Goal: Information Seeking & Learning: Learn about a topic

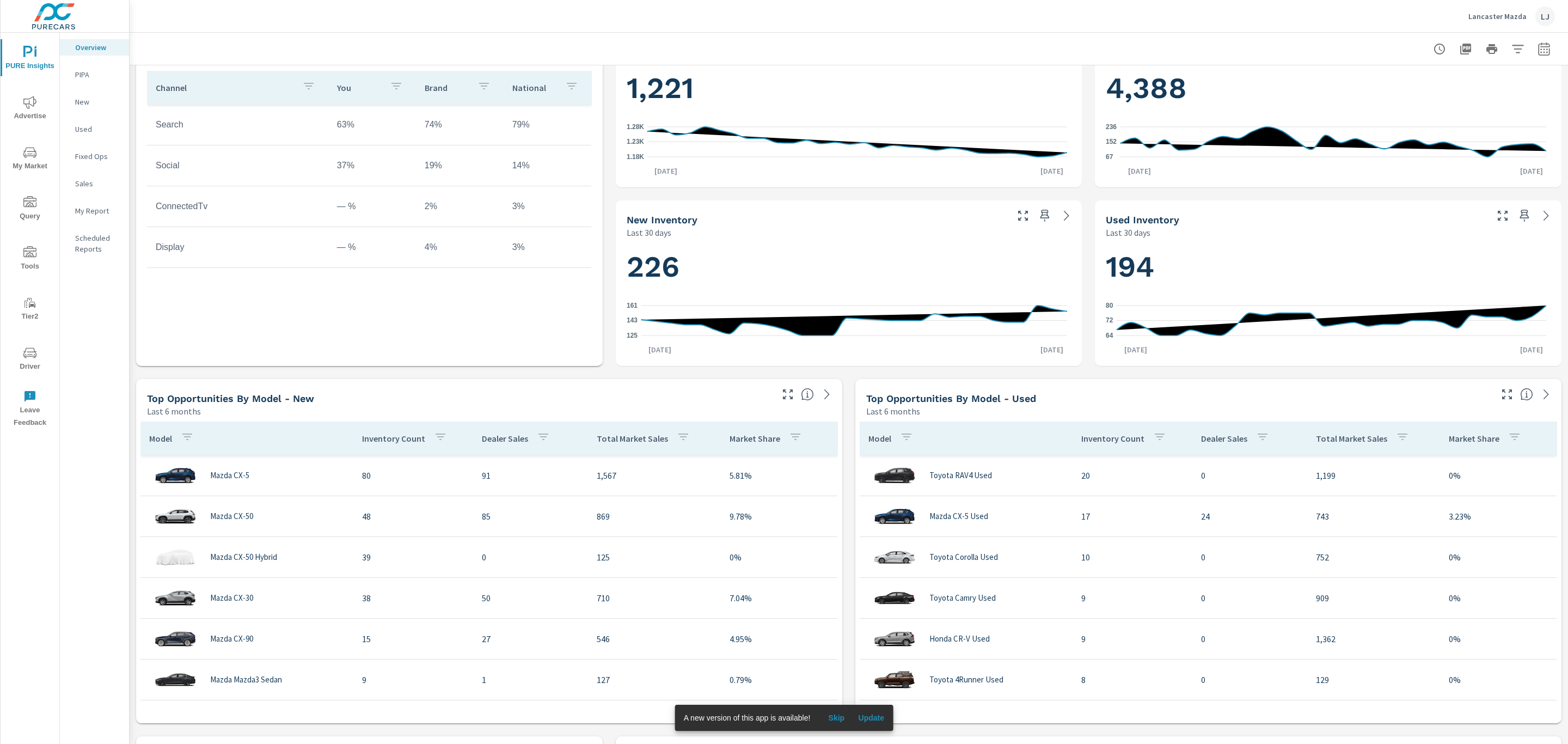
scroll to position [183, 0]
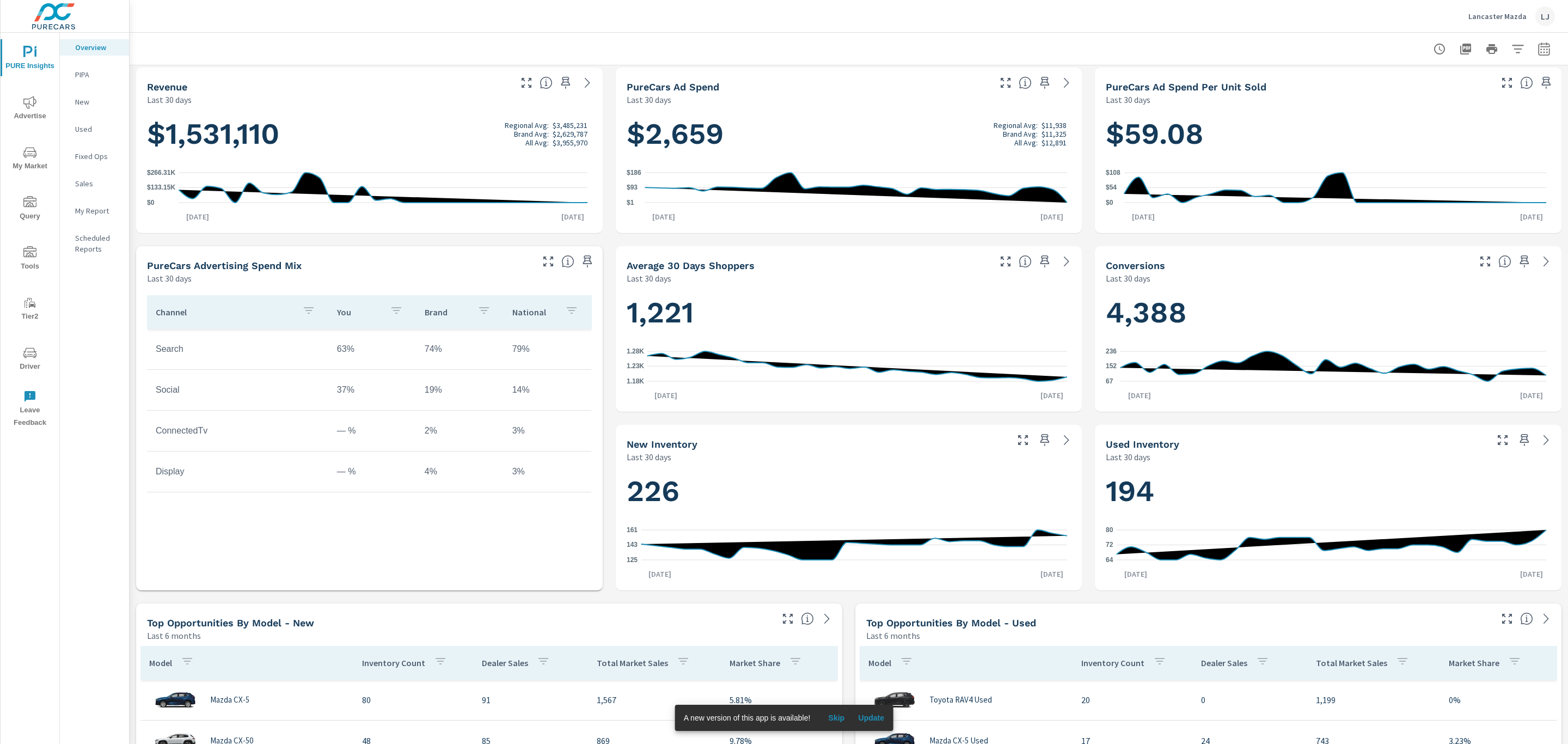
click at [29, 353] on icon "nav menu" at bounding box center [29, 353] width 13 height 13
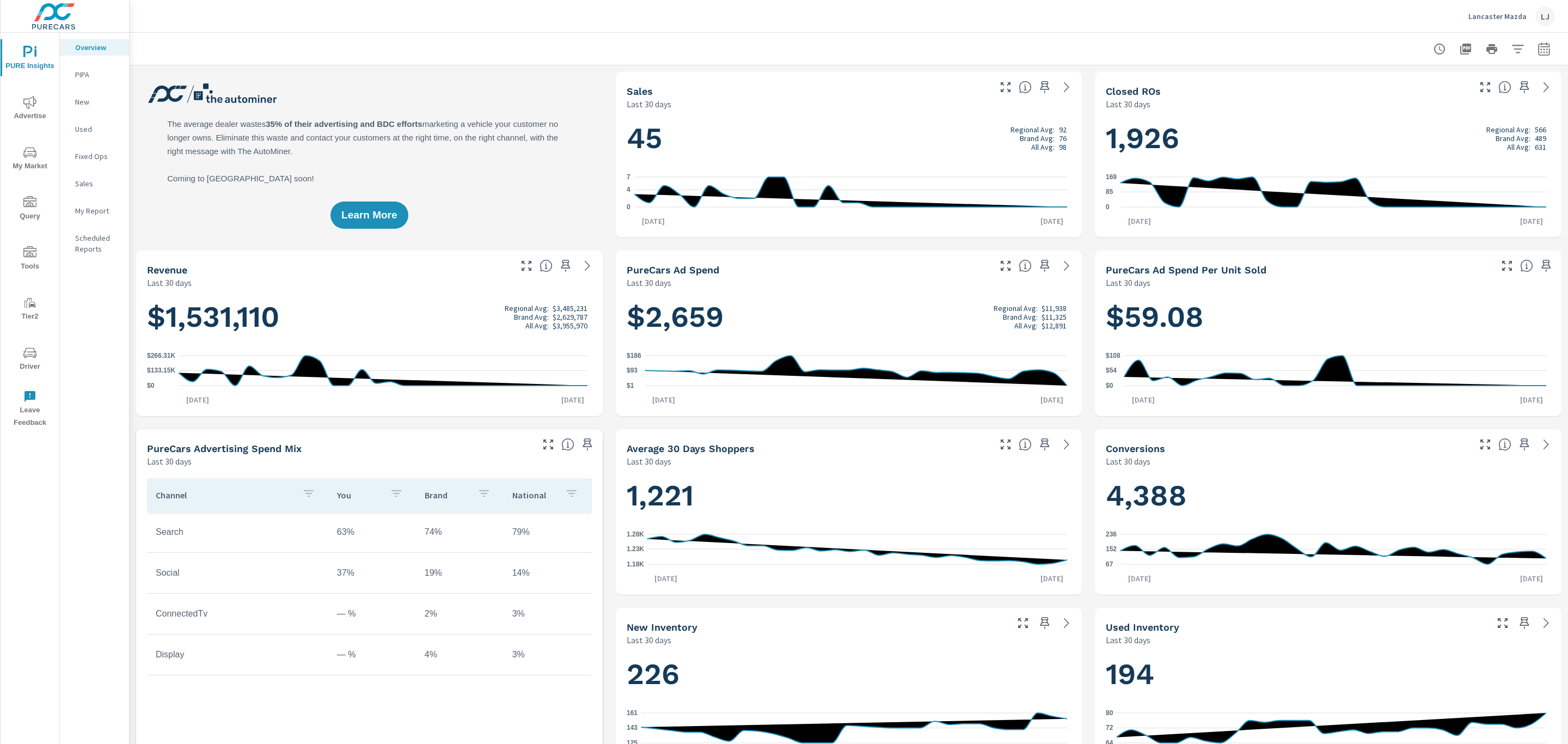
click at [26, 118] on span "Advertise" at bounding box center [30, 109] width 52 height 27
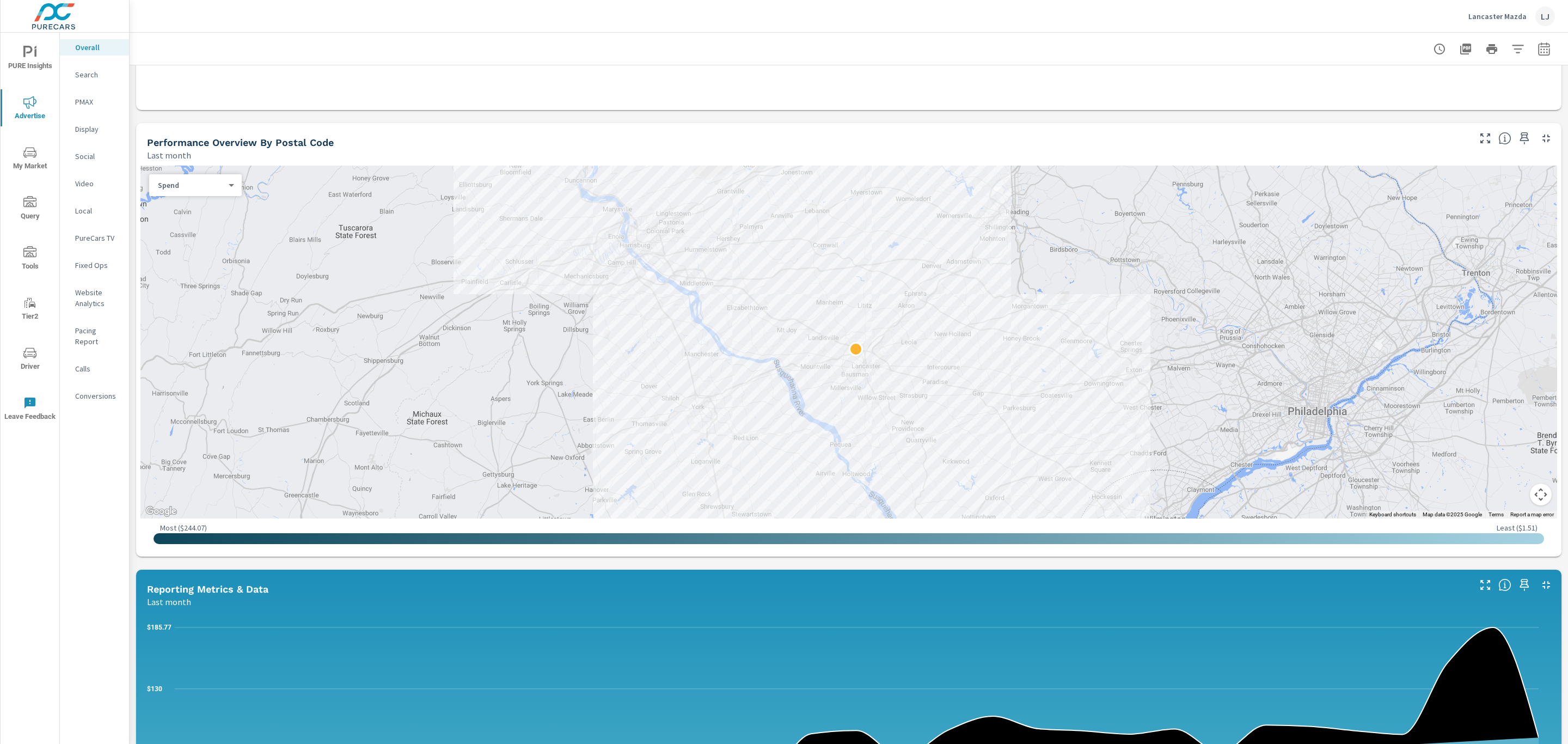
scroll to position [321, 0]
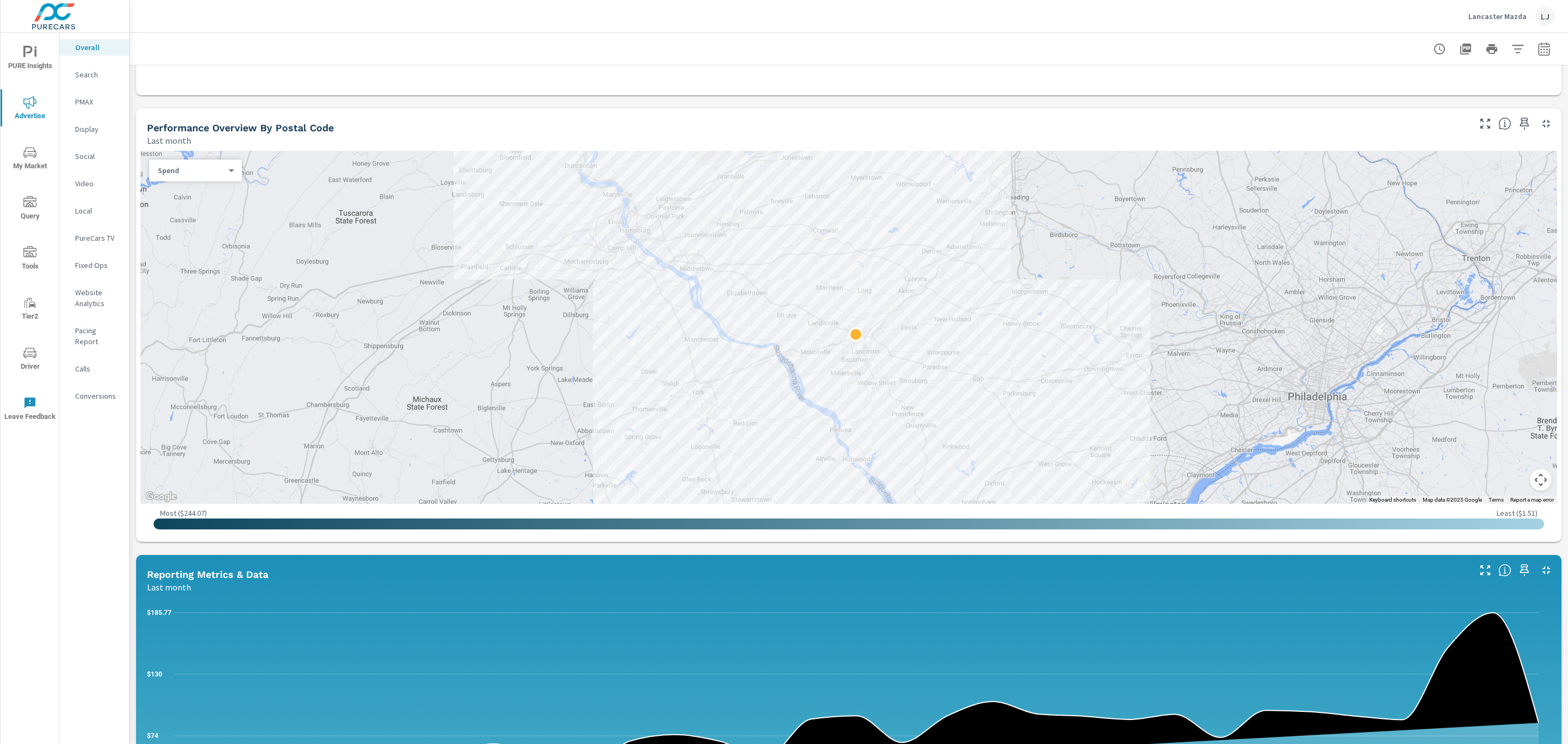
click at [80, 68] on div "Search" at bounding box center [94, 74] width 69 height 16
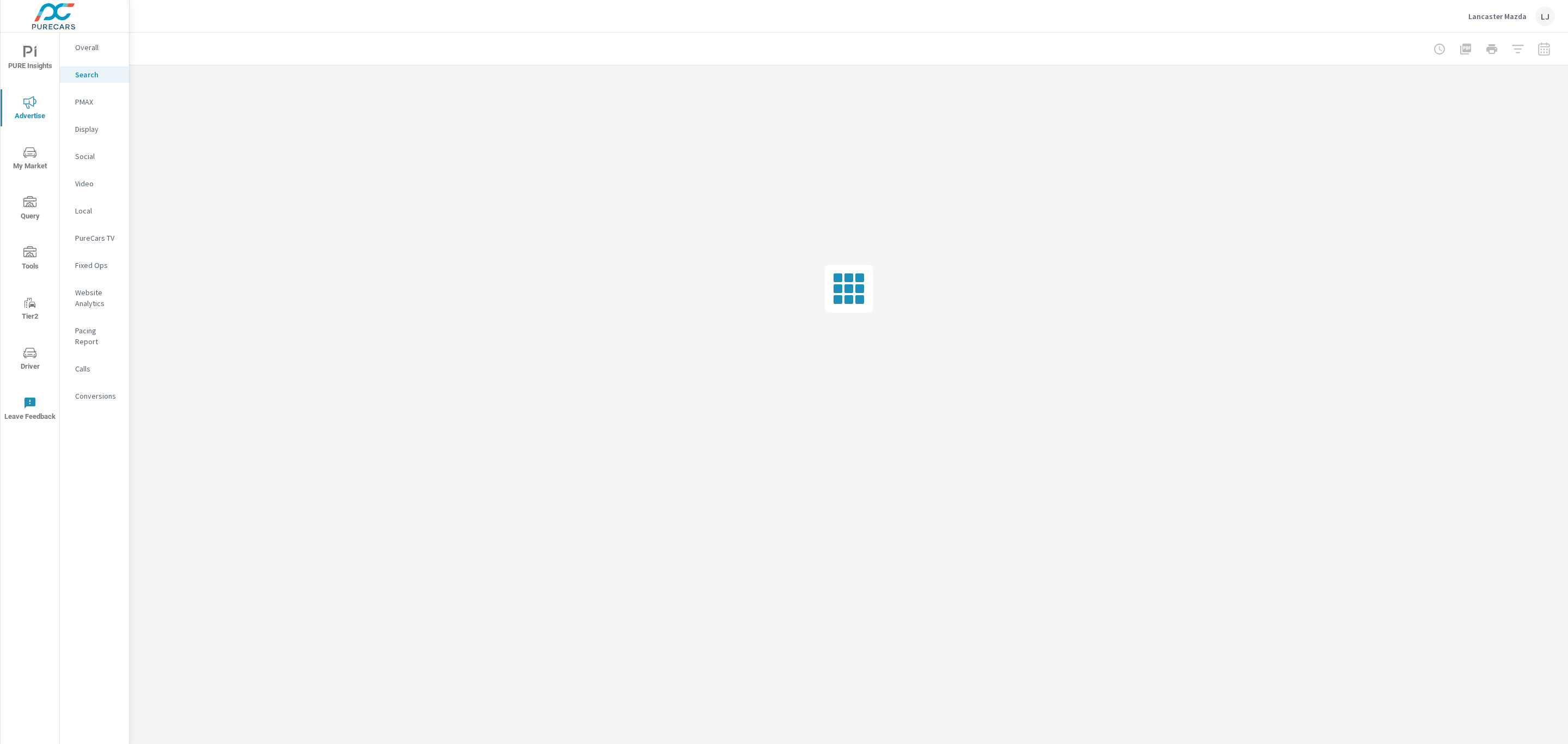
click at [23, 53] on icon "nav menu" at bounding box center [29, 52] width 13 height 13
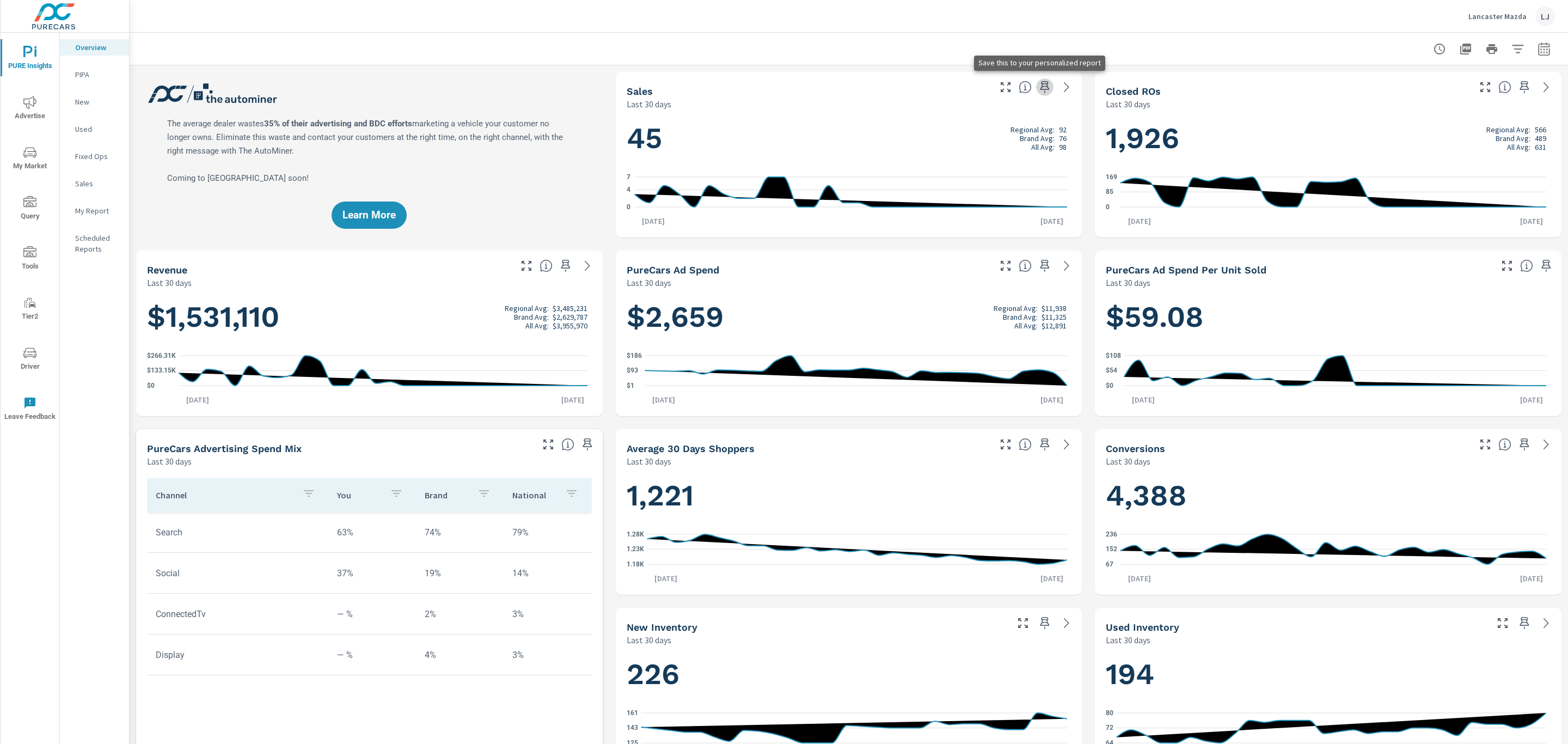
click at [1040, 85] on icon "button" at bounding box center [1045, 87] width 9 height 12
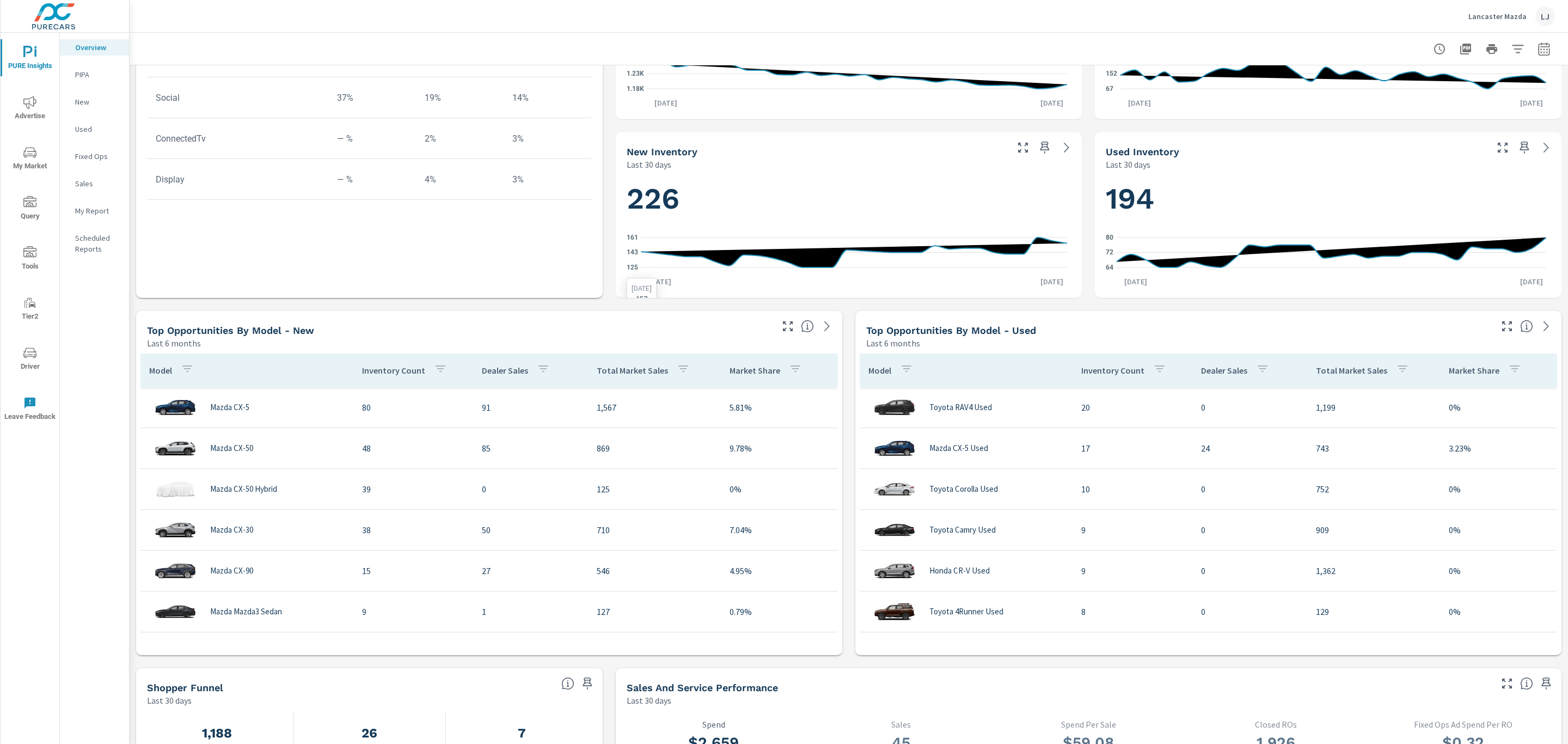
scroll to position [490, 0]
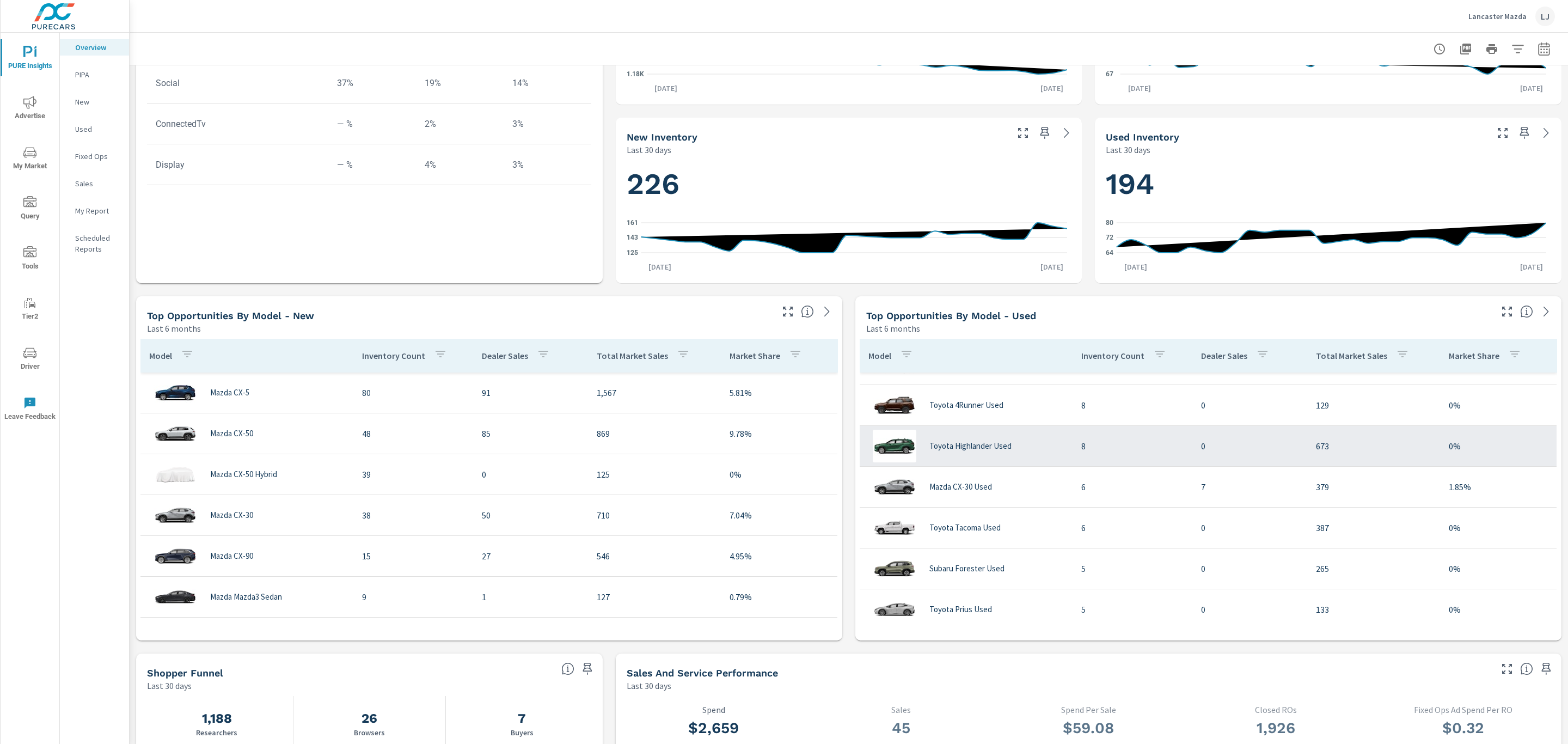
scroll to position [2, 0]
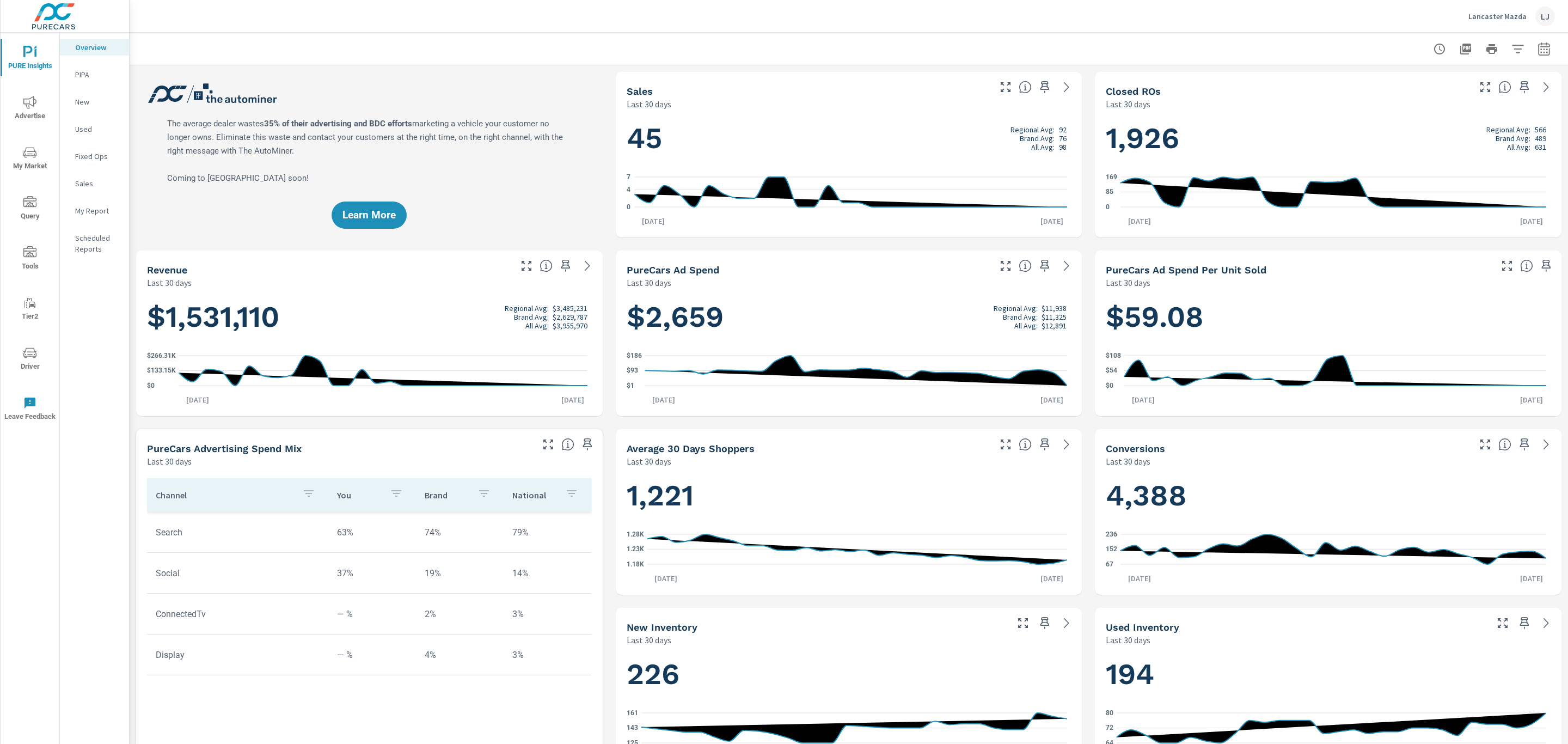
click at [1513, 58] on div at bounding box center [1492, 49] width 127 height 22
click at [1540, 49] on button "button" at bounding box center [1544, 49] width 22 height 22
click at [1454, 96] on select "Custom Yesterday Last week Last 7 days Last 14 days Last 30 days Last 45 days L…" at bounding box center [1444, 94] width 109 height 22
click at [1390, 83] on select "Custom Yesterday Last week Last 7 days Last 14 days Last 30 days Last 45 days L…" at bounding box center [1444, 94] width 109 height 22
select select "Last month"
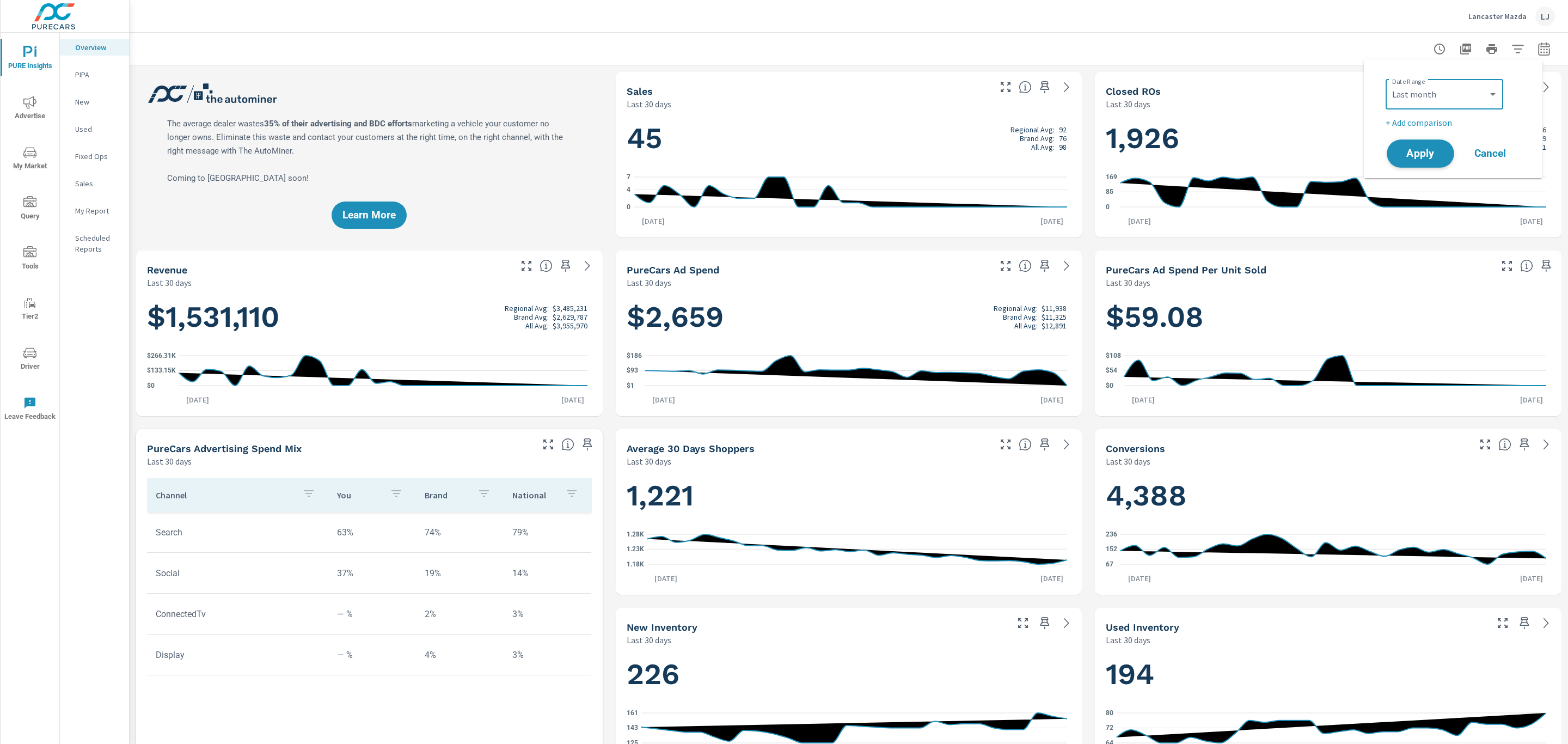
click at [1409, 149] on span "Apply" at bounding box center [1420, 153] width 44 height 10
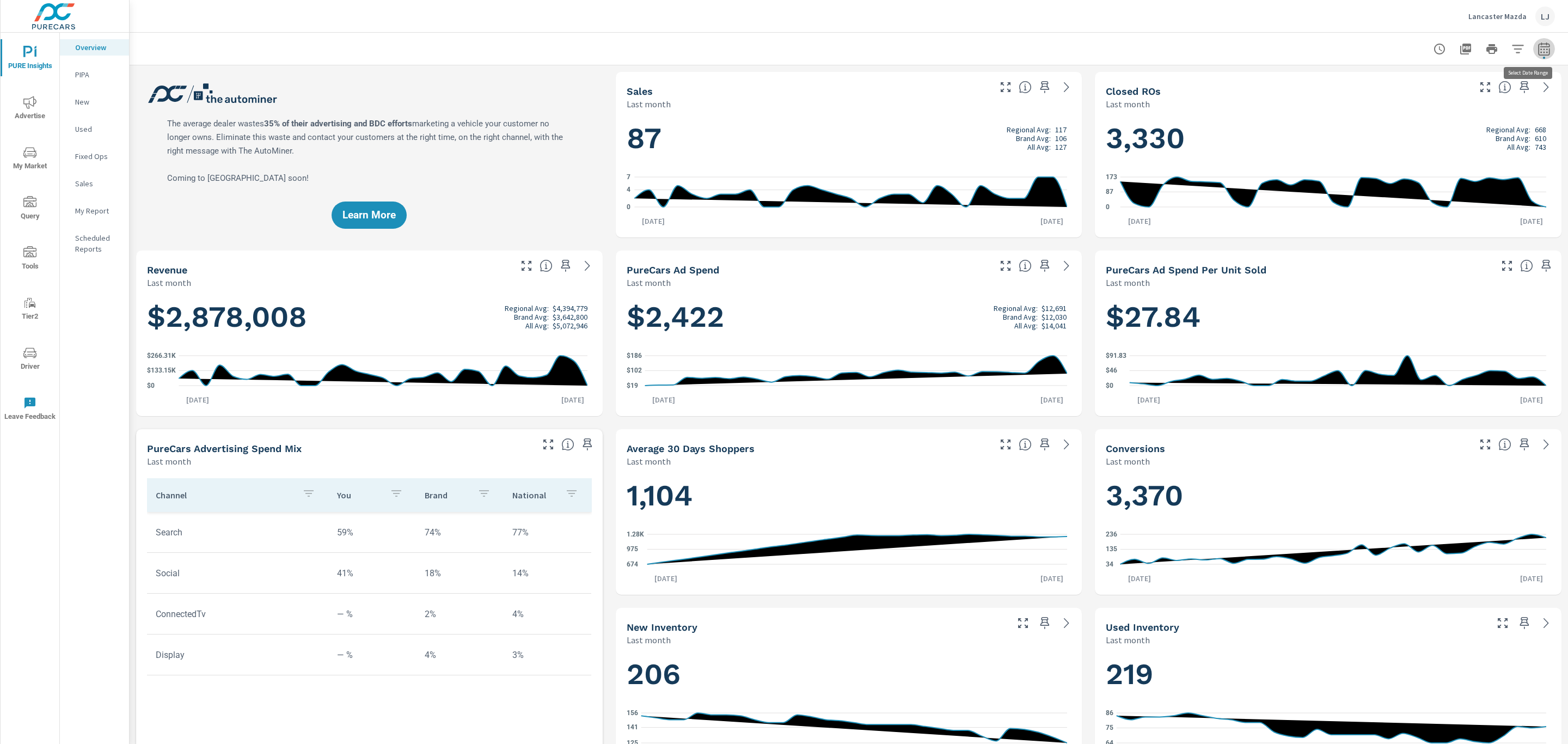
click at [1538, 51] on icon "button" at bounding box center [1544, 49] width 13 height 13
click at [1451, 101] on select "Custom Yesterday Last week Last 7 days Last 14 days Last 30 days Last 45 days L…" at bounding box center [1444, 94] width 109 height 22
click at [1390, 83] on select "Custom Yesterday Last week Last 7 days Last 14 days Last 30 days Last 45 days L…" at bounding box center [1444, 94] width 109 height 22
select select "Month to date"
click at [1413, 153] on span "Apply" at bounding box center [1420, 153] width 44 height 10
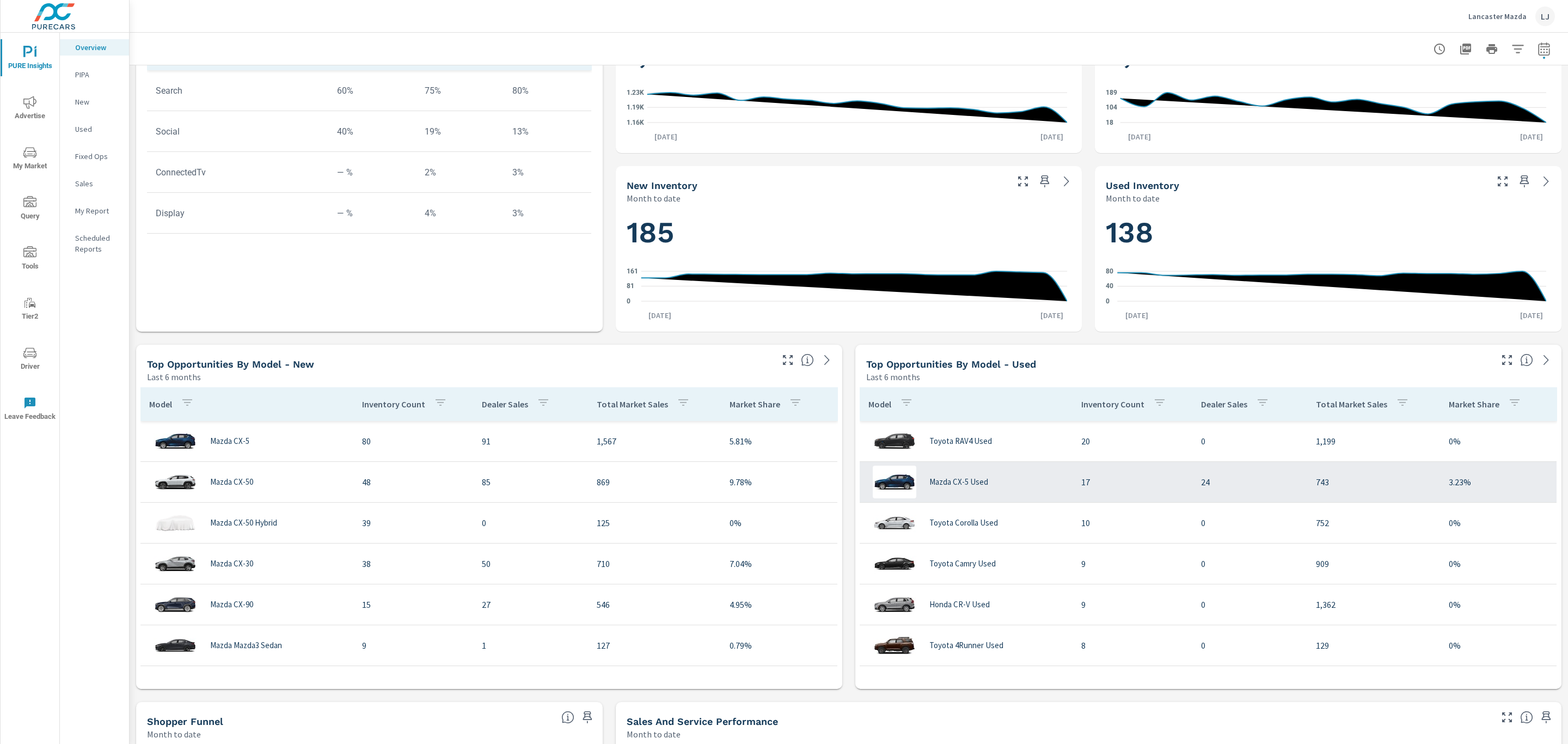
scroll to position [490, 0]
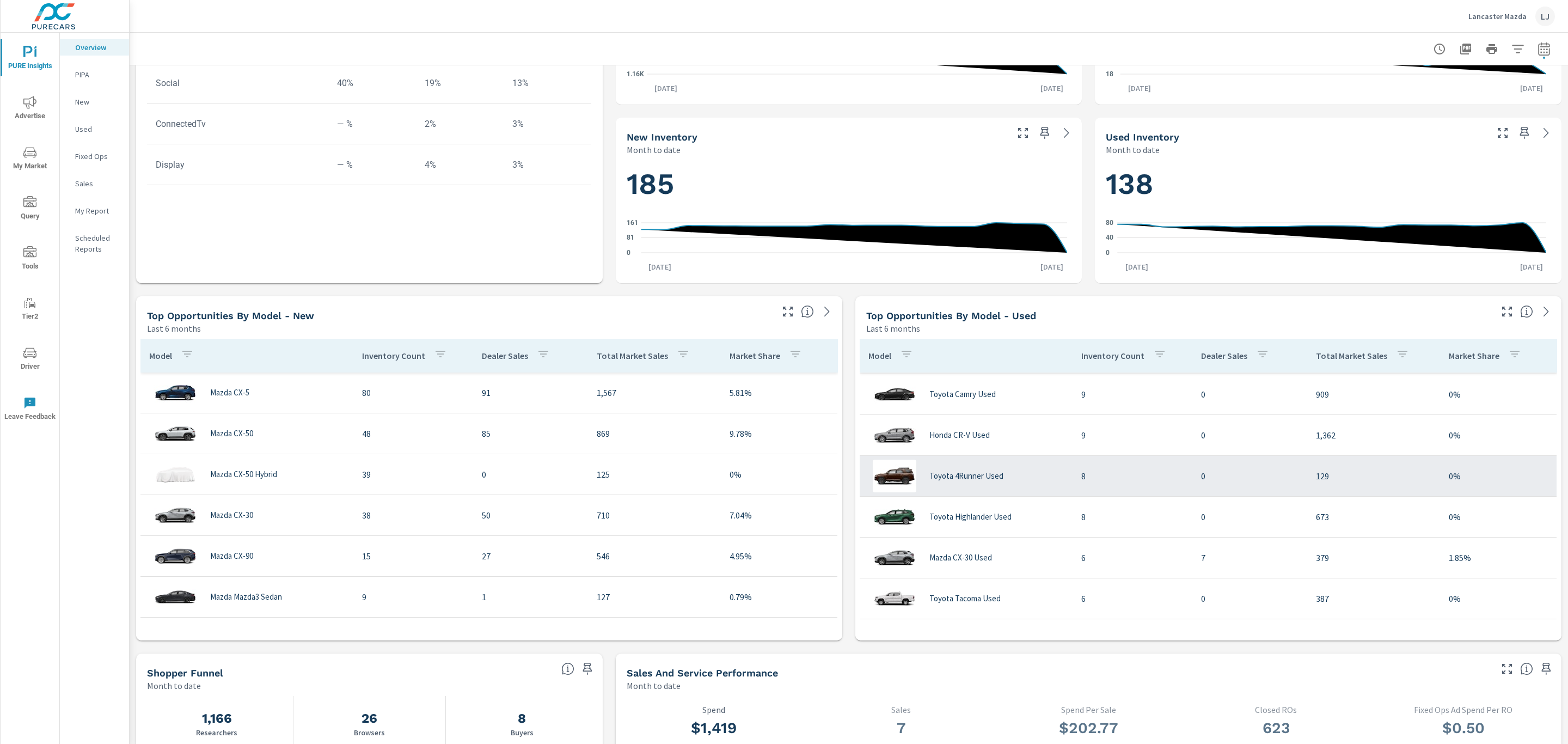
scroll to position [163, 0]
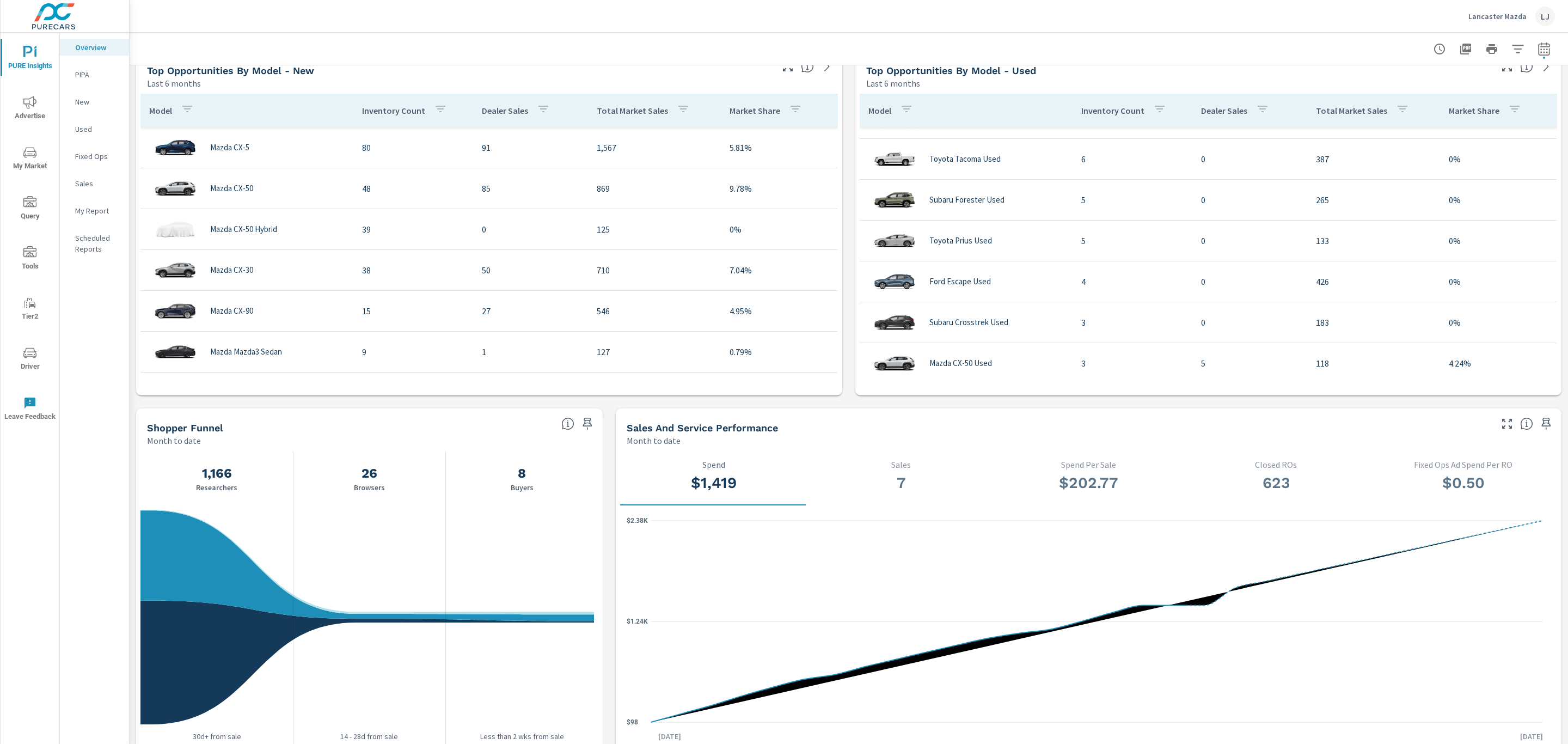
scroll to position [327, 0]
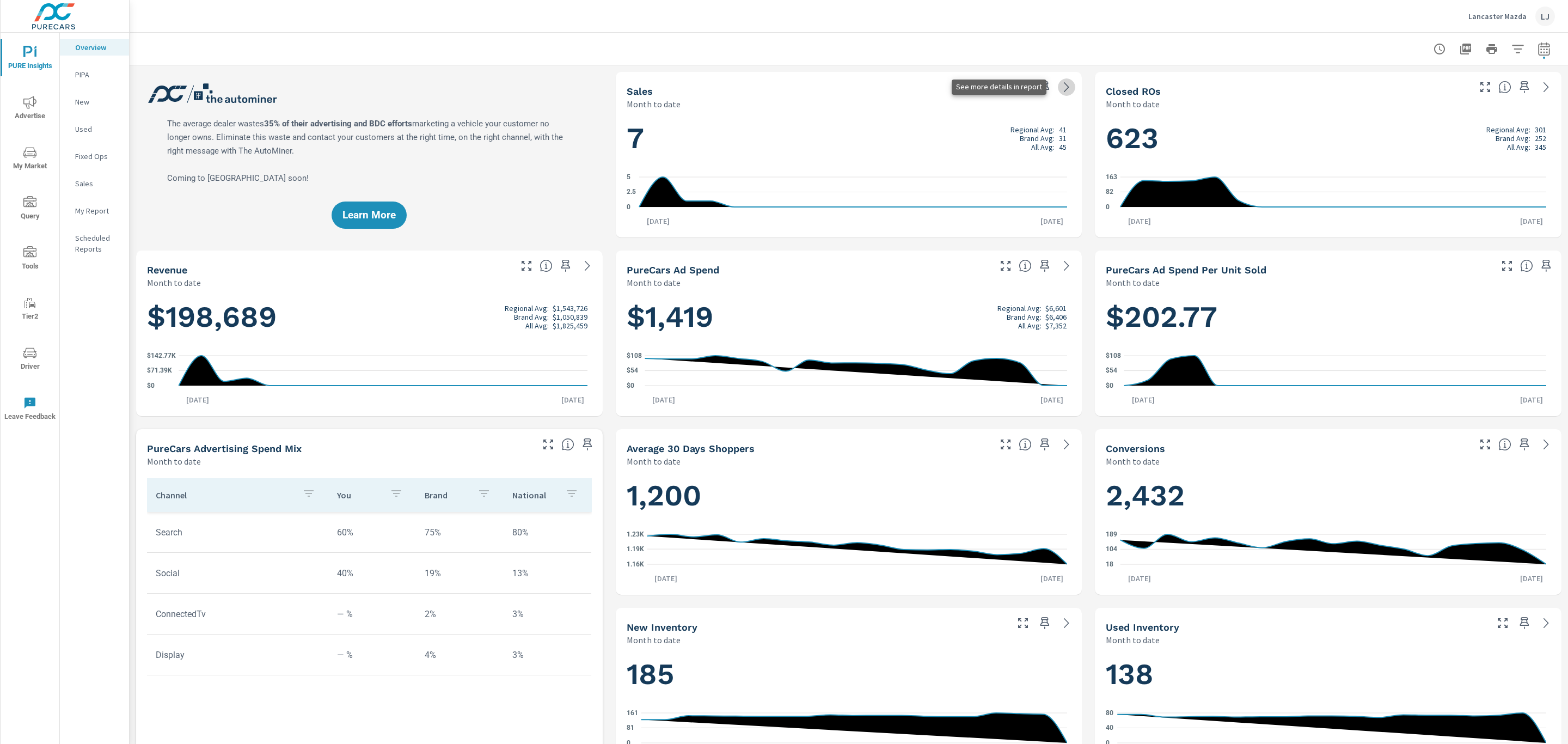
click at [1060, 87] on icon at bounding box center [1066, 86] width 13 height 13
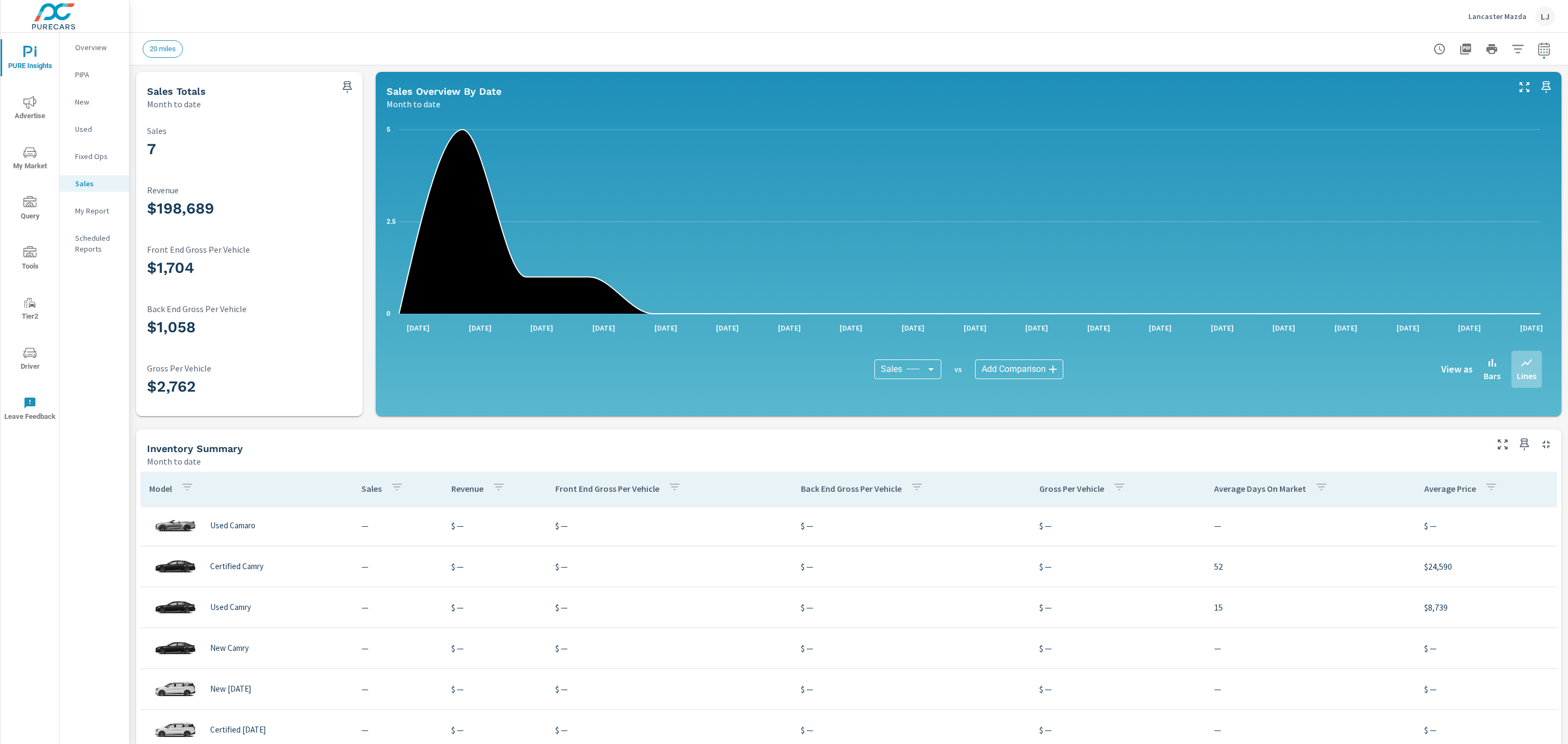
click at [1511, 54] on icon "button" at bounding box center [1517, 49] width 13 height 13
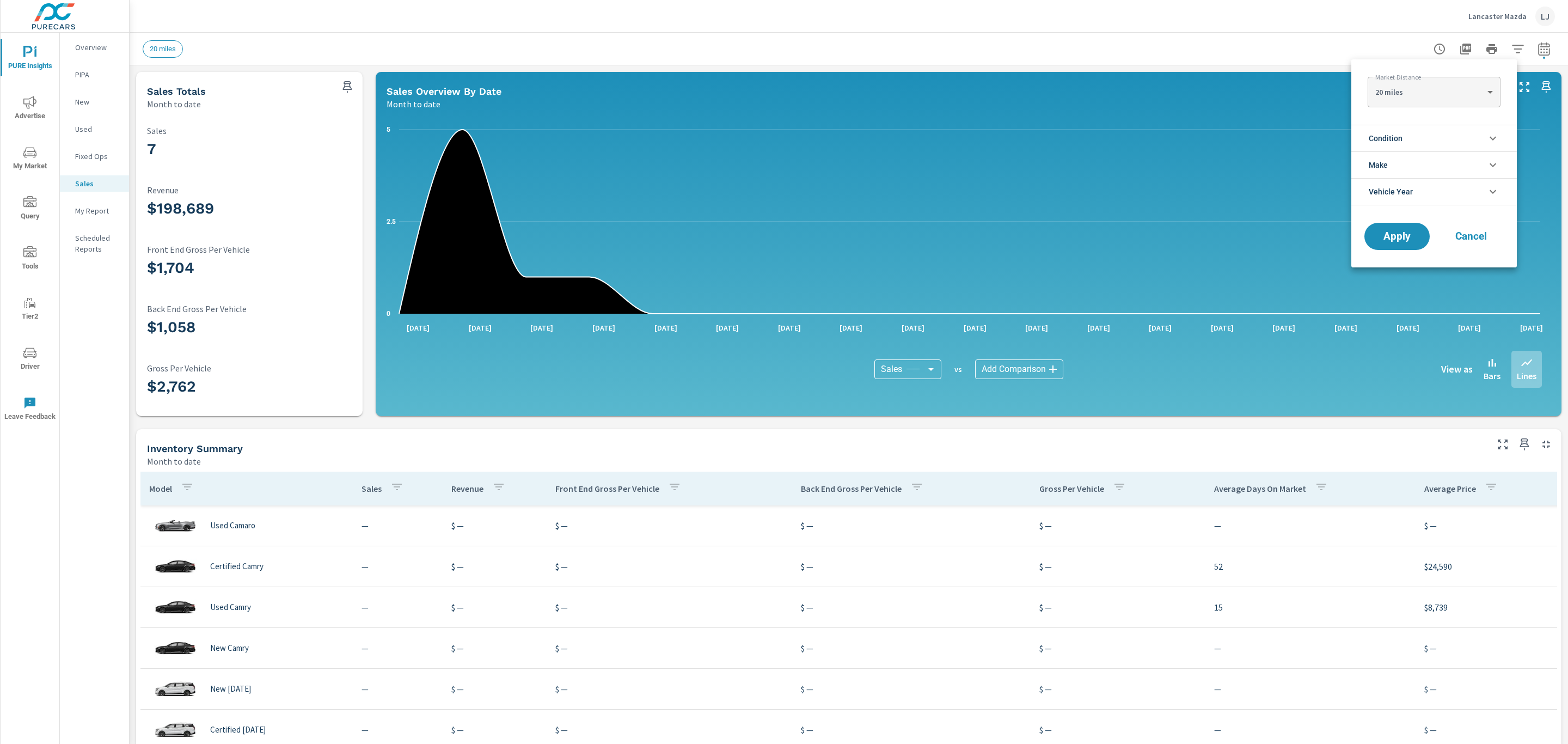
click at [1443, 138] on li "Condition" at bounding box center [1434, 138] width 166 height 27
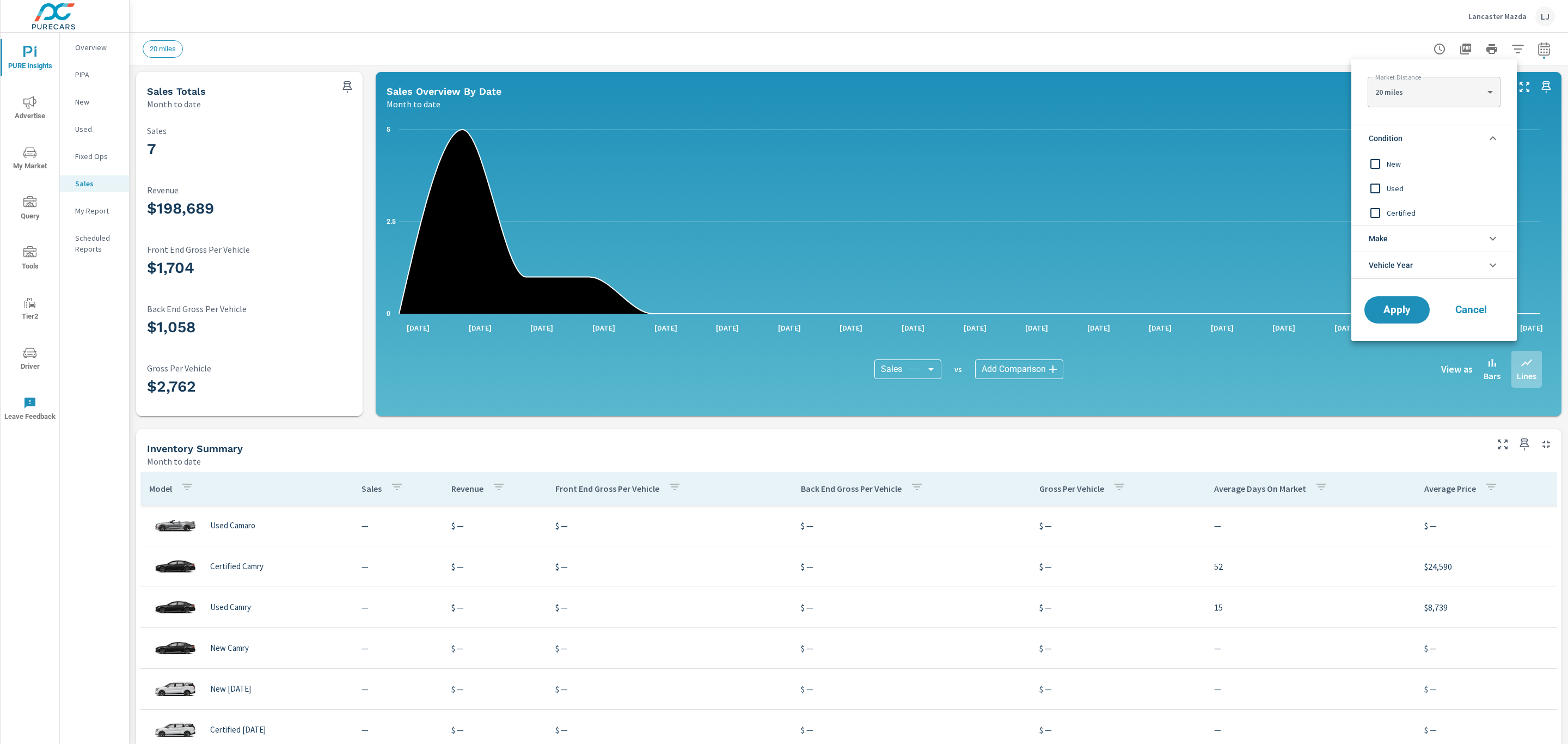
click at [1435, 166] on span "New" at bounding box center [1446, 163] width 119 height 13
click at [1381, 314] on span "Apply" at bounding box center [1396, 310] width 44 height 10
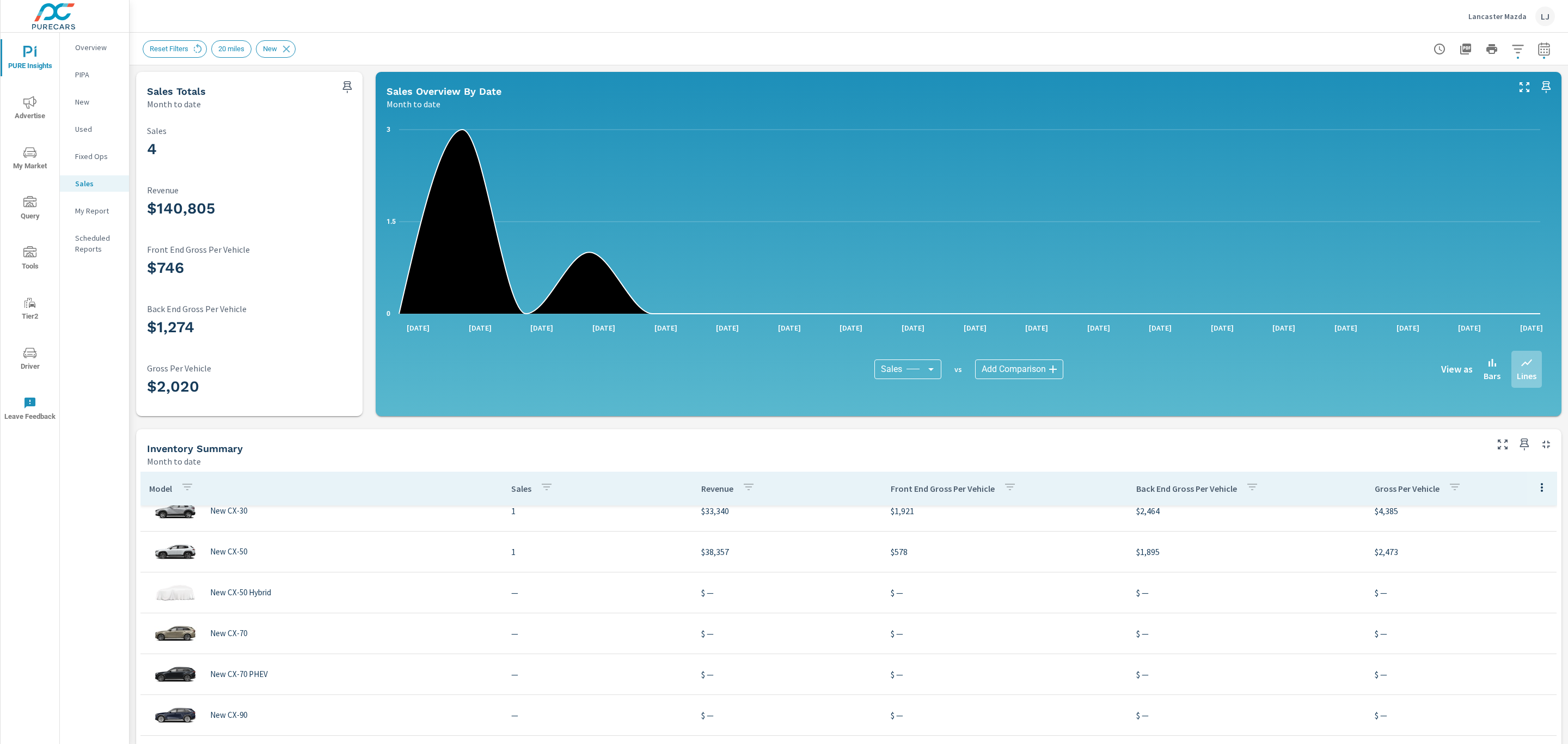
scroll to position [110, 0]
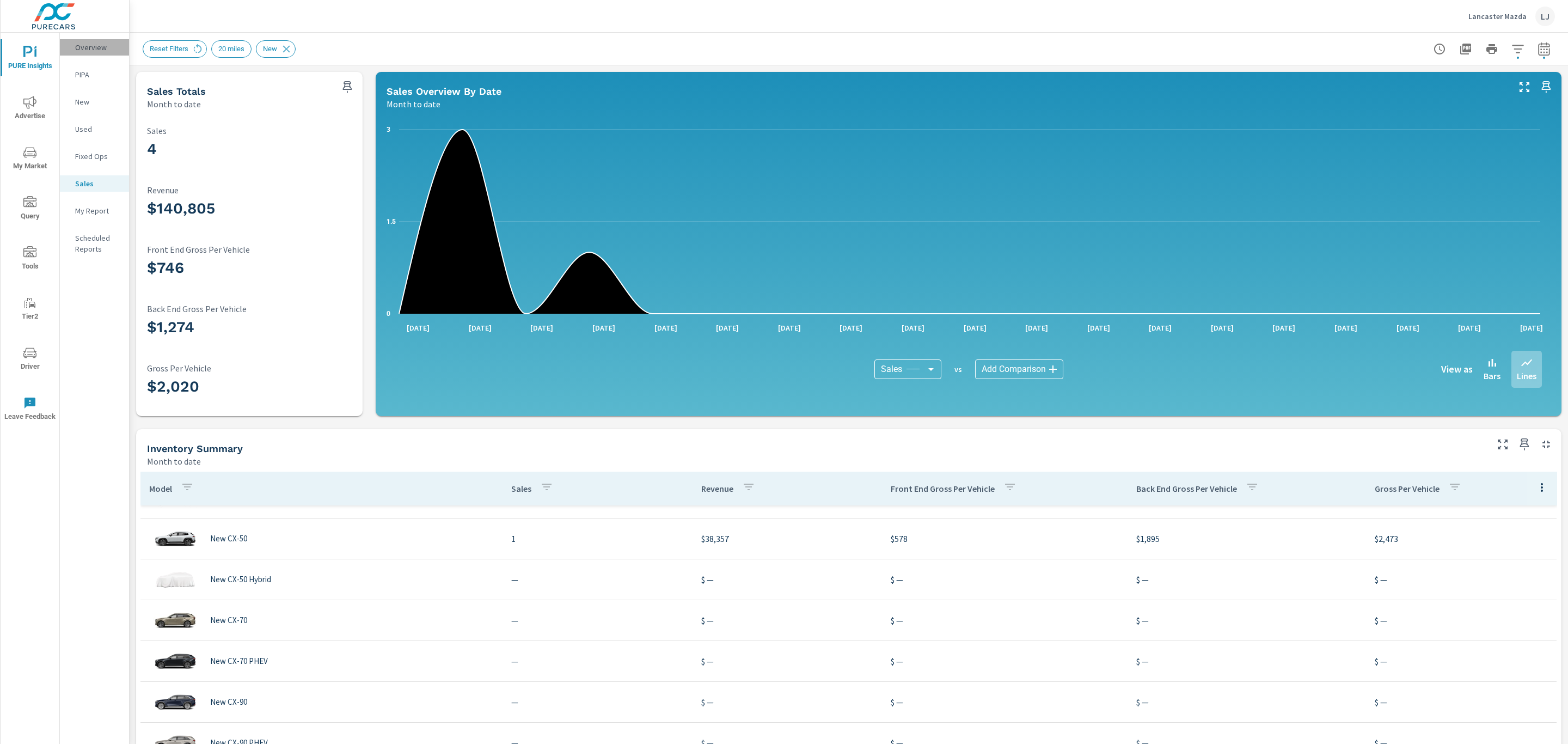
click at [89, 53] on div "Overview" at bounding box center [94, 47] width 69 height 16
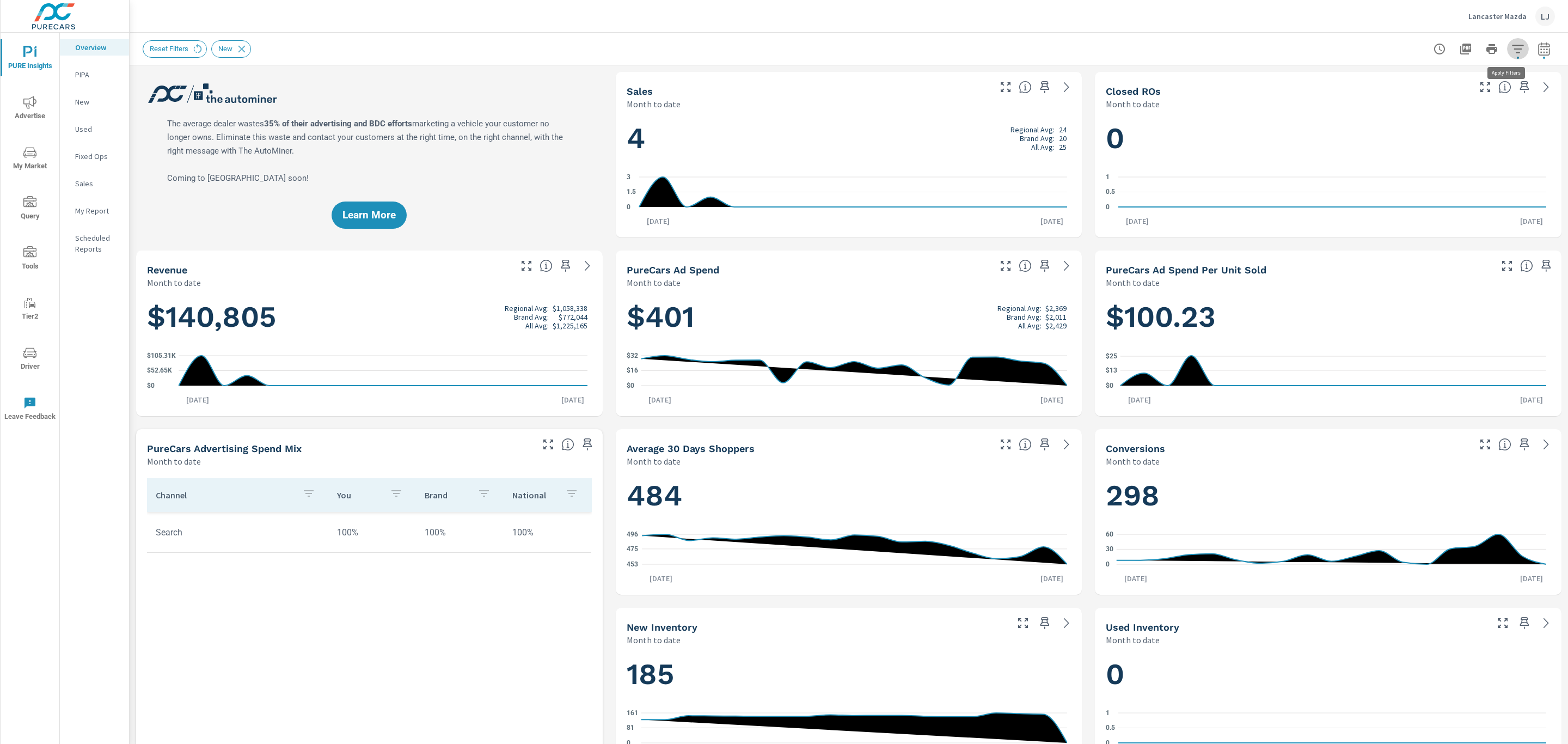
click at [1507, 56] on button "button" at bounding box center [1518, 49] width 22 height 22
click at [1454, 84] on li "Condition" at bounding box center [1434, 77] width 166 height 27
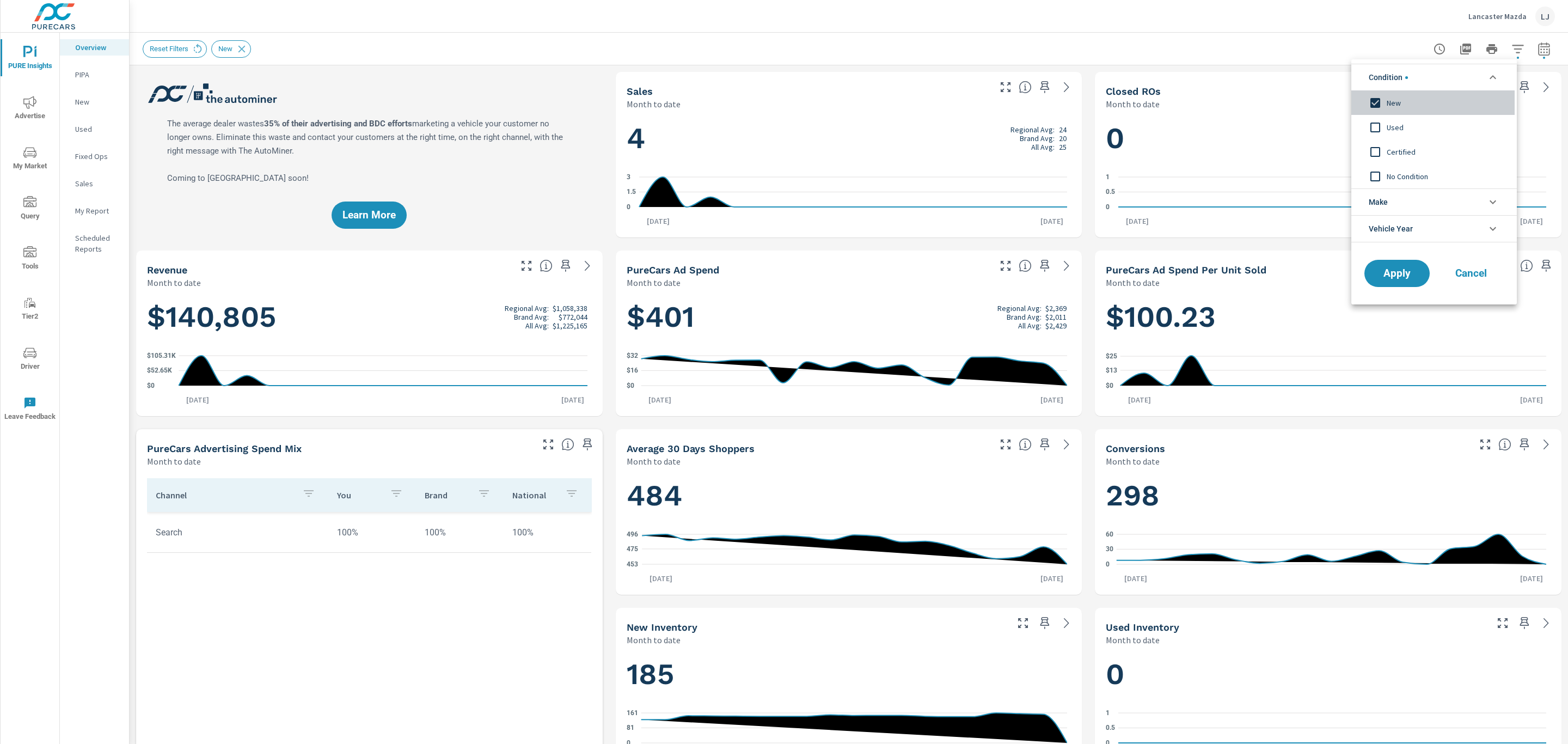
click at [1372, 101] on input "filter options" at bounding box center [1376, 103] width 23 height 23
click at [1405, 265] on button "Apply" at bounding box center [1397, 273] width 68 height 29
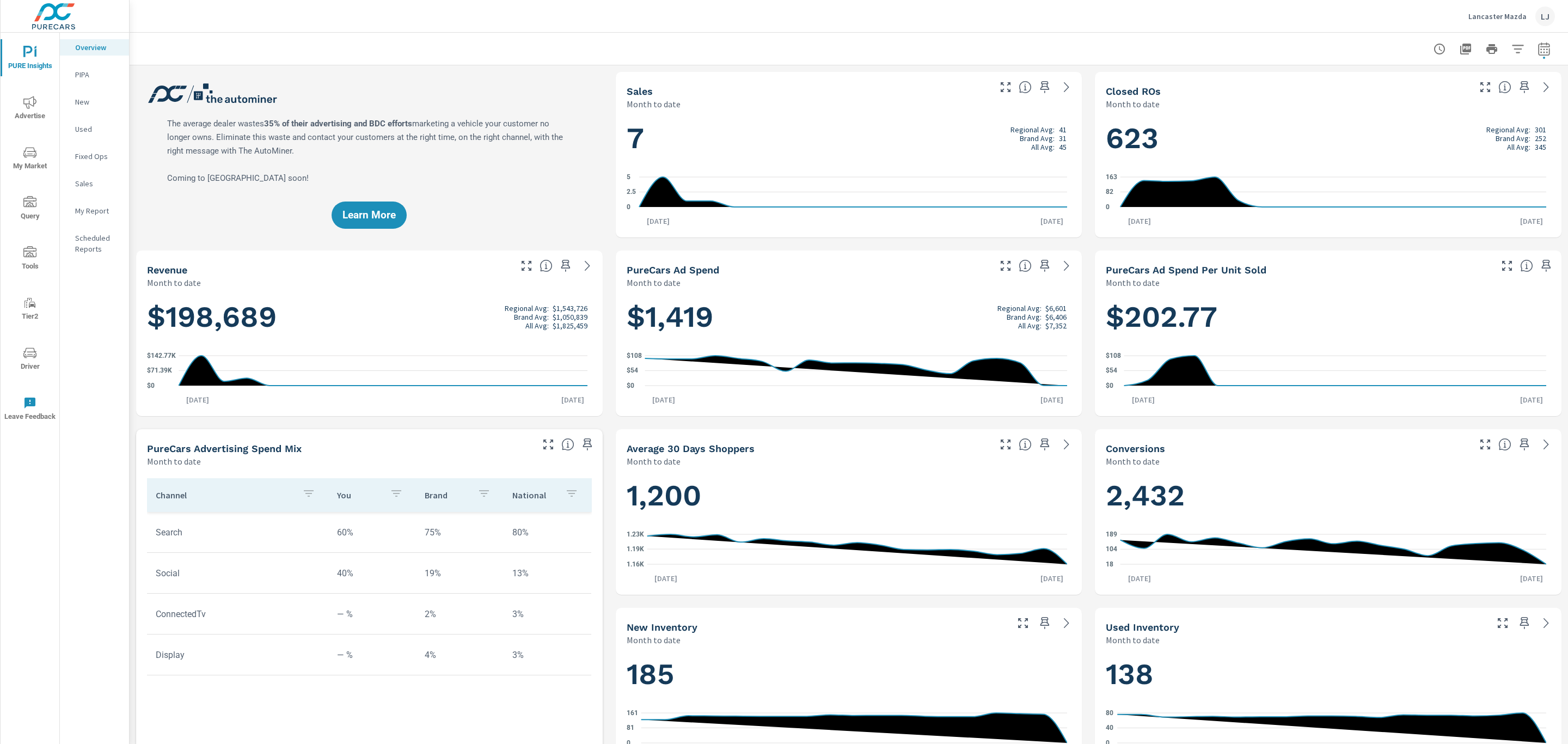
scroll to position [286, 0]
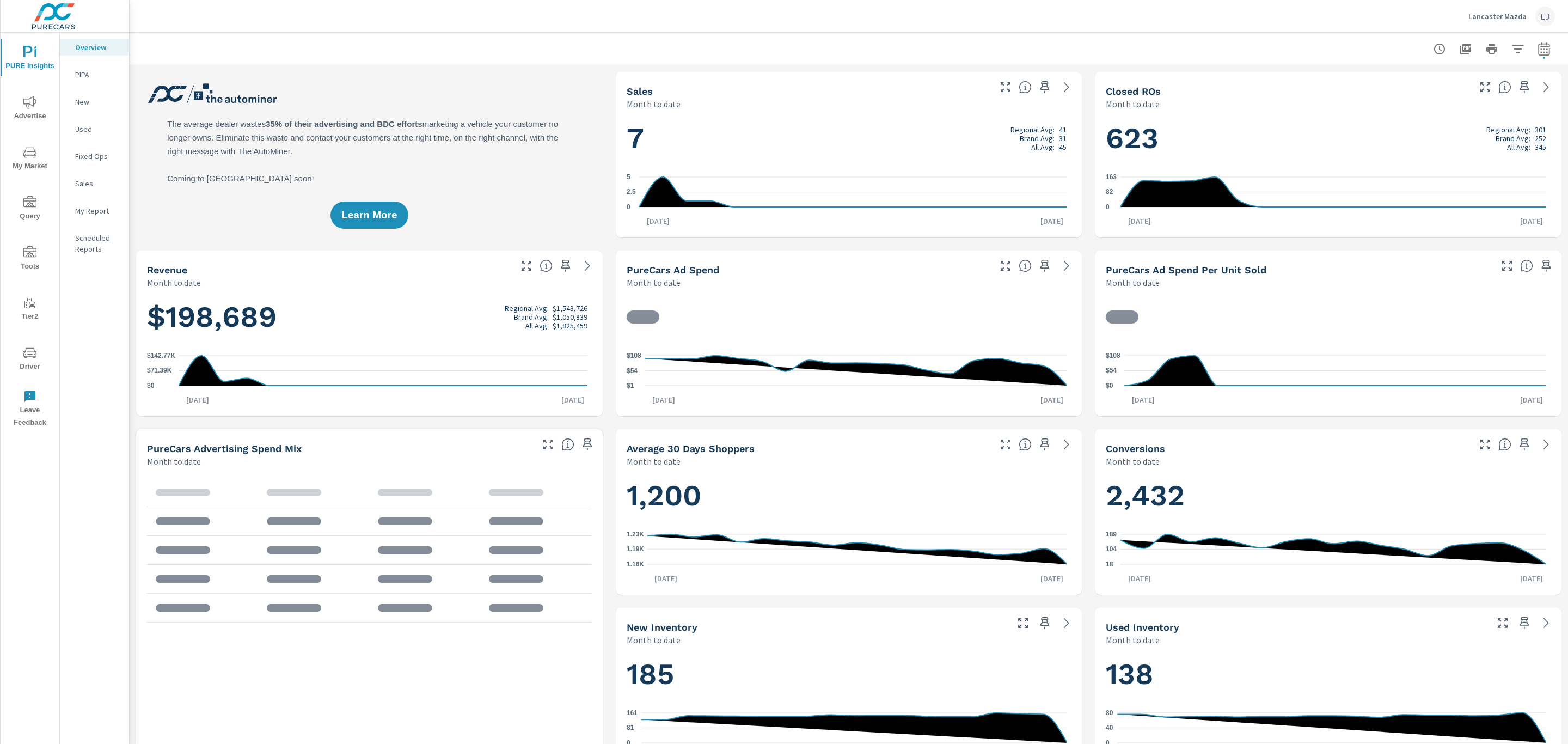
scroll to position [286, 0]
click at [1534, 61] on div at bounding box center [849, 49] width 1412 height 32
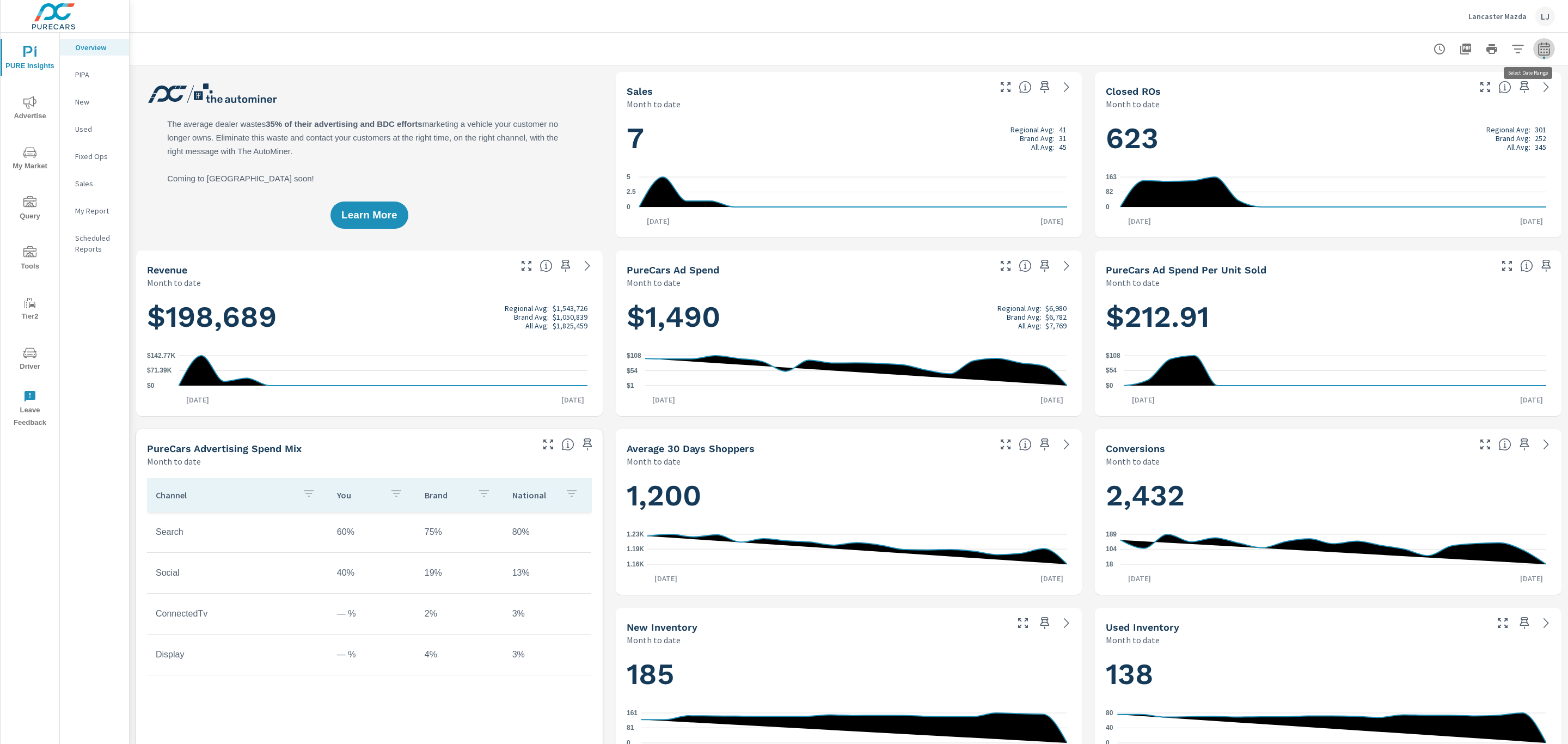
click at [1538, 48] on icon "button" at bounding box center [1544, 49] width 13 height 13
select select "Month to date"
click at [1107, 37] on div at bounding box center [849, 49] width 1412 height 32
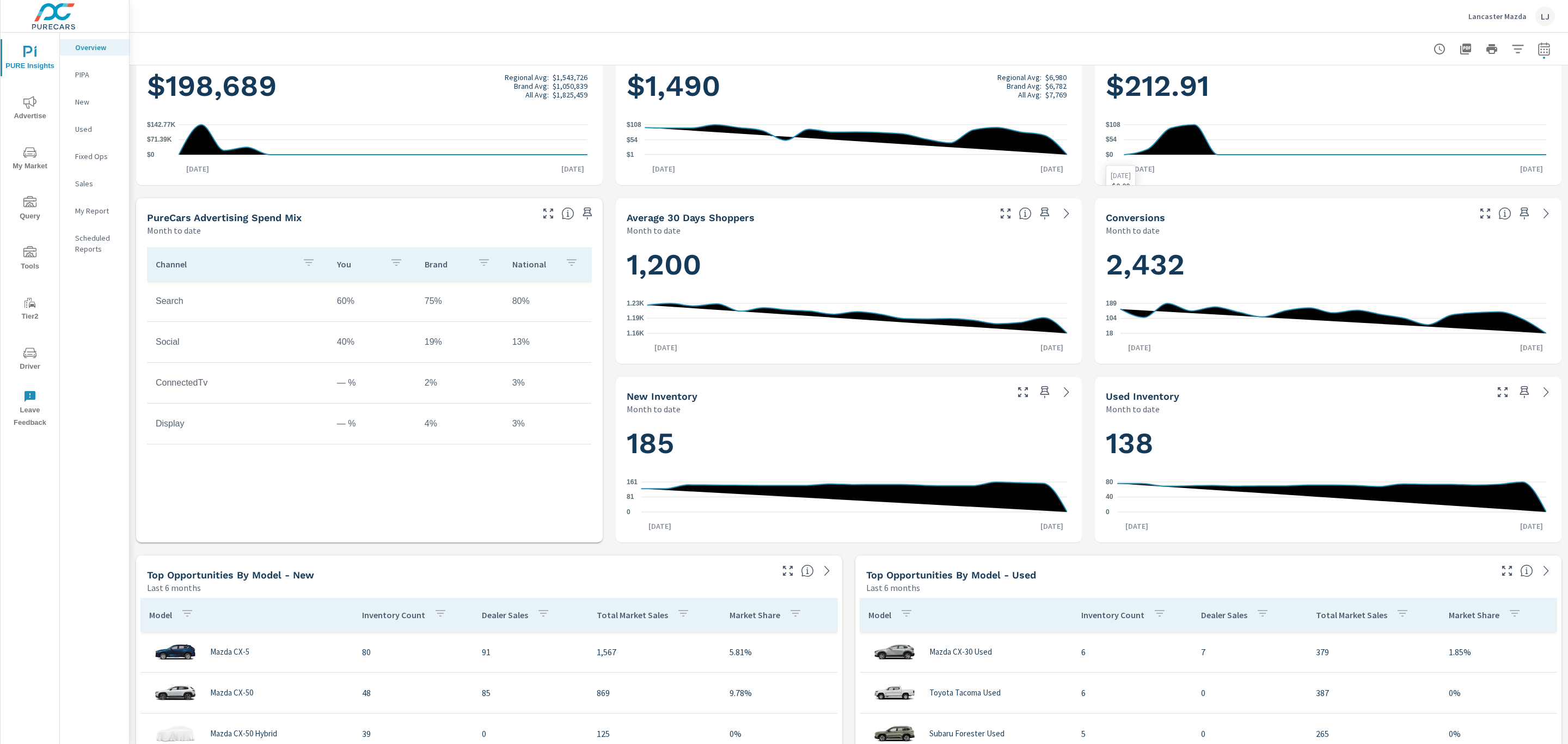
scroll to position [0, 0]
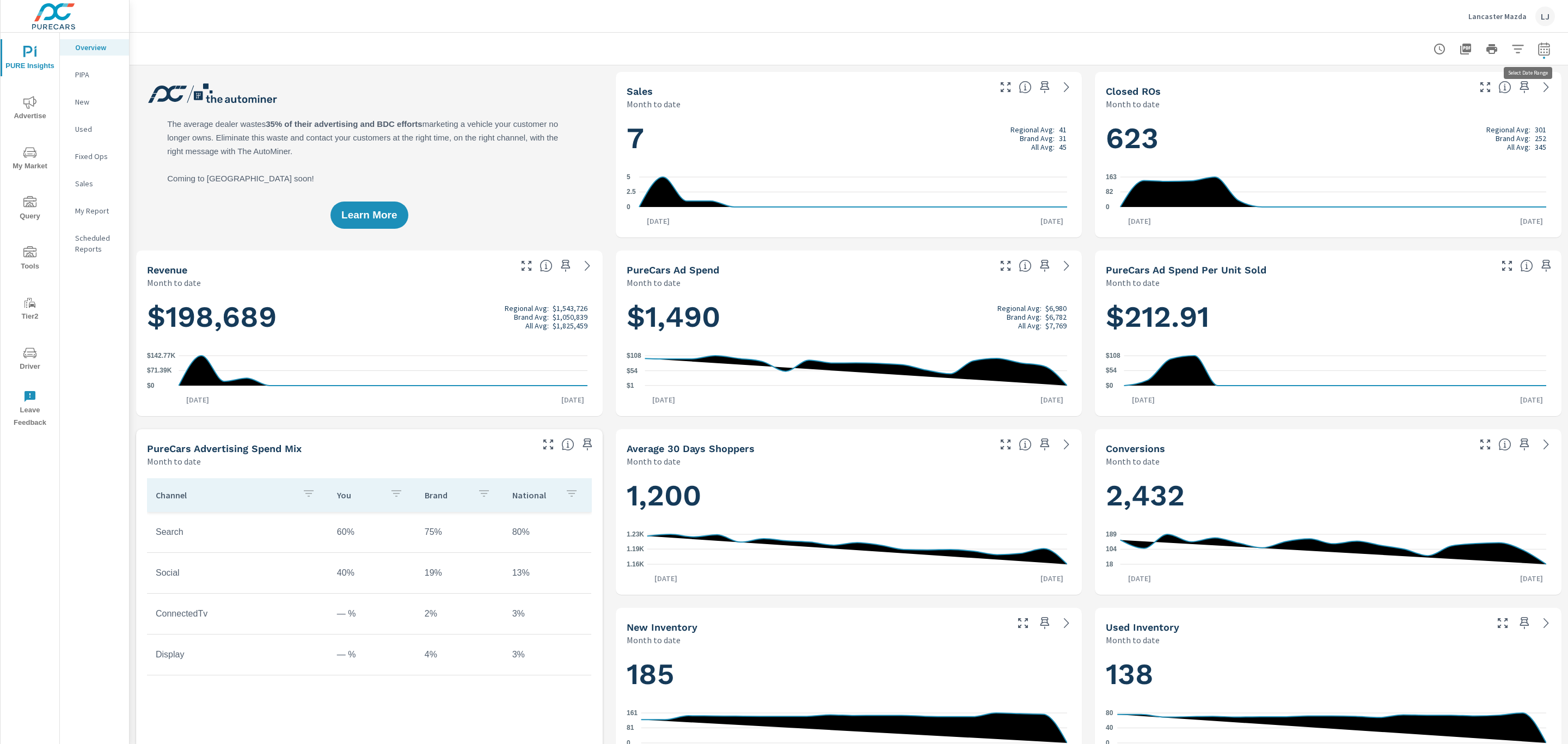
click at [1533, 43] on button "button" at bounding box center [1544, 49] width 22 height 22
click at [1487, 92] on select "Custom Yesterday Last week Last 7 days Last 14 days Last 30 days Last 45 days L…" at bounding box center [1444, 94] width 109 height 22
click at [1390, 83] on select "Custom Yesterday Last week Last 7 days Last 14 days Last 30 days Last 45 days L…" at bounding box center [1444, 94] width 109 height 22
select select "Last month"
click at [1409, 152] on span "Apply" at bounding box center [1420, 153] width 44 height 10
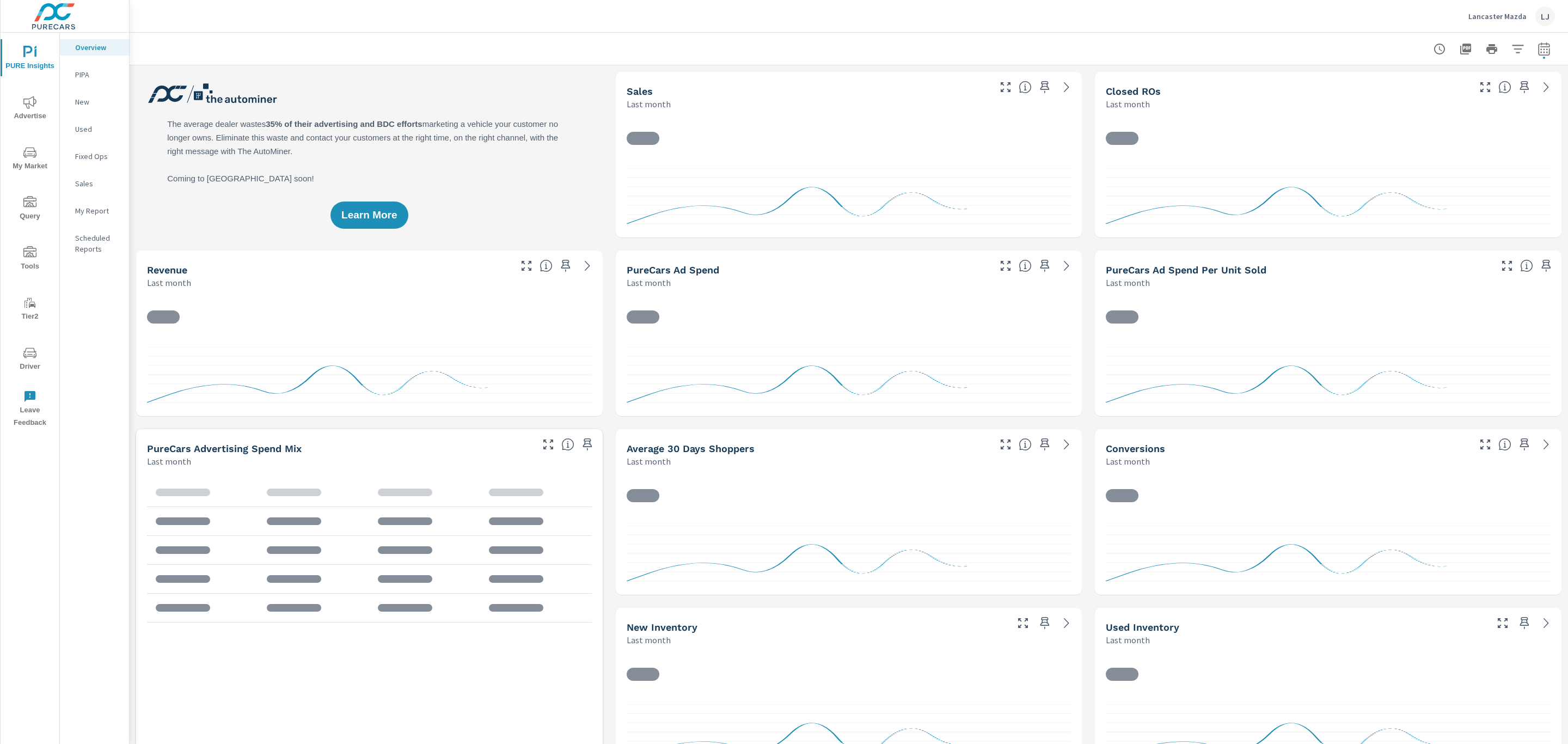
scroll to position [286, 0]
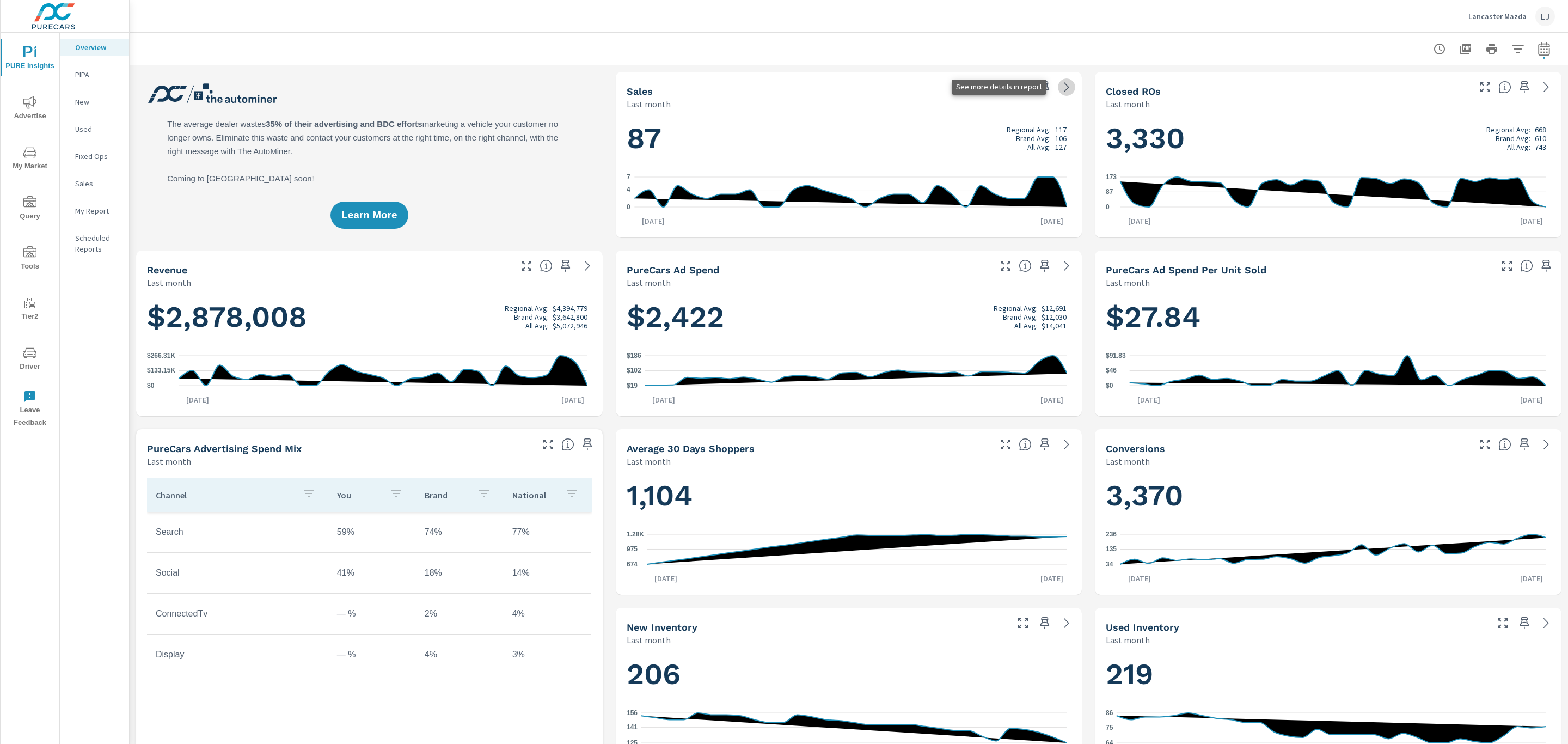
click at [1062, 88] on icon at bounding box center [1066, 86] width 13 height 13
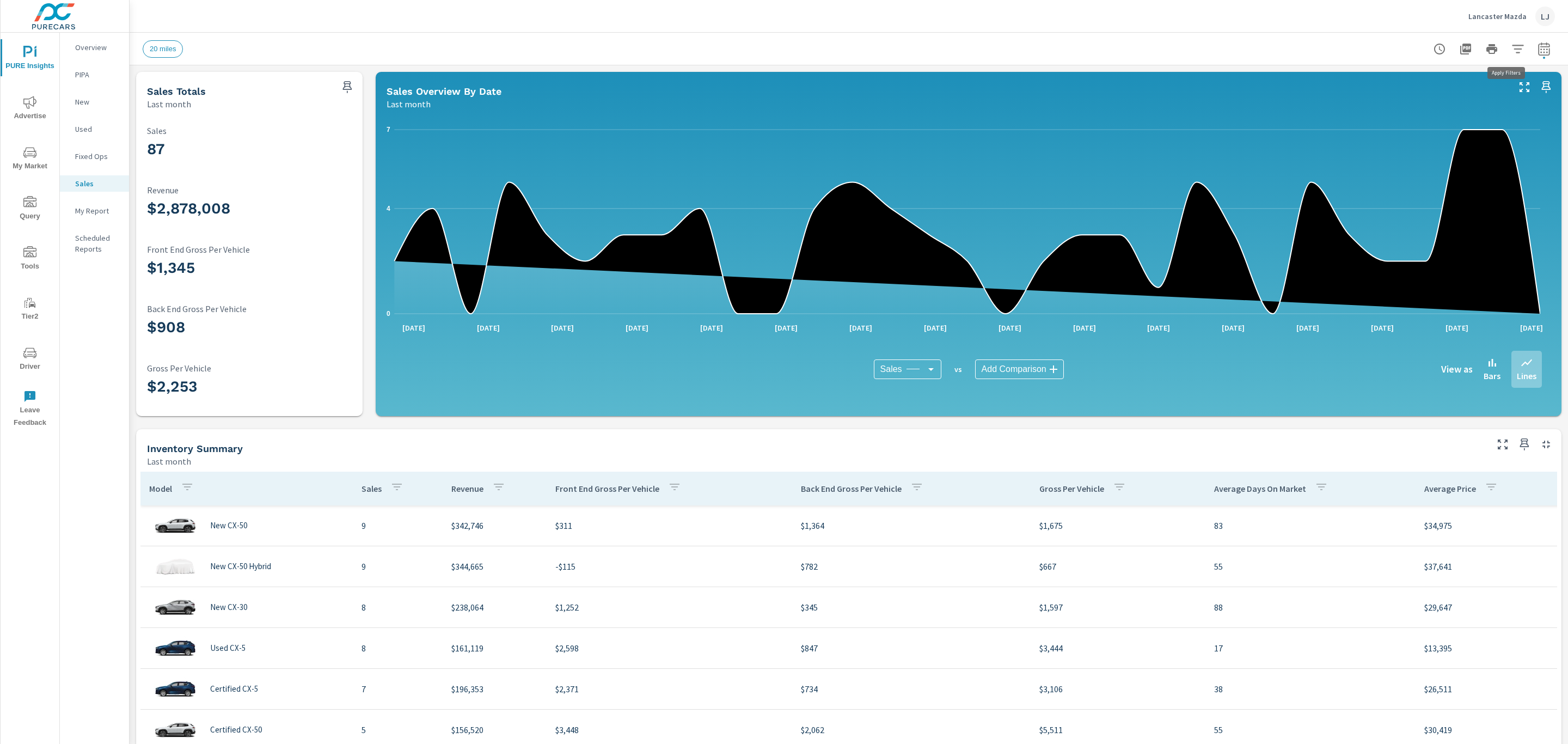
click at [1513, 44] on button "button" at bounding box center [1518, 49] width 22 height 22
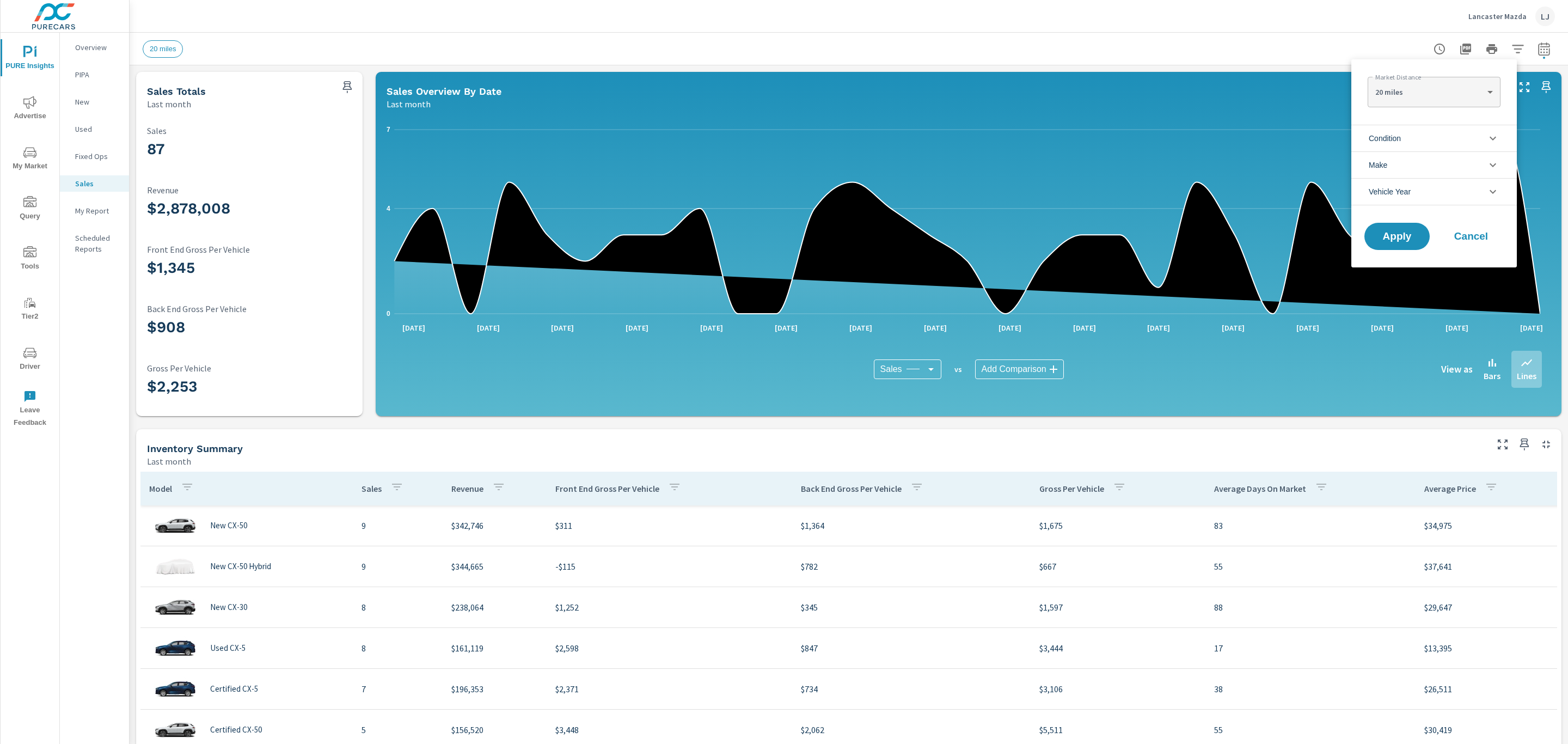
click at [1464, 138] on li "Condition" at bounding box center [1434, 138] width 166 height 27
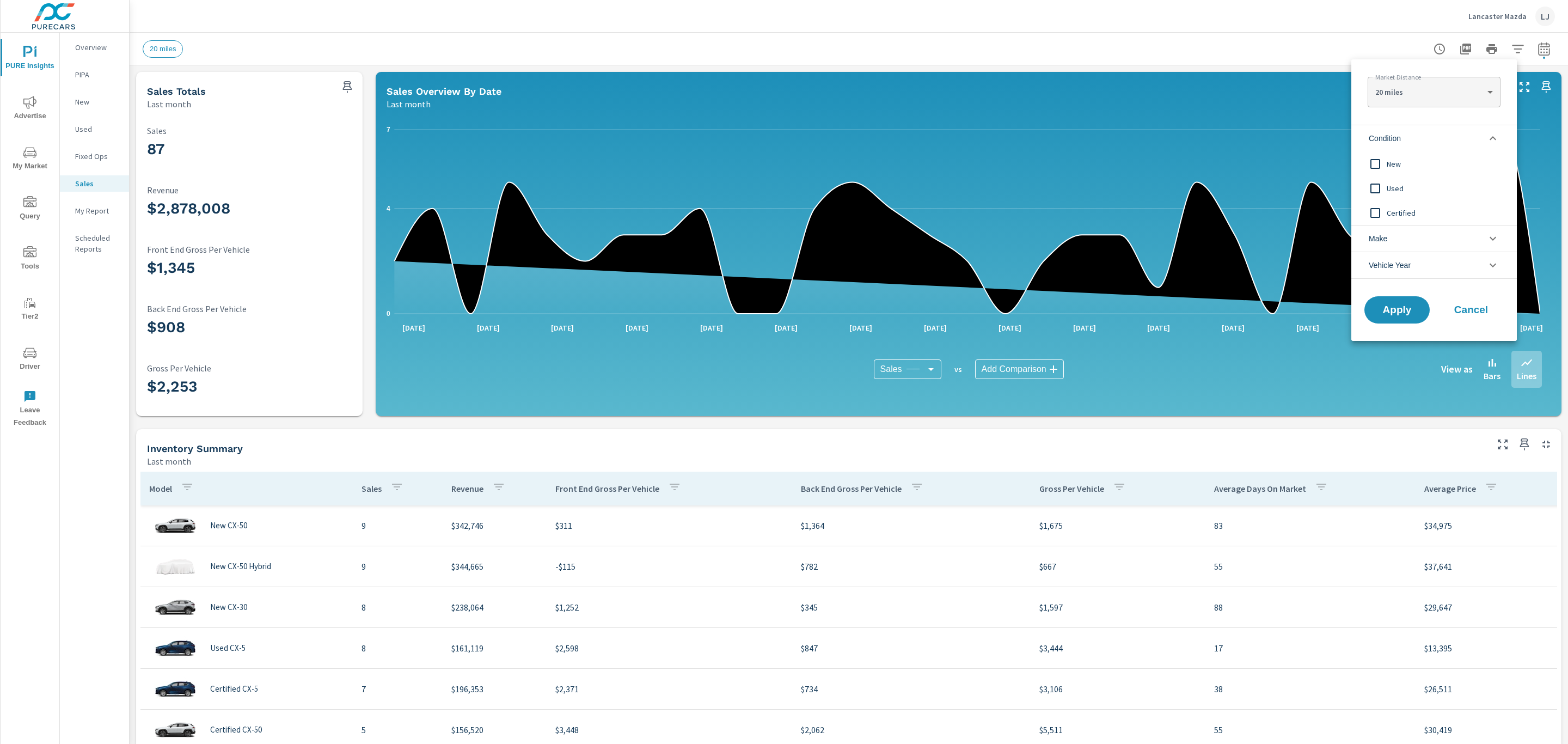
click at [1377, 186] on input "filter options" at bounding box center [1376, 189] width 23 height 23
click at [1385, 315] on span "Apply" at bounding box center [1396, 310] width 44 height 10
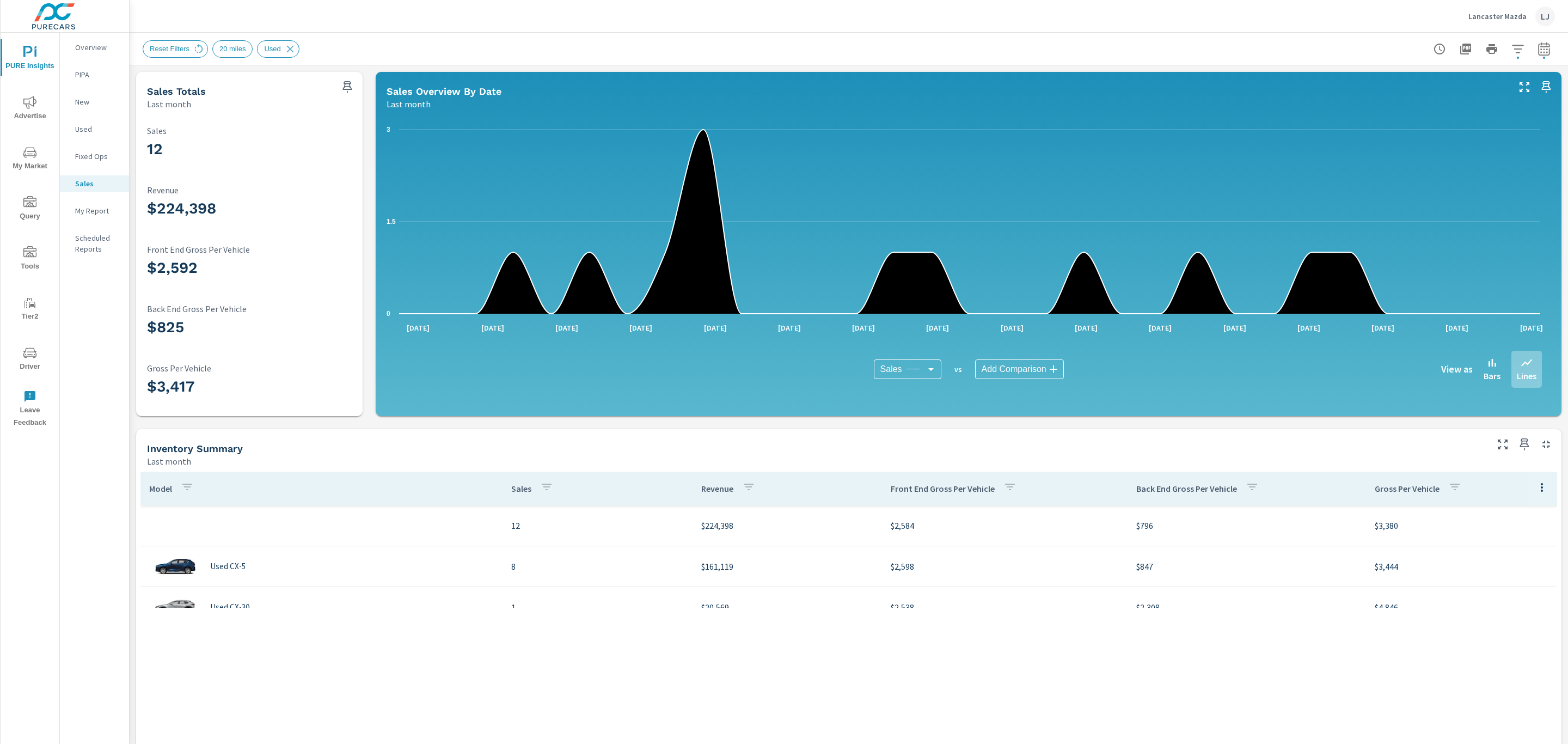
scroll to position [82, 0]
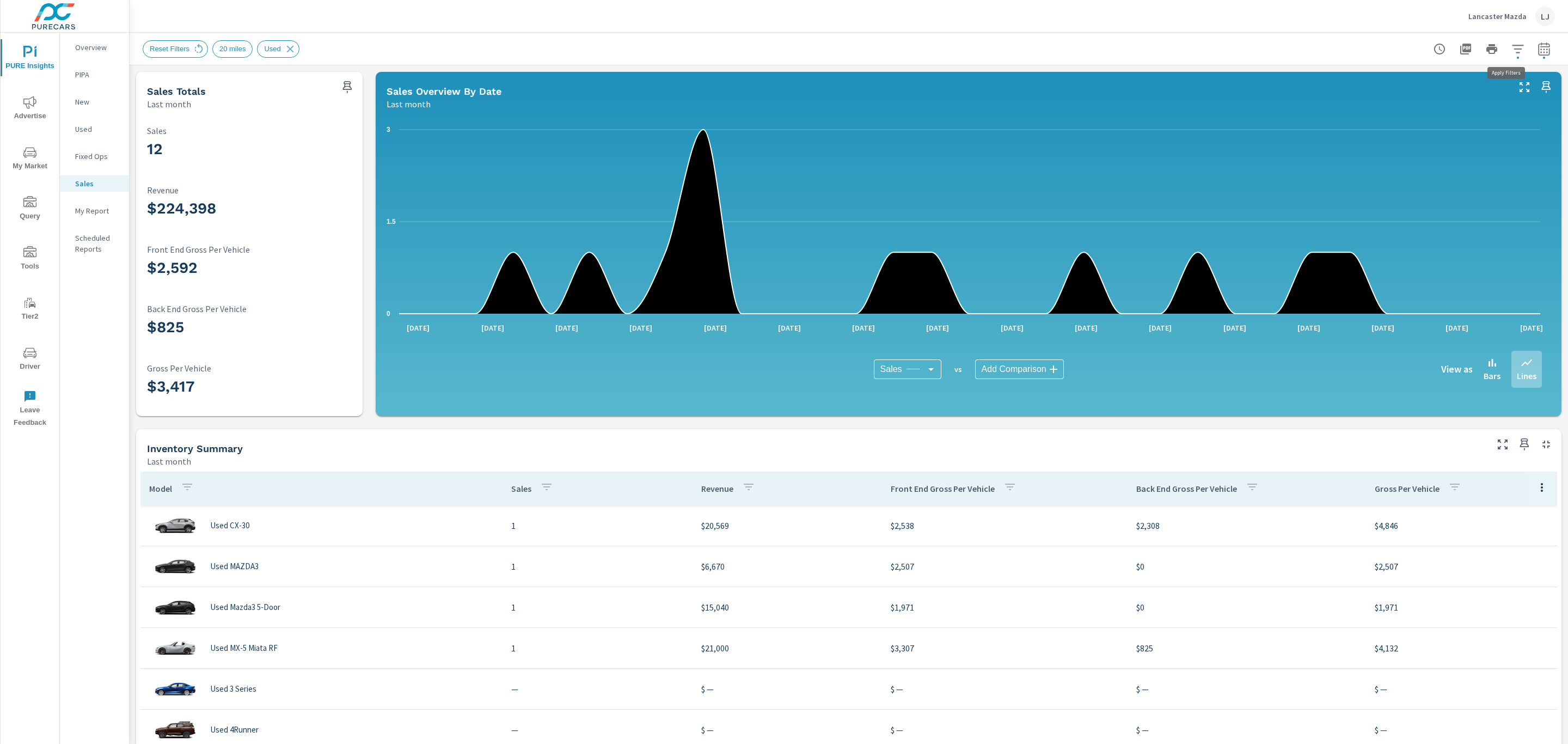
click at [1512, 44] on icon "button" at bounding box center [1517, 48] width 12 height 8
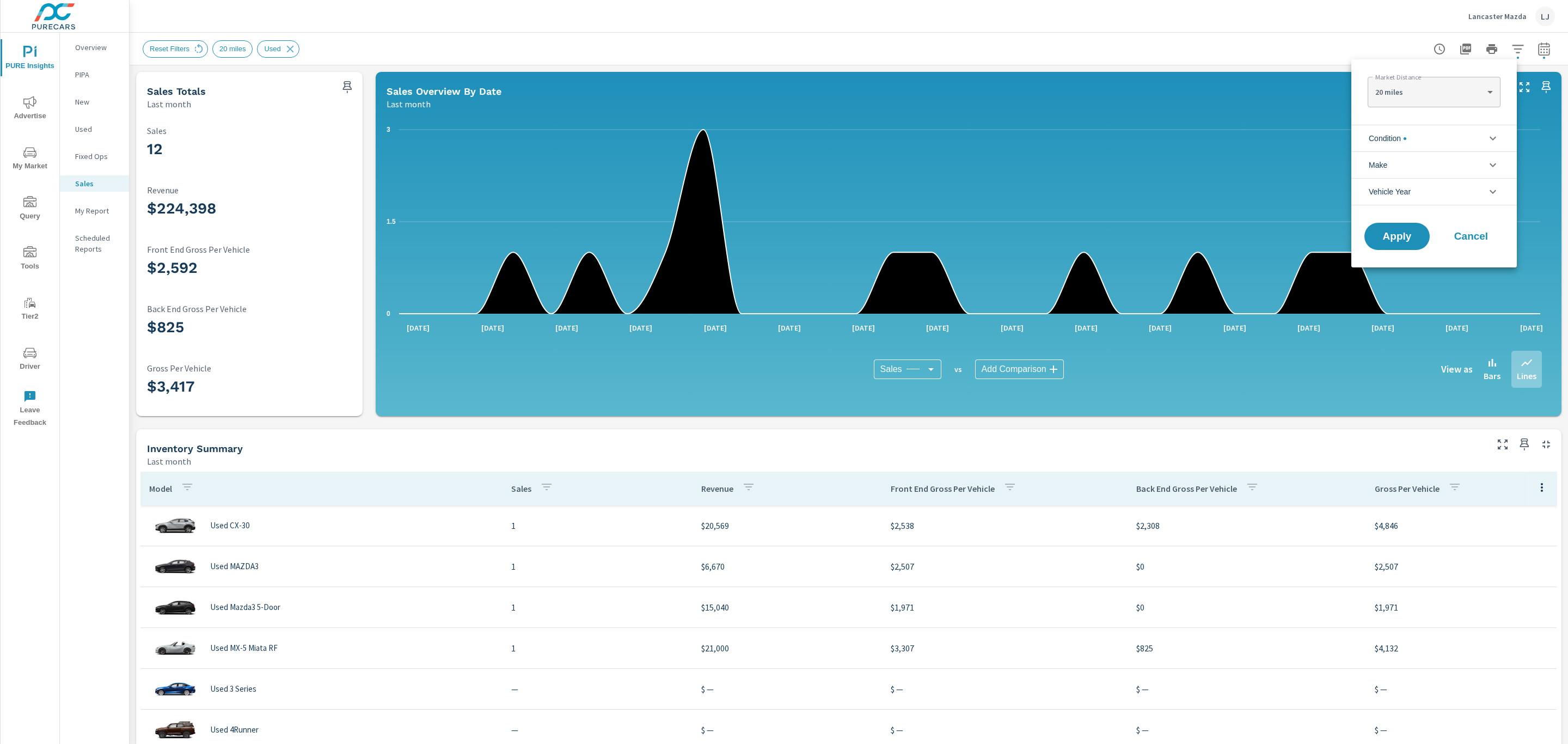
scroll to position [24, 0]
click at [1447, 135] on li "Condition" at bounding box center [1434, 138] width 166 height 27
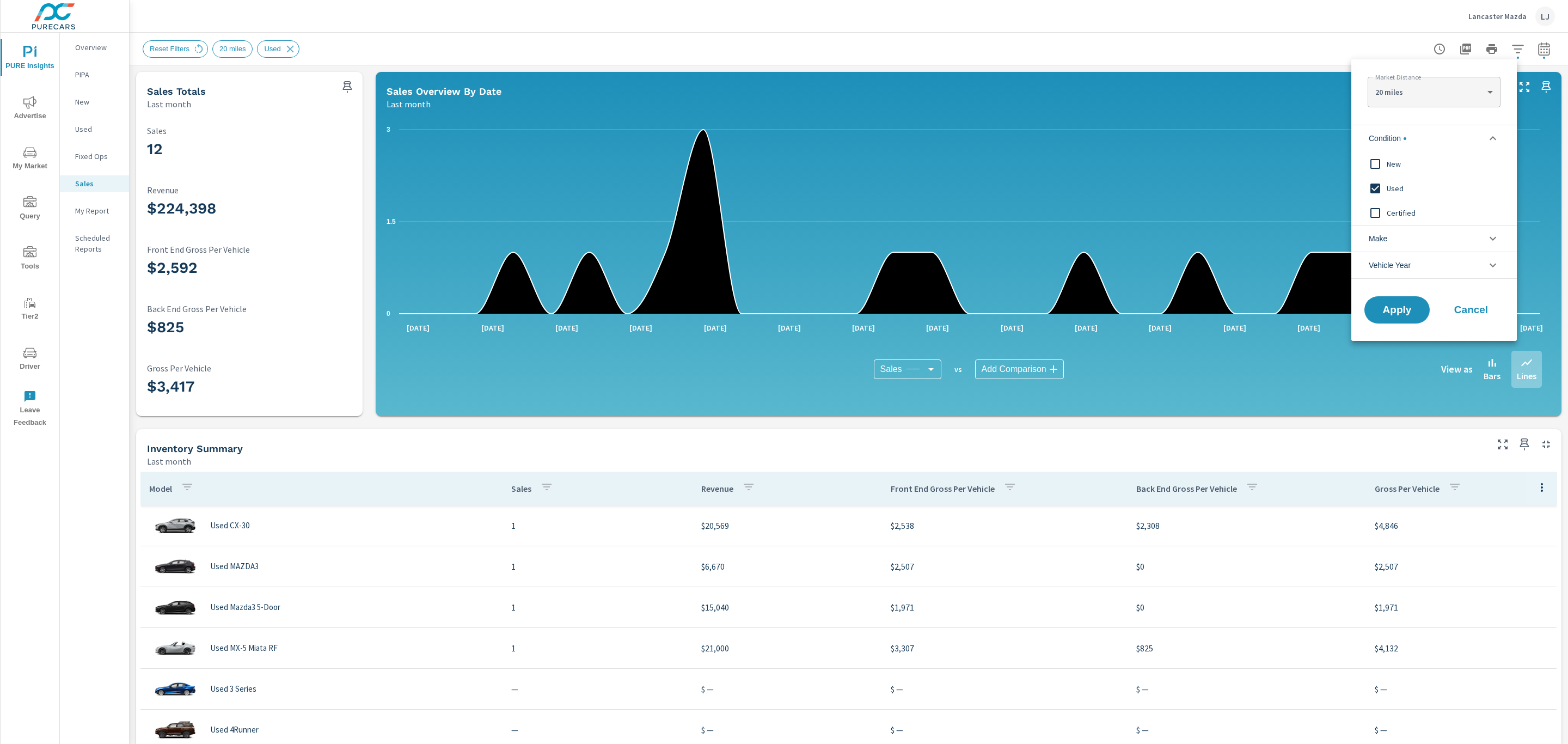
scroll to position [0, 0]
click at [1365, 163] on input "filter options" at bounding box center [1376, 164] width 23 height 23
click at [1379, 184] on input "filter options" at bounding box center [1376, 189] width 23 height 23
click at [1397, 309] on span "Apply" at bounding box center [1396, 310] width 44 height 10
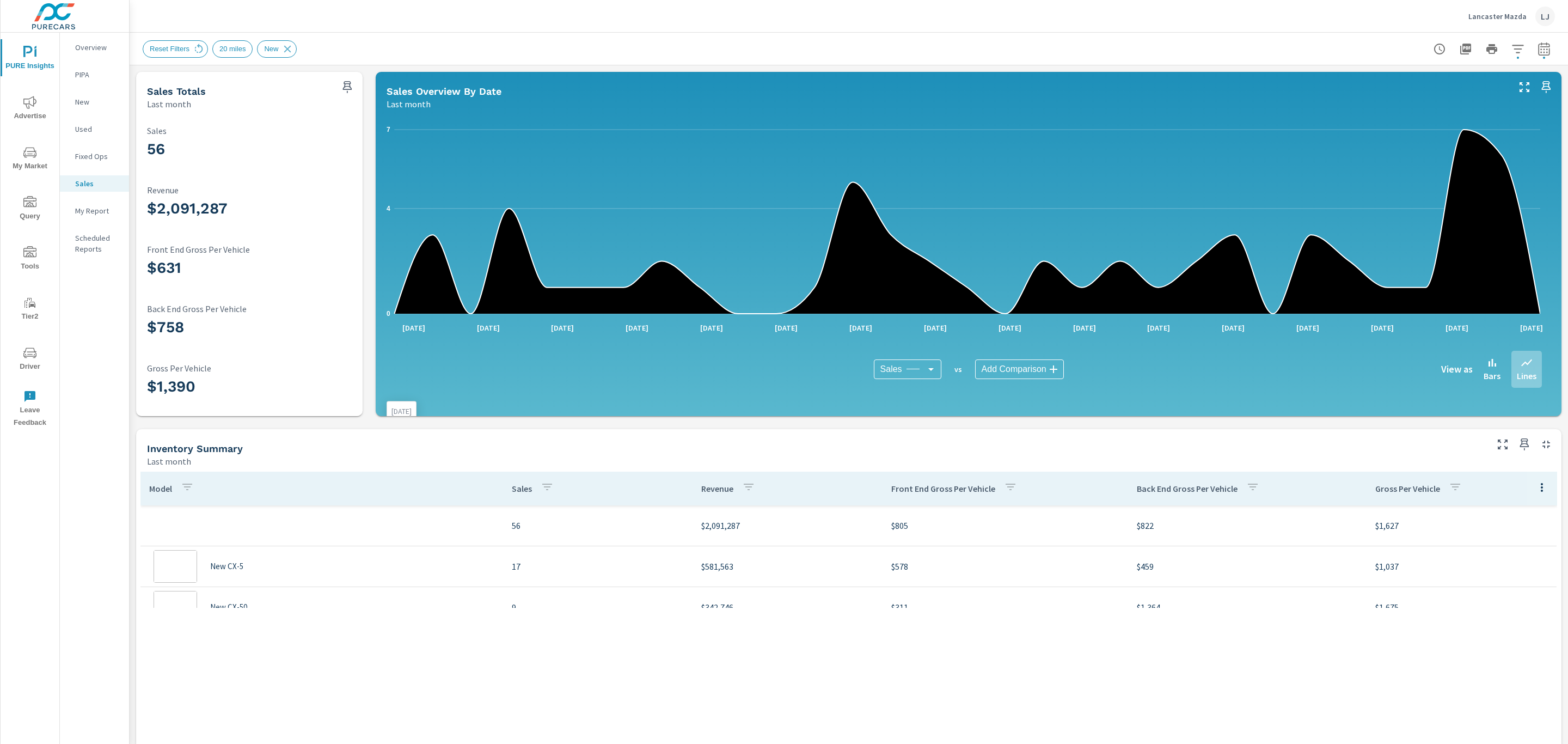
scroll to position [65, 0]
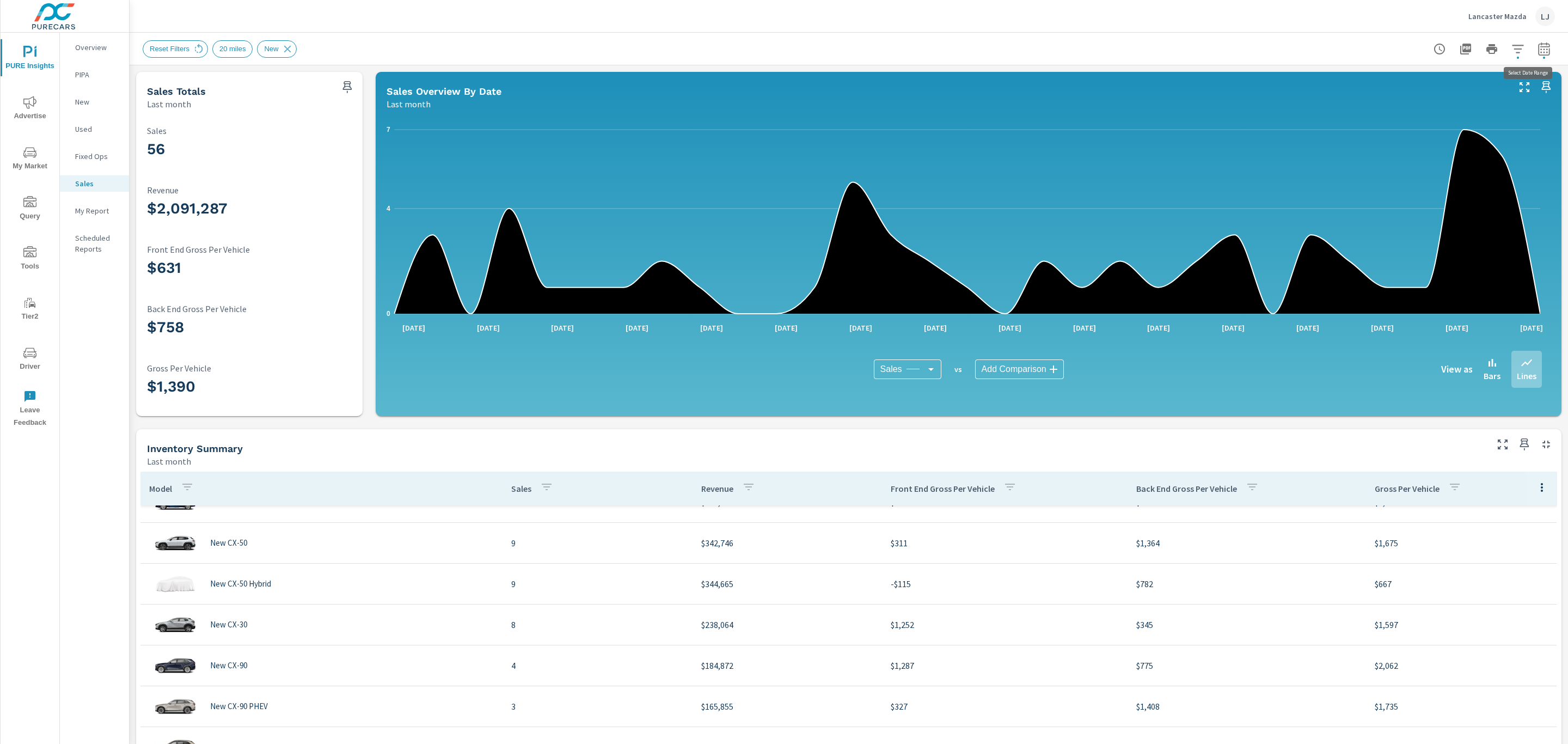
click at [1541, 51] on button "button" at bounding box center [1544, 49] width 22 height 22
select select "Last month"
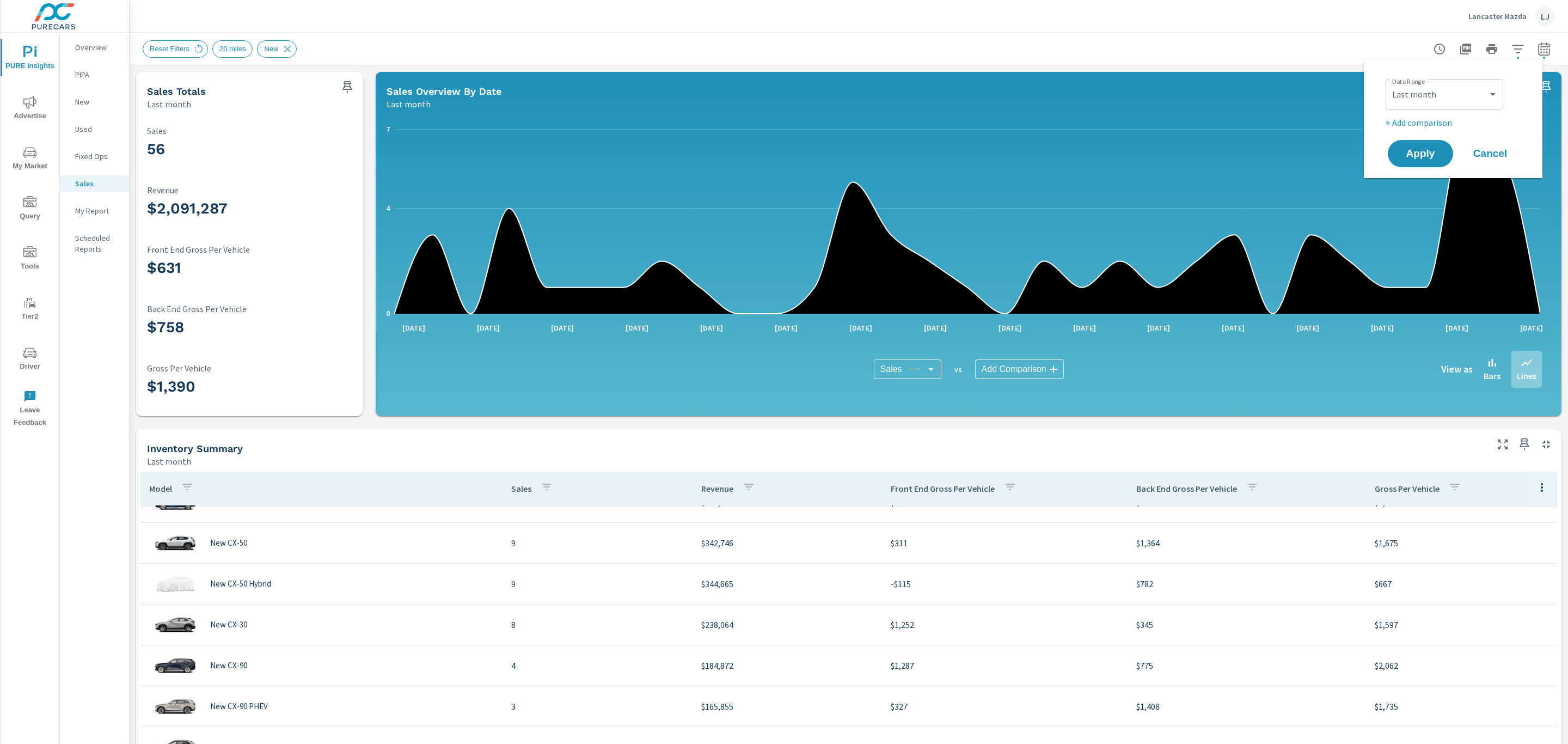
click at [1438, 118] on p "+ Add comparison" at bounding box center [1455, 122] width 139 height 13
select select "Previous period"
click at [1416, 188] on span "Apply" at bounding box center [1420, 184] width 44 height 10
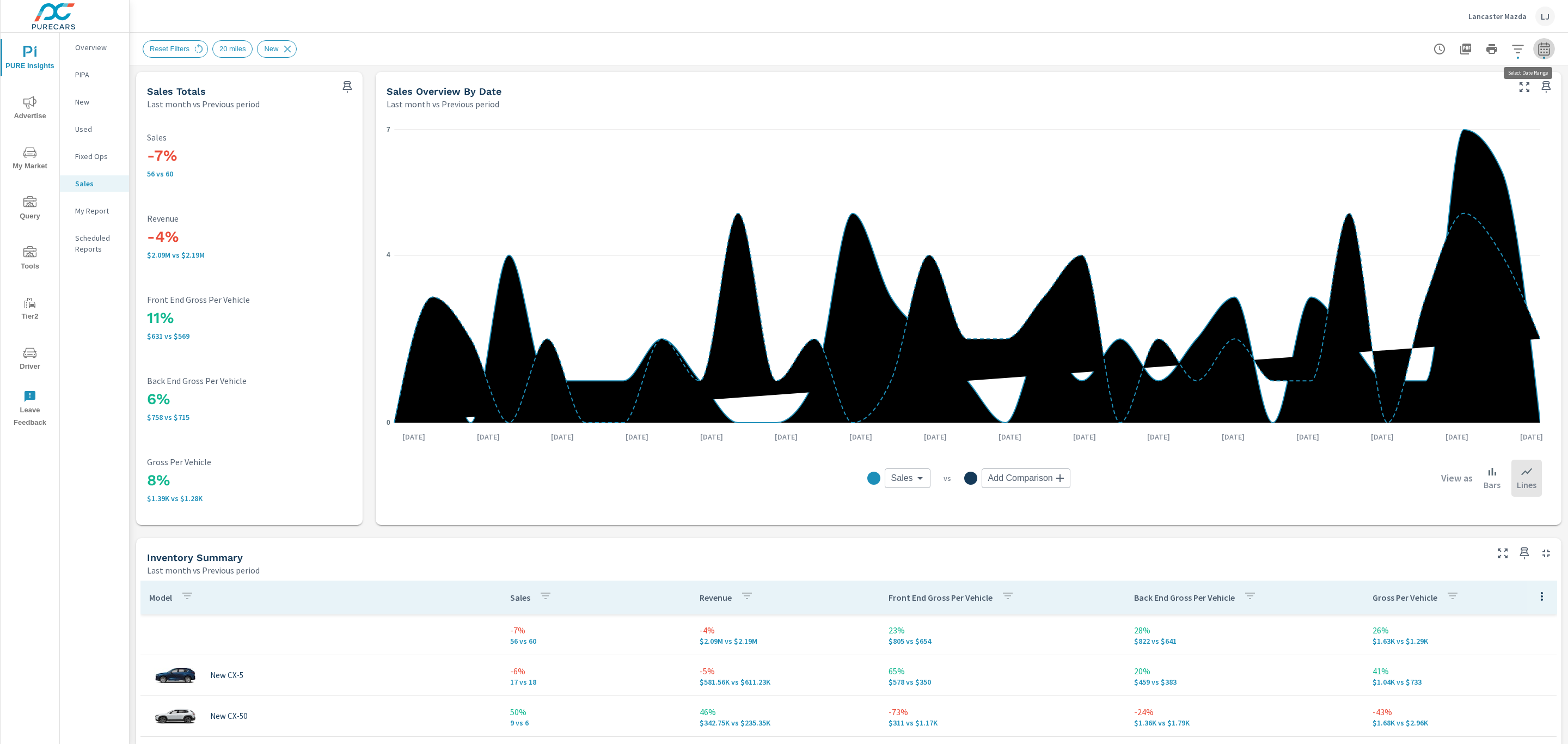
click at [1538, 44] on icon "button" at bounding box center [1544, 49] width 13 height 13
select select "Last month"
select select "Previous period"
click at [1511, 51] on icon "button" at bounding box center [1517, 49] width 13 height 13
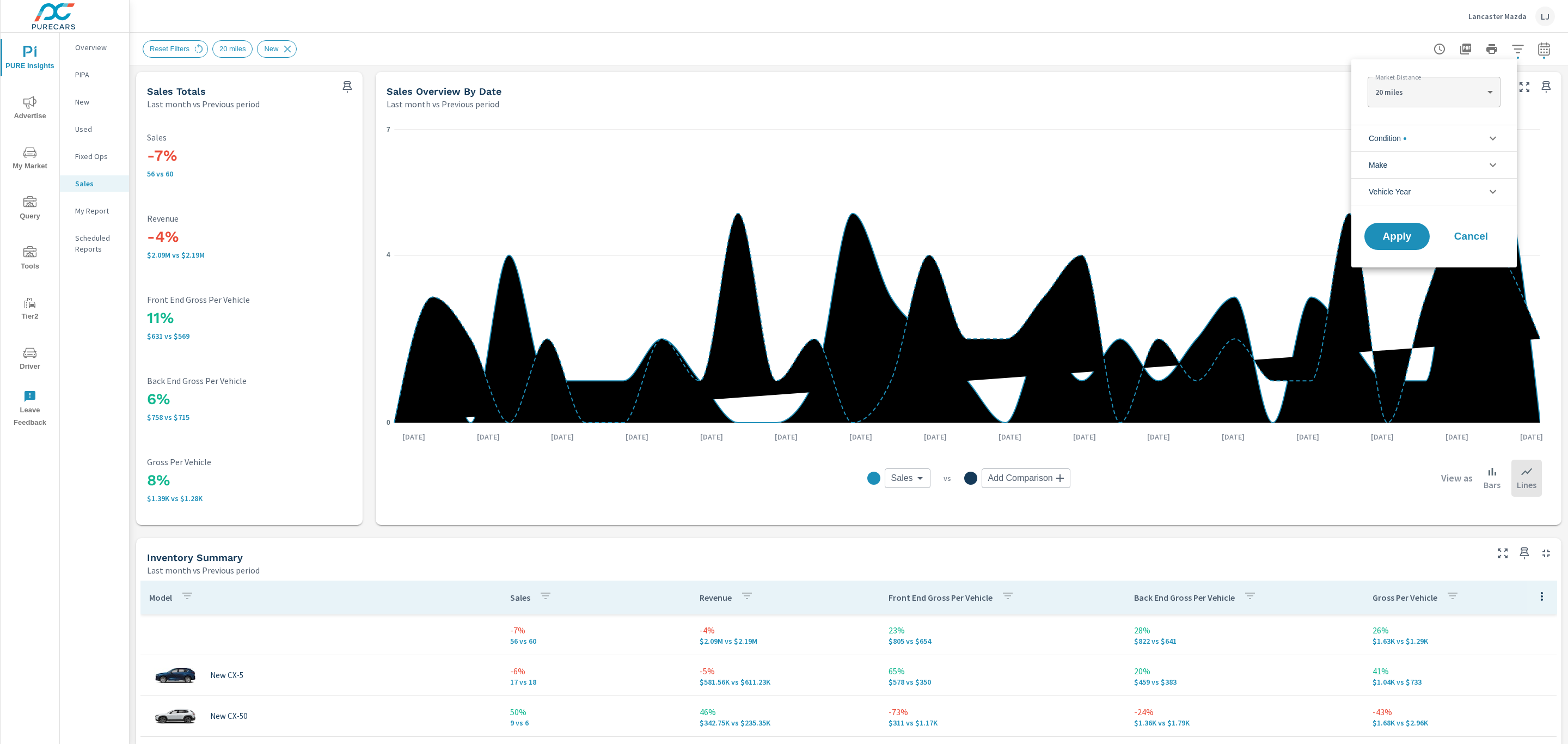
click at [1438, 142] on li "Condition" at bounding box center [1434, 138] width 166 height 27
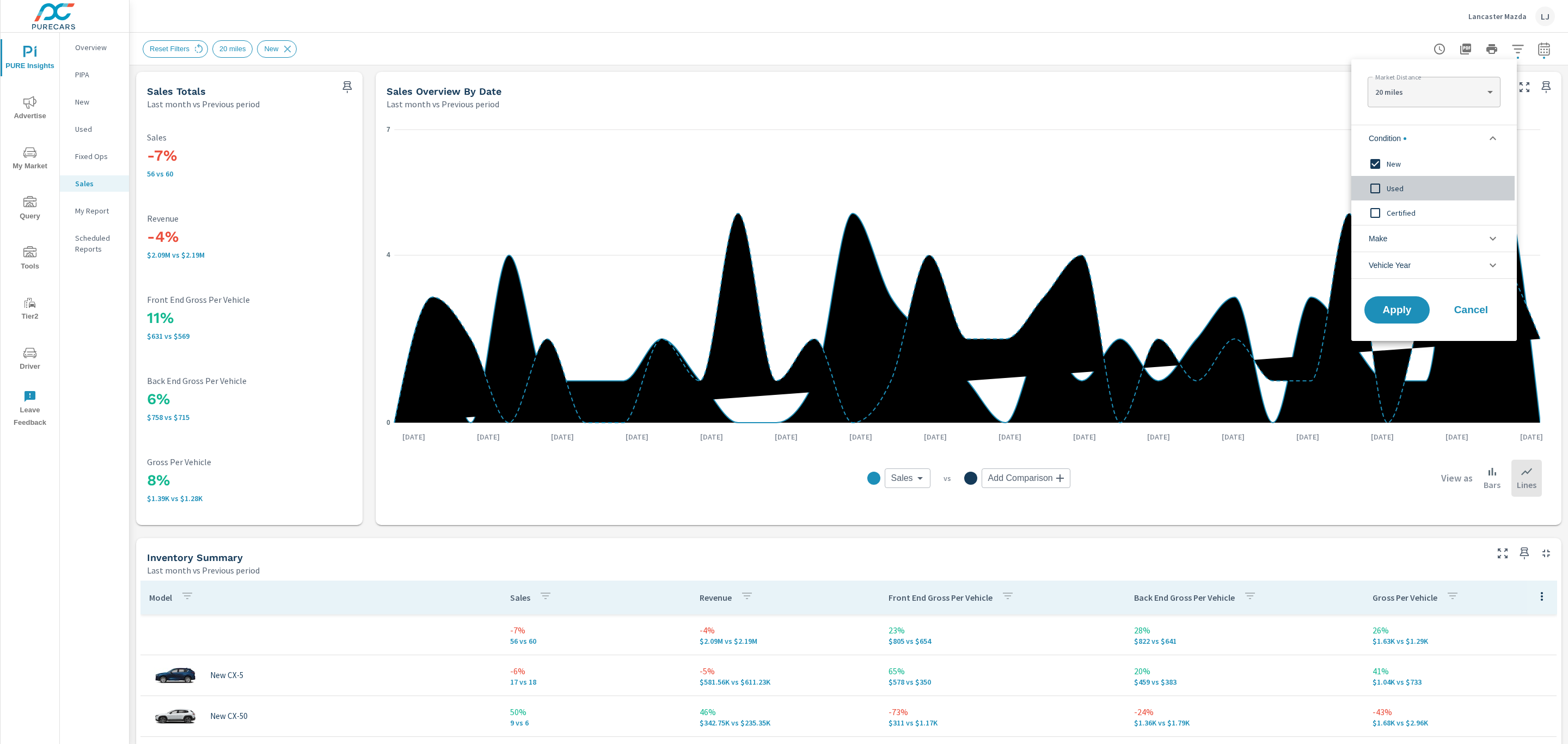
click at [1381, 188] on input "filter options" at bounding box center [1376, 189] width 23 height 23
click at [1379, 161] on input "filter options" at bounding box center [1376, 164] width 23 height 23
click at [1398, 307] on span "Apply" at bounding box center [1396, 310] width 44 height 10
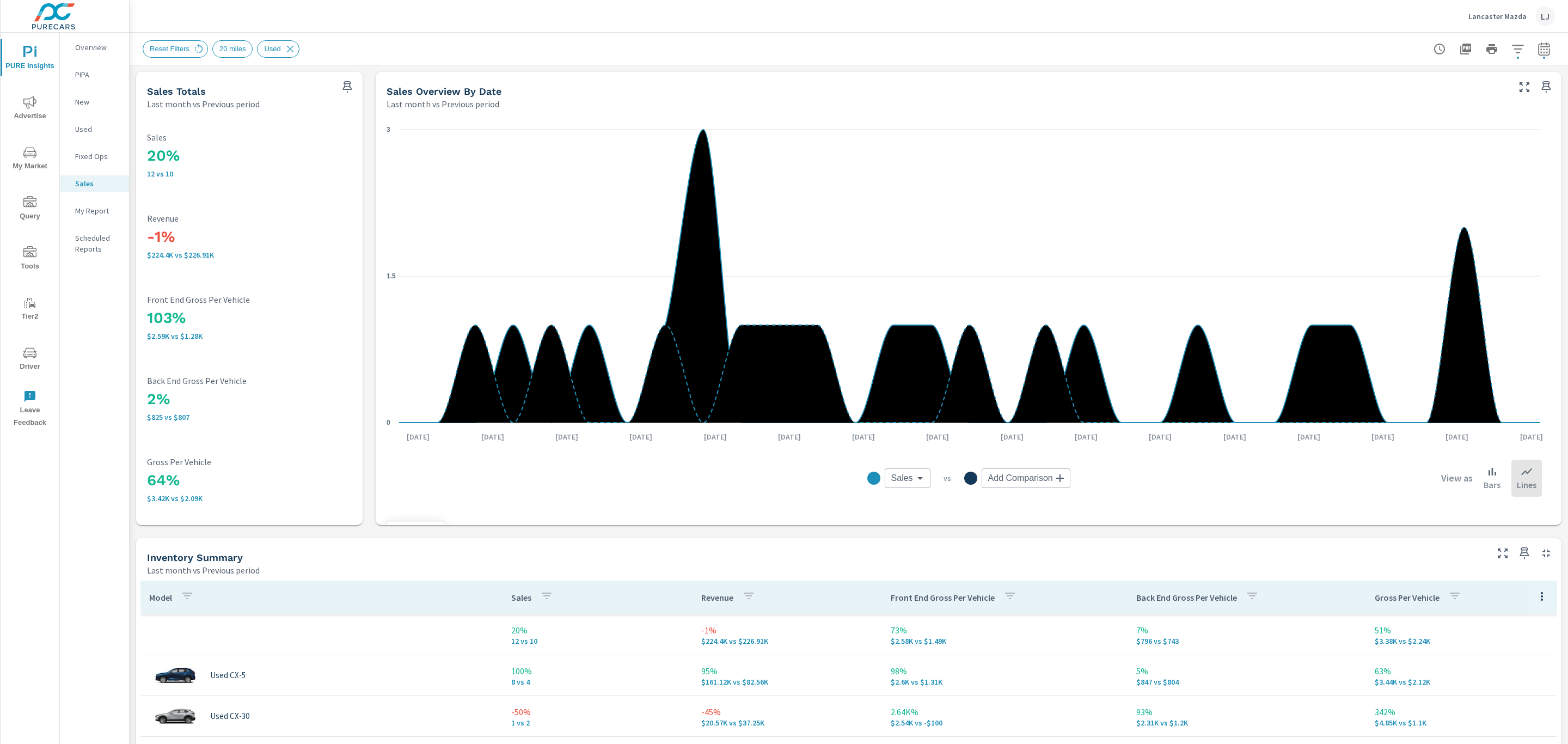
scroll to position [82, 0]
click at [94, 201] on nav "Overview PIPA New Used Fixed Ops Sales My Report Scheduled Reports" at bounding box center [94, 153] width 69 height 240
click at [98, 209] on p "My Report" at bounding box center [97, 211] width 45 height 11
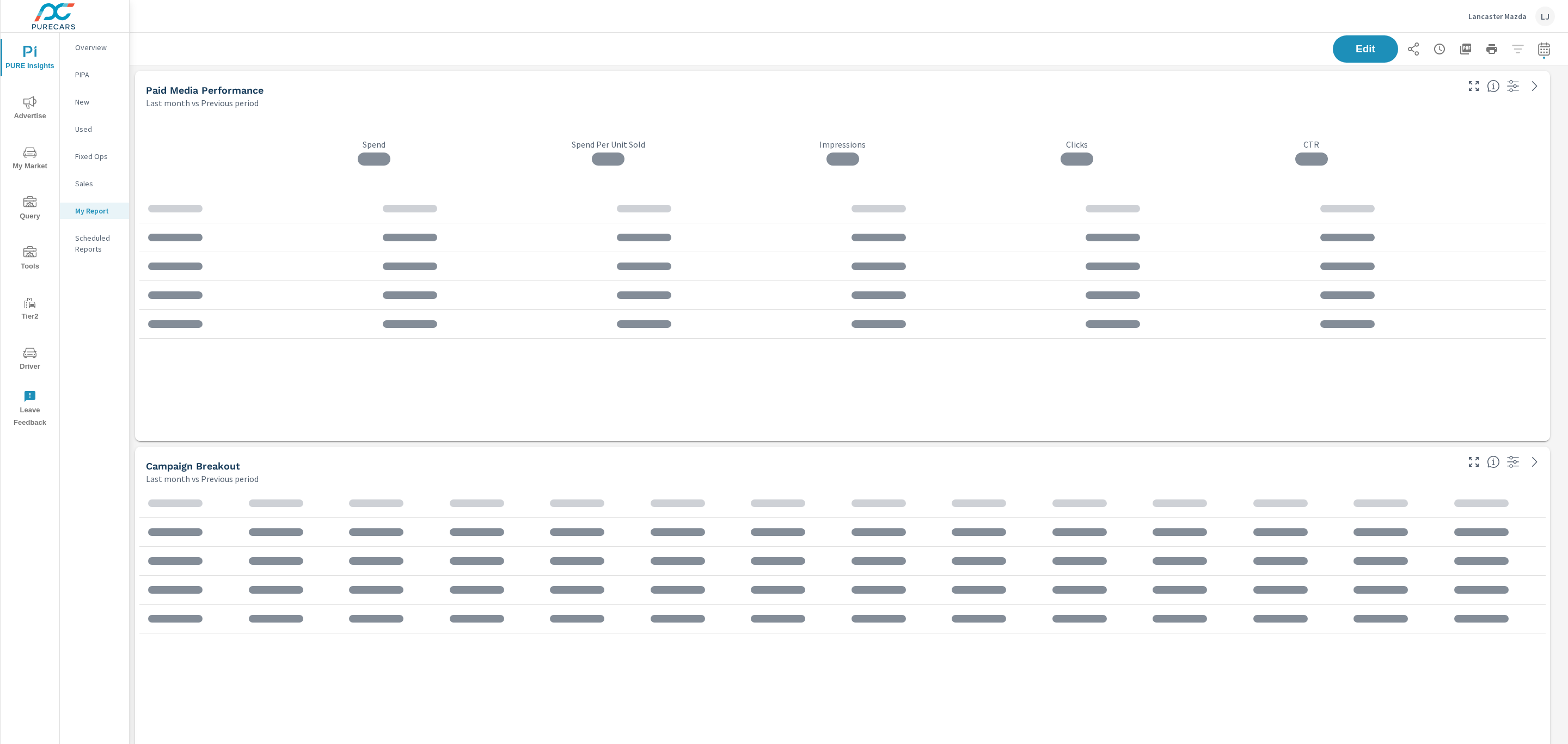
scroll to position [3037, 1451]
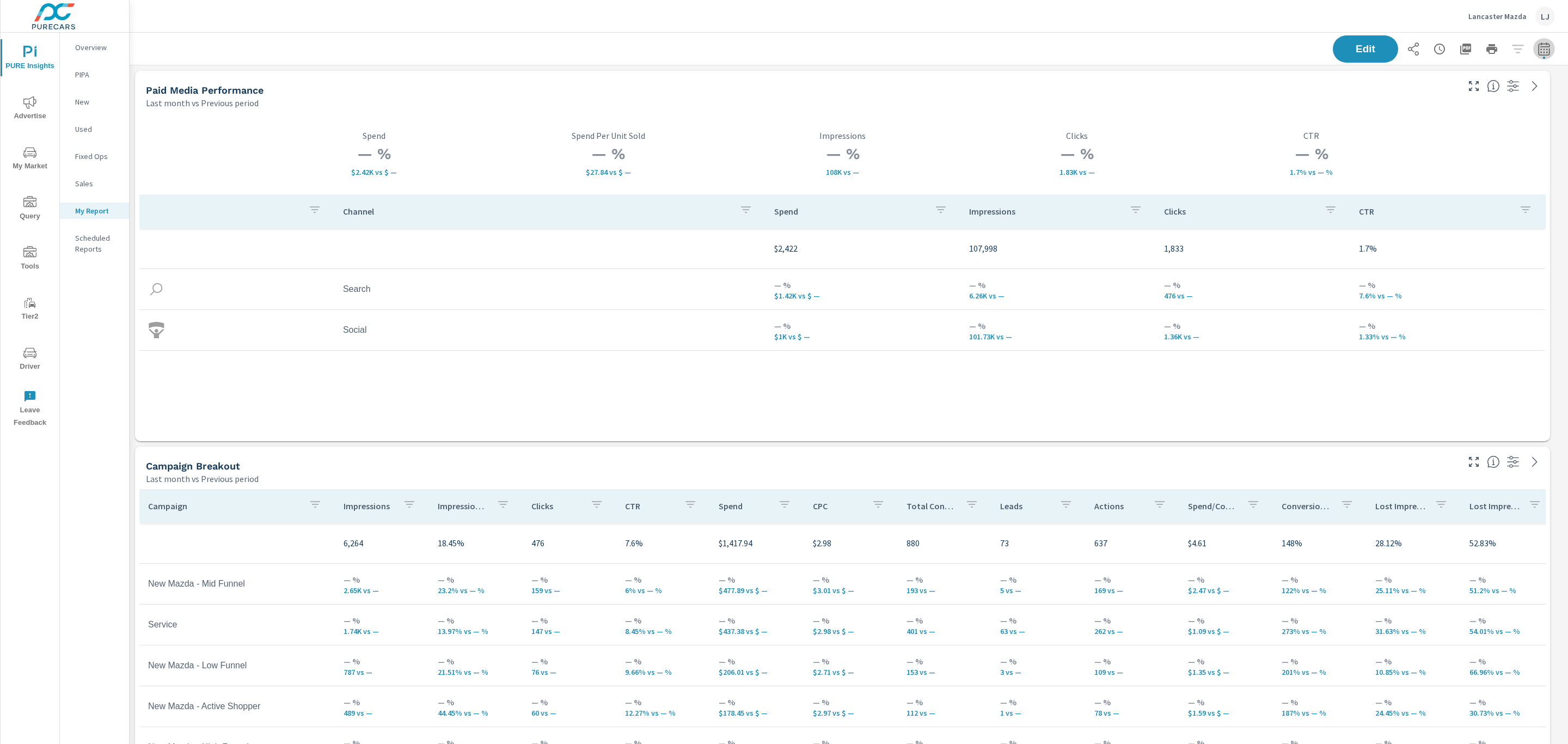
click at [1538, 51] on icon "button" at bounding box center [1544, 49] width 13 height 13
select select "Last month"
select select "Previous period"
click at [1433, 92] on select "Custom Yesterday Last week Last 7 days Last 14 days Last 30 days Last 45 days L…" at bounding box center [1444, 94] width 109 height 22
click at [1390, 83] on select "Custom Yesterday Last week Last 7 days Last 14 days Last 30 days Last 45 days L…" at bounding box center [1444, 94] width 109 height 22
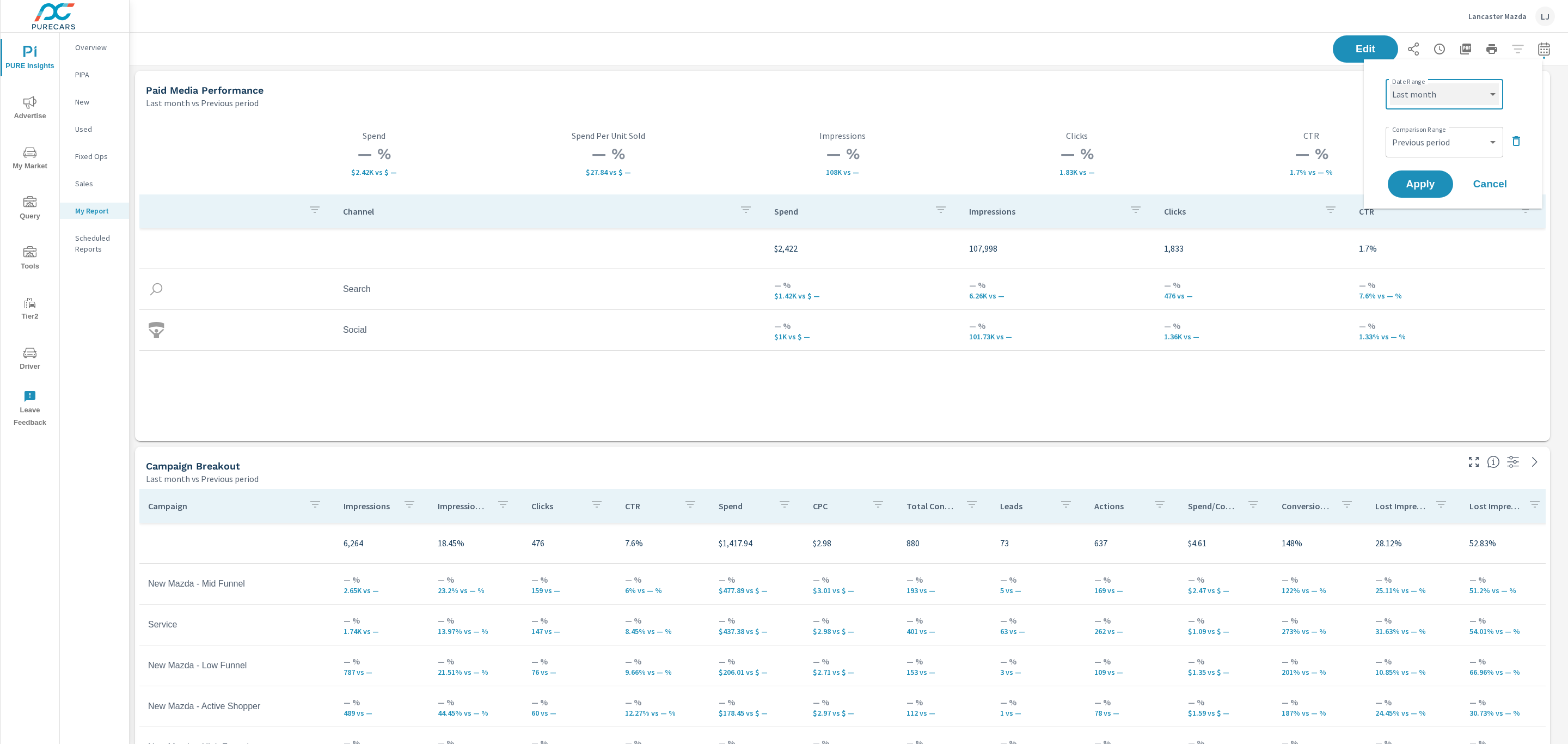
select select "Last 30 days"
click at [1419, 183] on span "Apply" at bounding box center [1420, 184] width 44 height 10
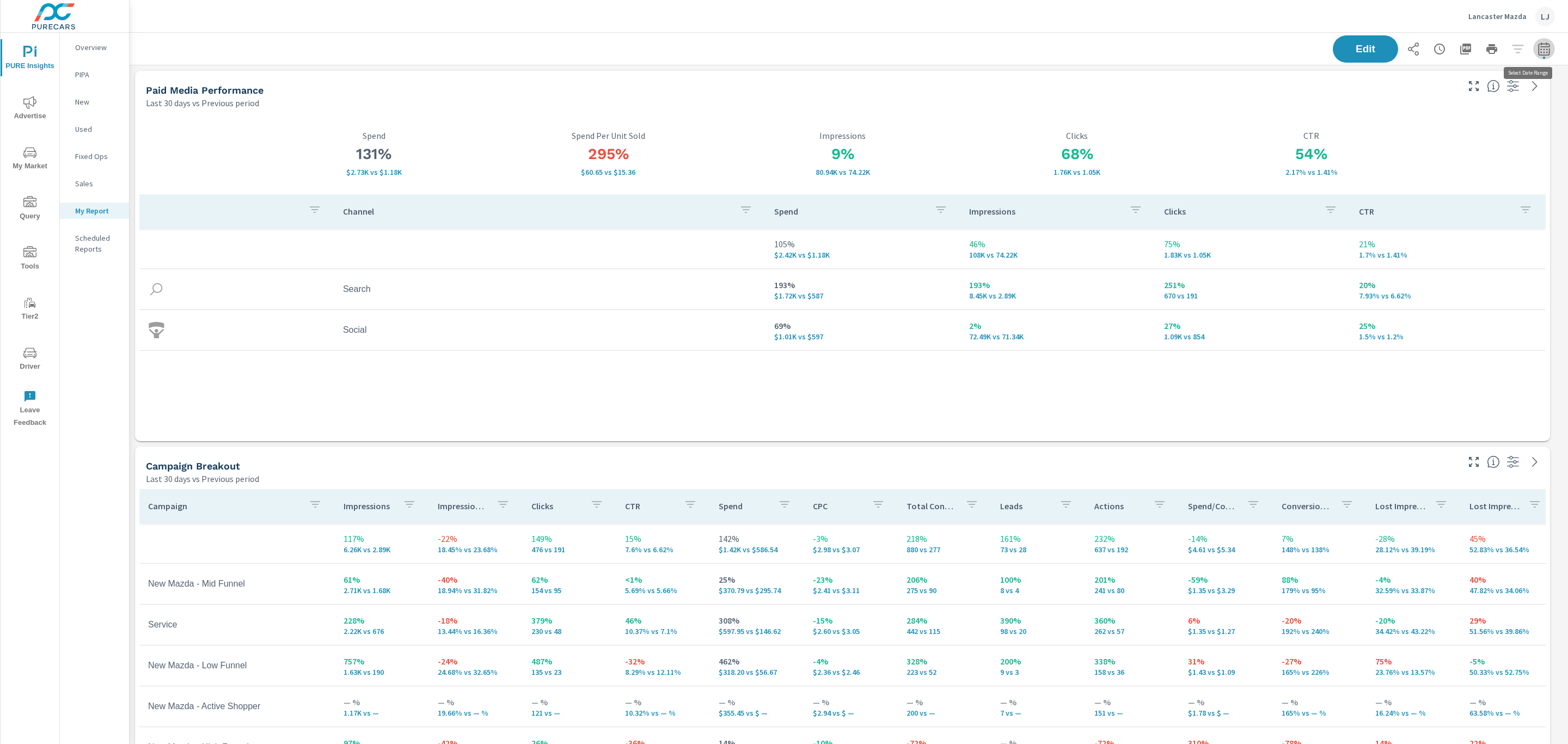
click at [1538, 49] on icon "button" at bounding box center [1544, 48] width 12 height 13
select select "Last 30 days"
select select "Previous period"
click at [1538, 49] on icon "button" at bounding box center [1544, 48] width 12 height 13
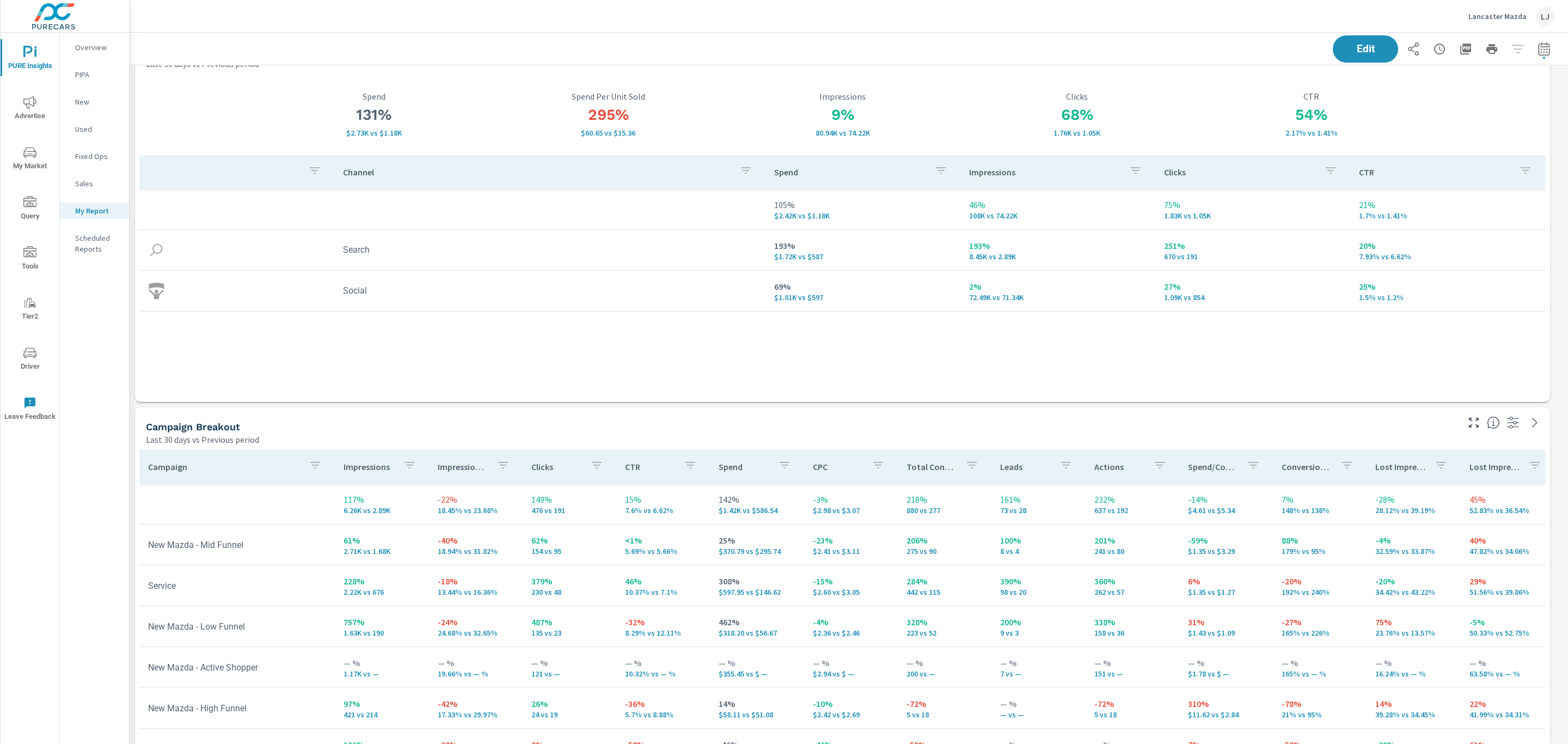
scroll to position [0, 0]
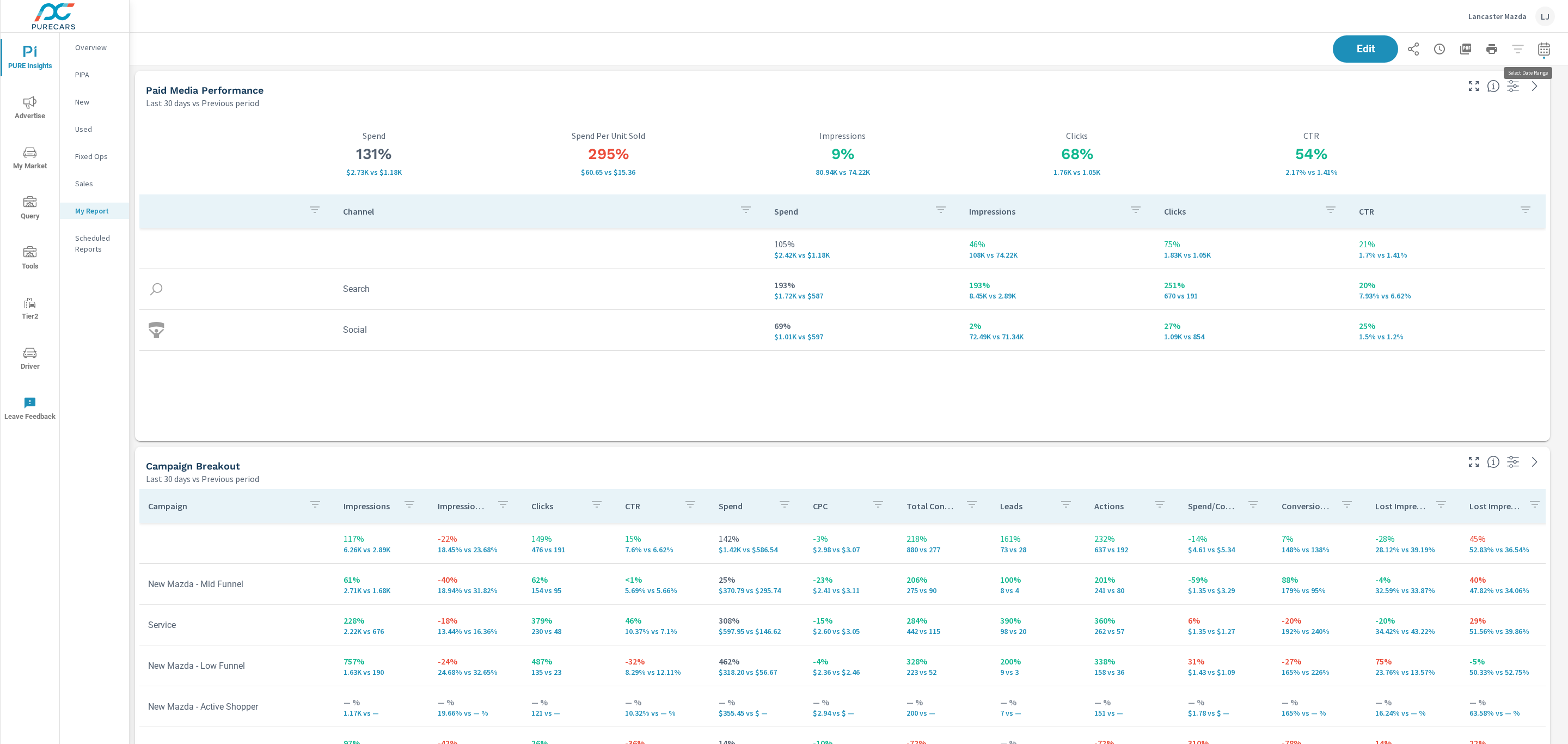
click at [1538, 47] on icon "button" at bounding box center [1544, 49] width 13 height 13
select select "Last 30 days"
select select "Previous period"
click at [1538, 47] on icon "button" at bounding box center [1544, 49] width 13 height 13
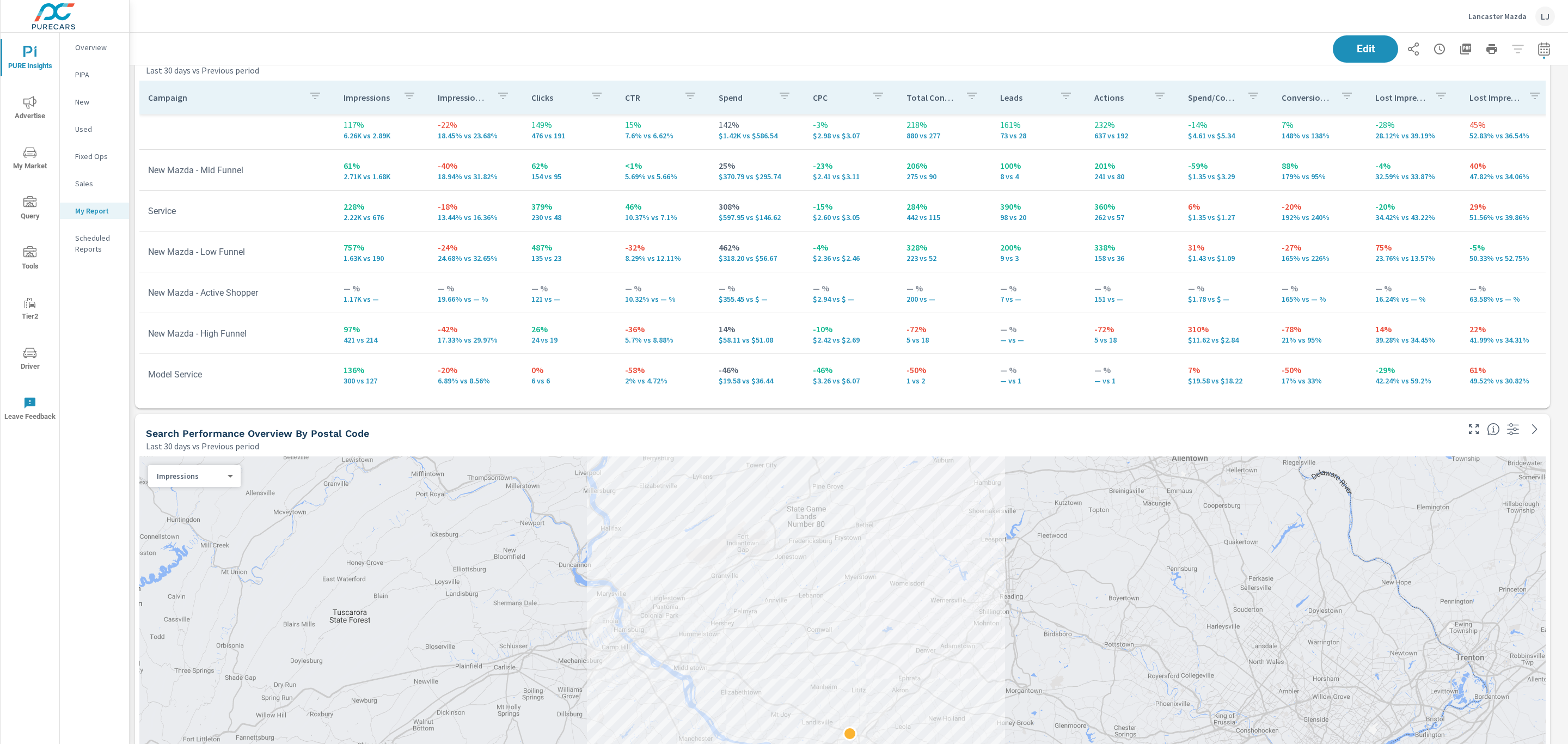
scroll to position [0, 0]
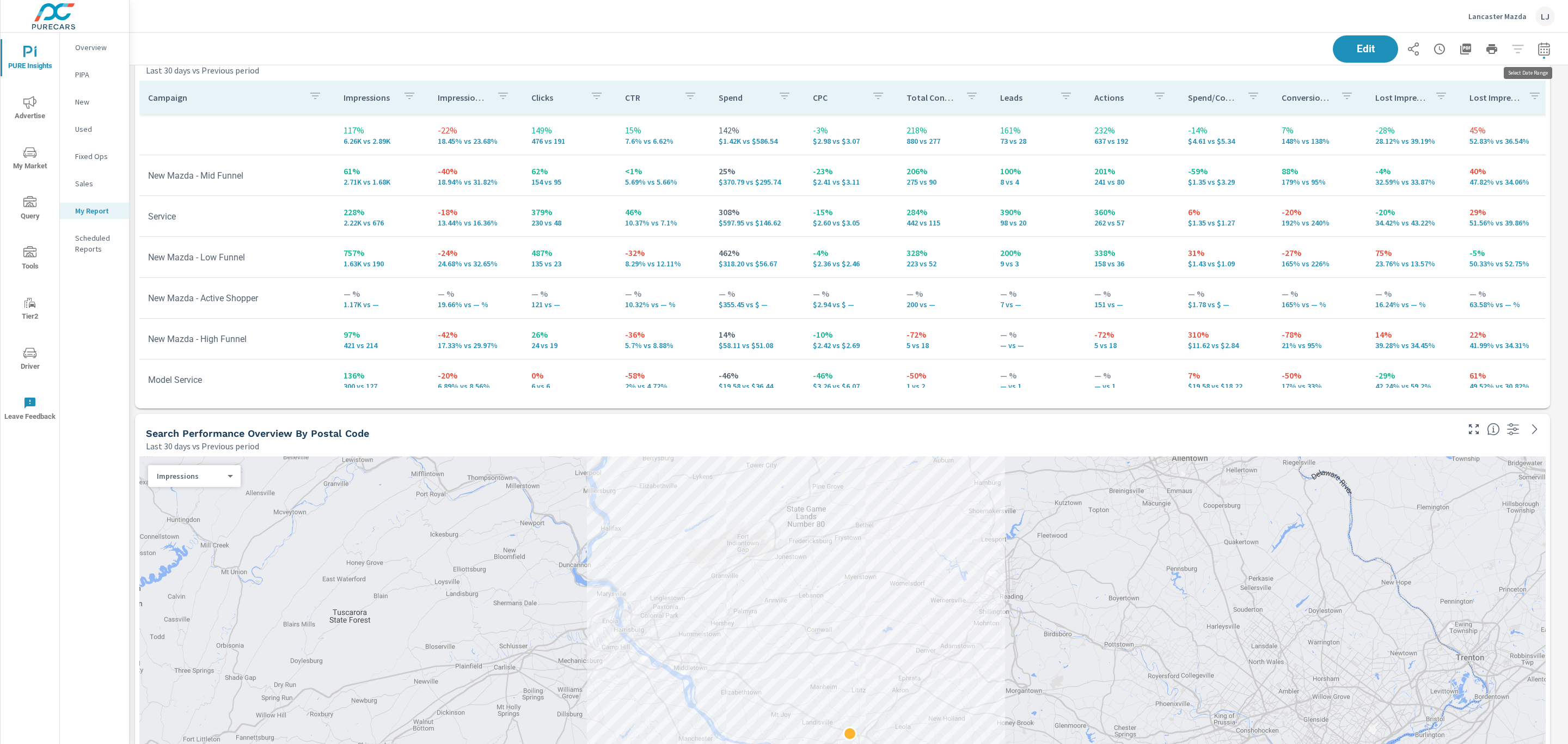
click at [1539, 54] on button "button" at bounding box center [1544, 49] width 22 height 22
select select "Last 30 days"
select select "Previous period"
click at [1461, 90] on select "Custom Yesterday Last week Last 7 days Last 14 days Last 30 days Last 45 days L…" at bounding box center [1444, 94] width 109 height 22
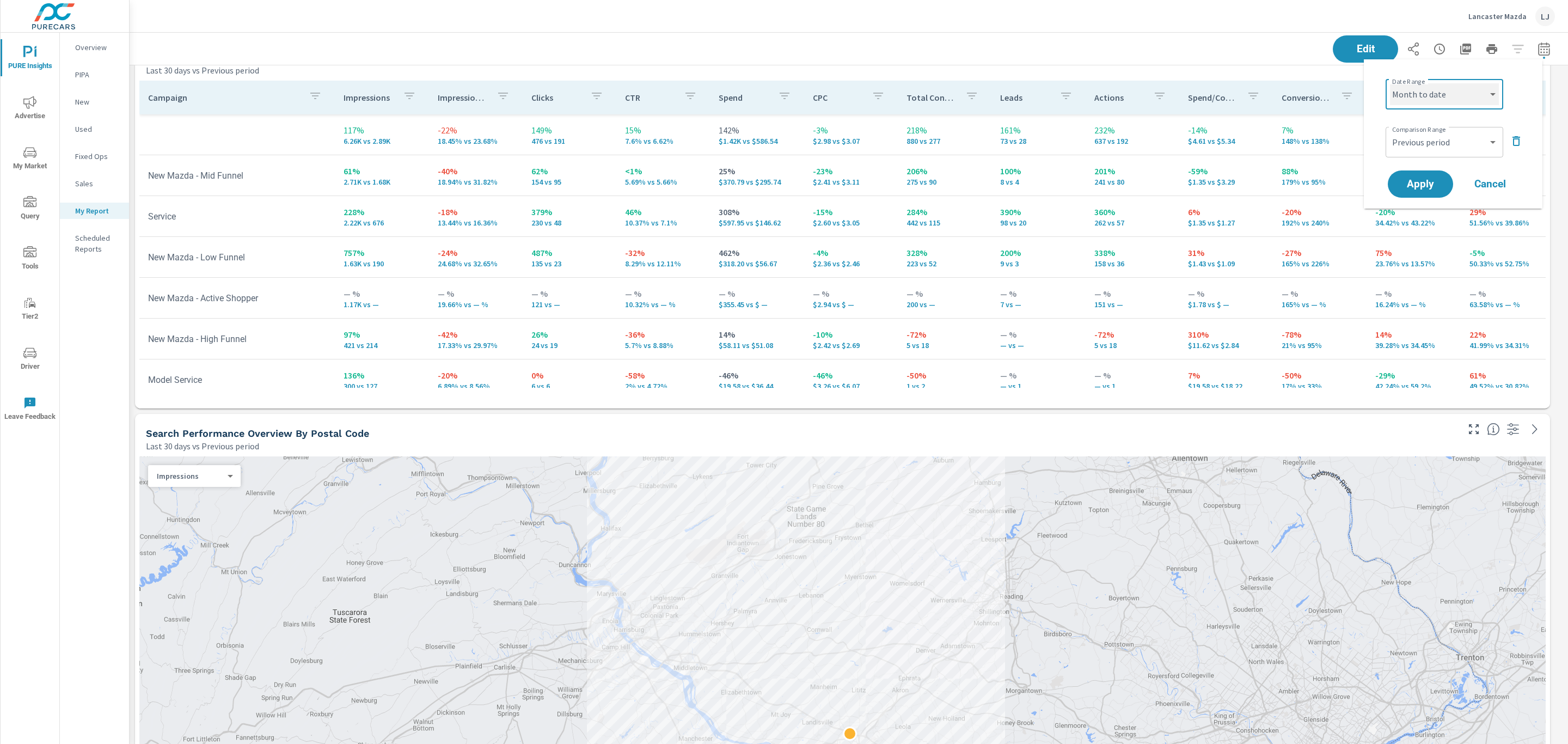
click at [1390, 83] on select "Custom Yesterday Last week Last 7 days Last 14 days Last 30 days Last 45 days L…" at bounding box center [1444, 94] width 109 height 22
select select "Month to date"
click at [1441, 177] on button "Apply" at bounding box center [1420, 184] width 68 height 29
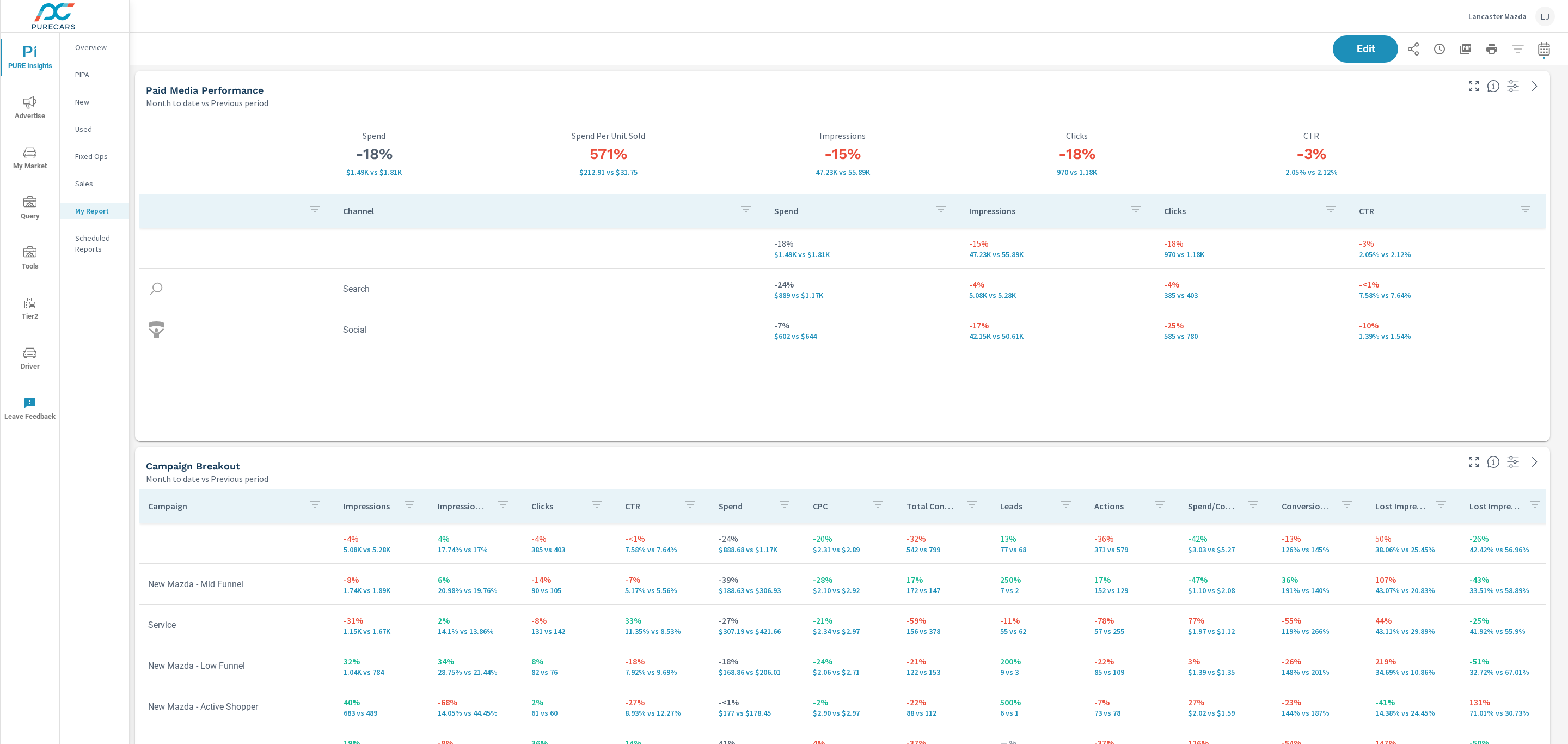
click at [1538, 54] on icon "button" at bounding box center [1544, 48] width 12 height 13
select select "Month to date"
select select "Previous period"
click at [1466, 94] on select "Custom Yesterday Last week Last 7 days Last 14 days Last 30 days Last 45 days L…" at bounding box center [1444, 94] width 109 height 22
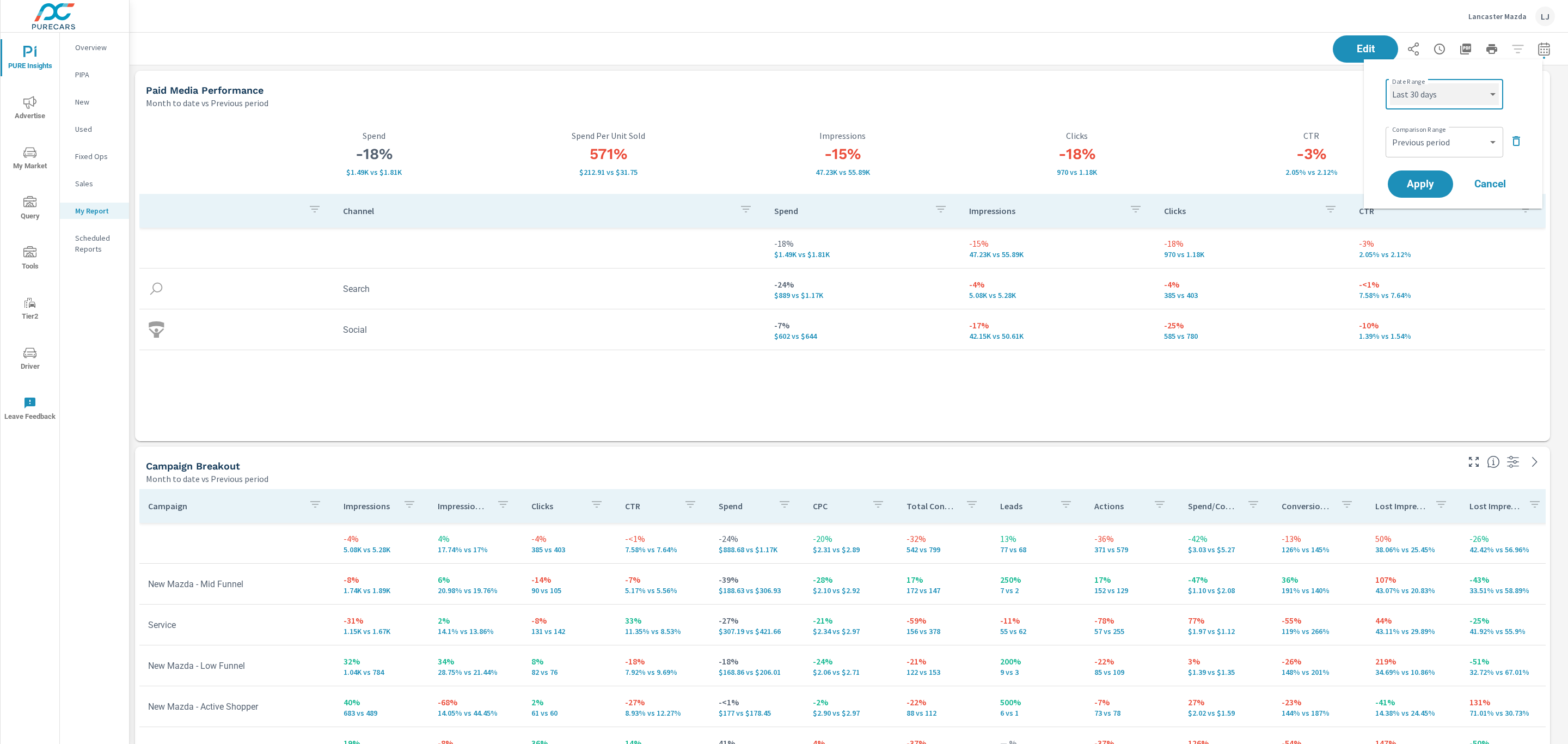
click at [1390, 83] on select "Custom Yesterday Last week Last 7 days Last 14 days Last 30 days Last 45 days L…" at bounding box center [1444, 94] width 109 height 22
select select "Last 30 days"
click at [1431, 179] on span "Apply" at bounding box center [1420, 184] width 44 height 10
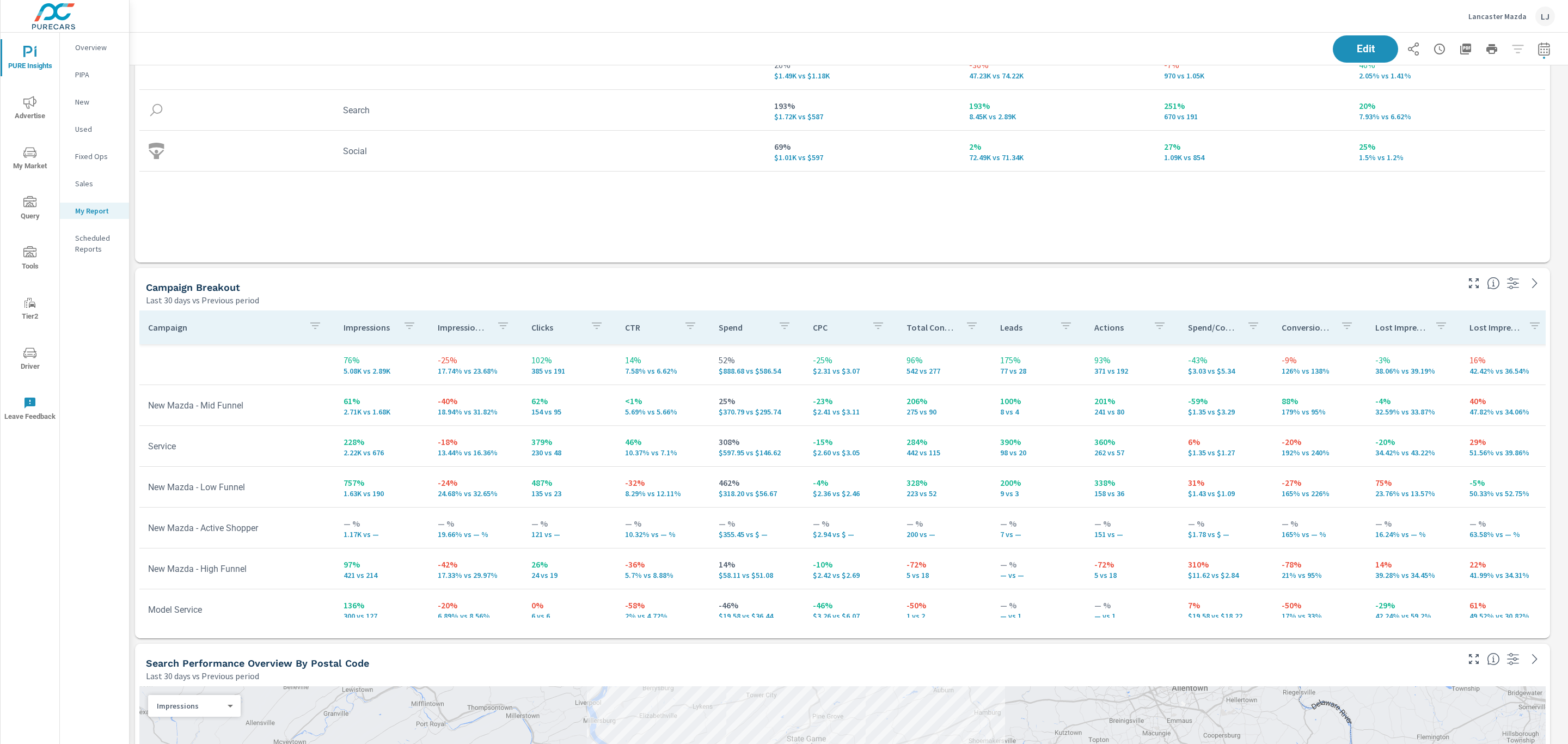
scroll to position [164, 0]
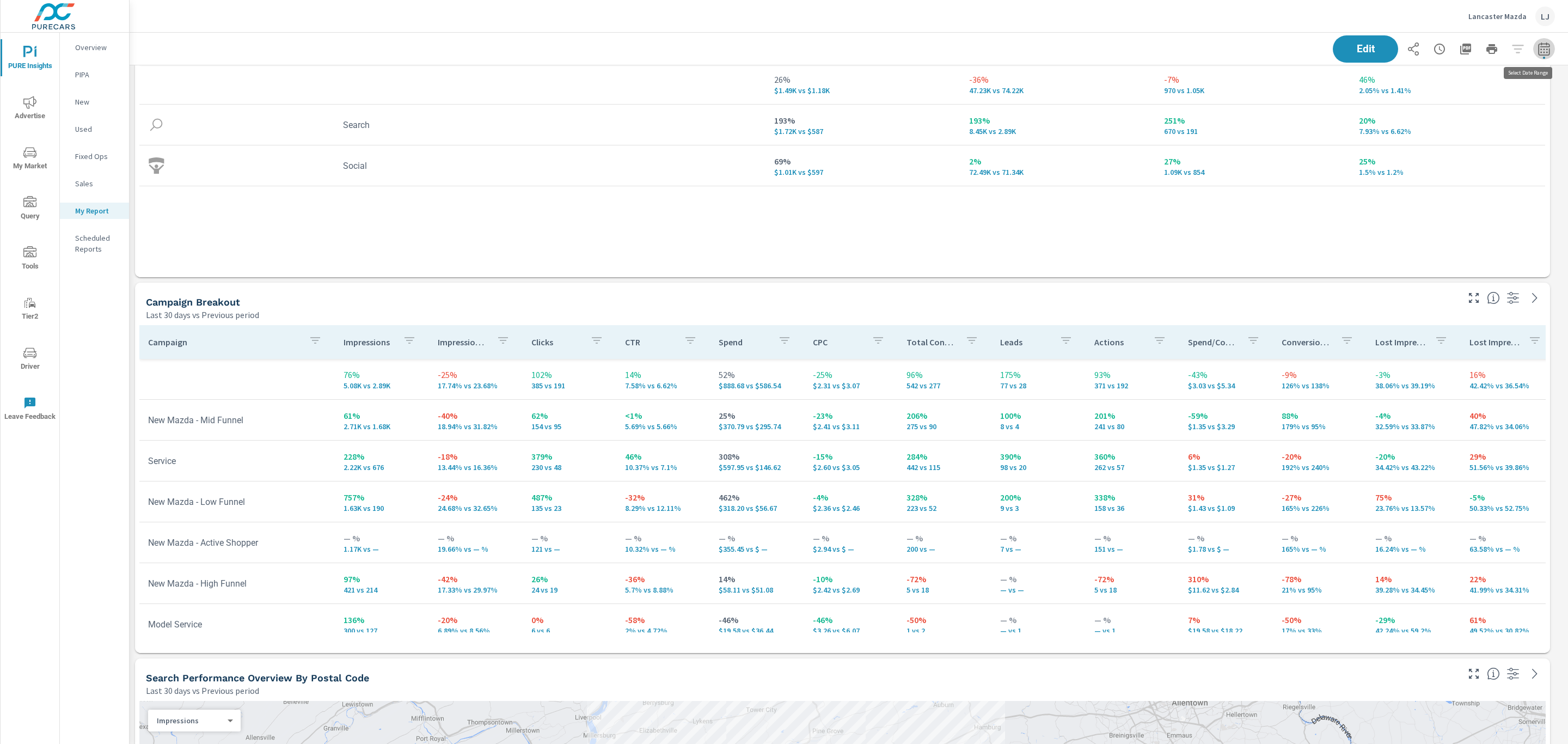
click at [1538, 52] on icon "button" at bounding box center [1544, 48] width 12 height 13
select select "Last 30 days"
select select "Previous period"
click at [1538, 52] on icon "button" at bounding box center [1544, 48] width 12 height 13
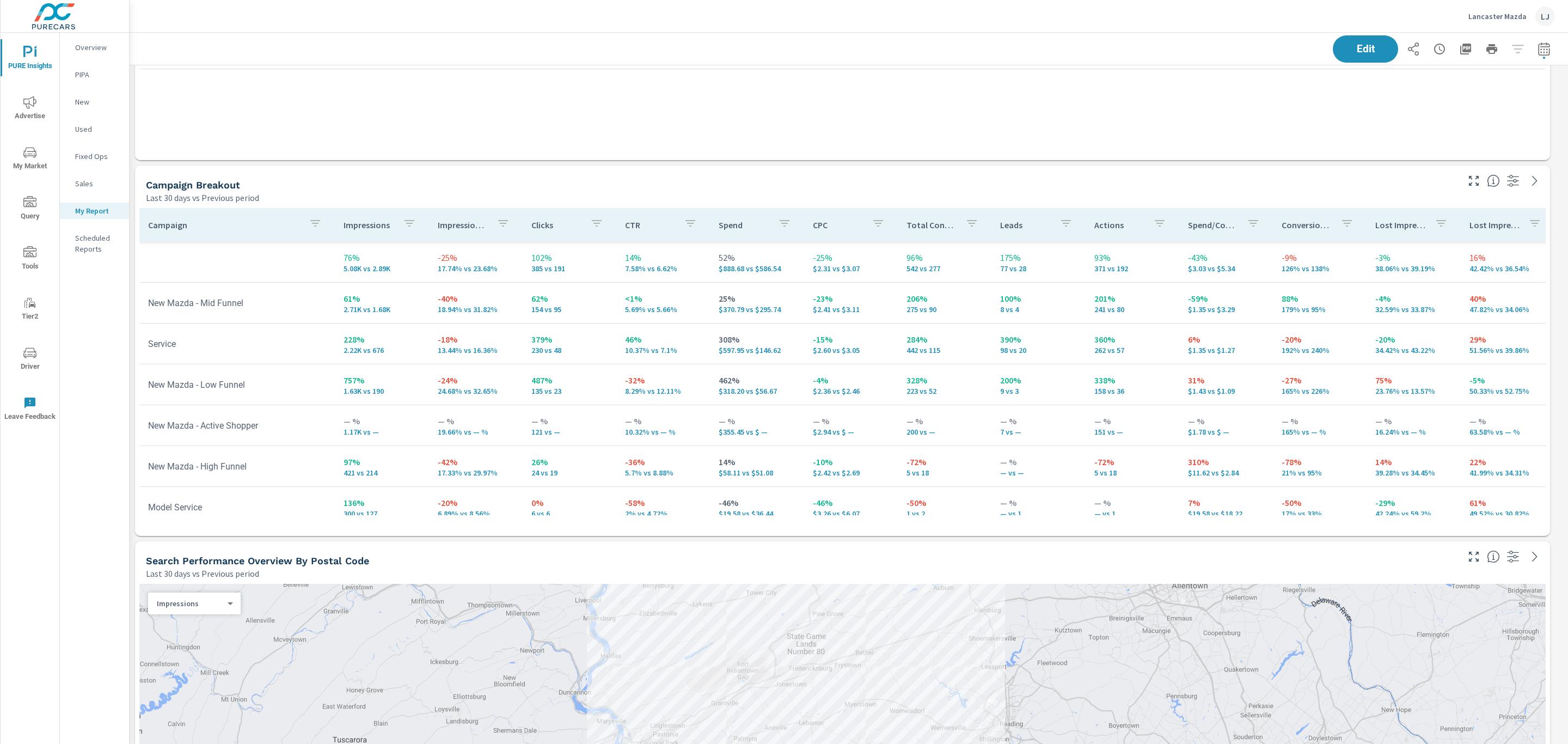
scroll to position [276, 0]
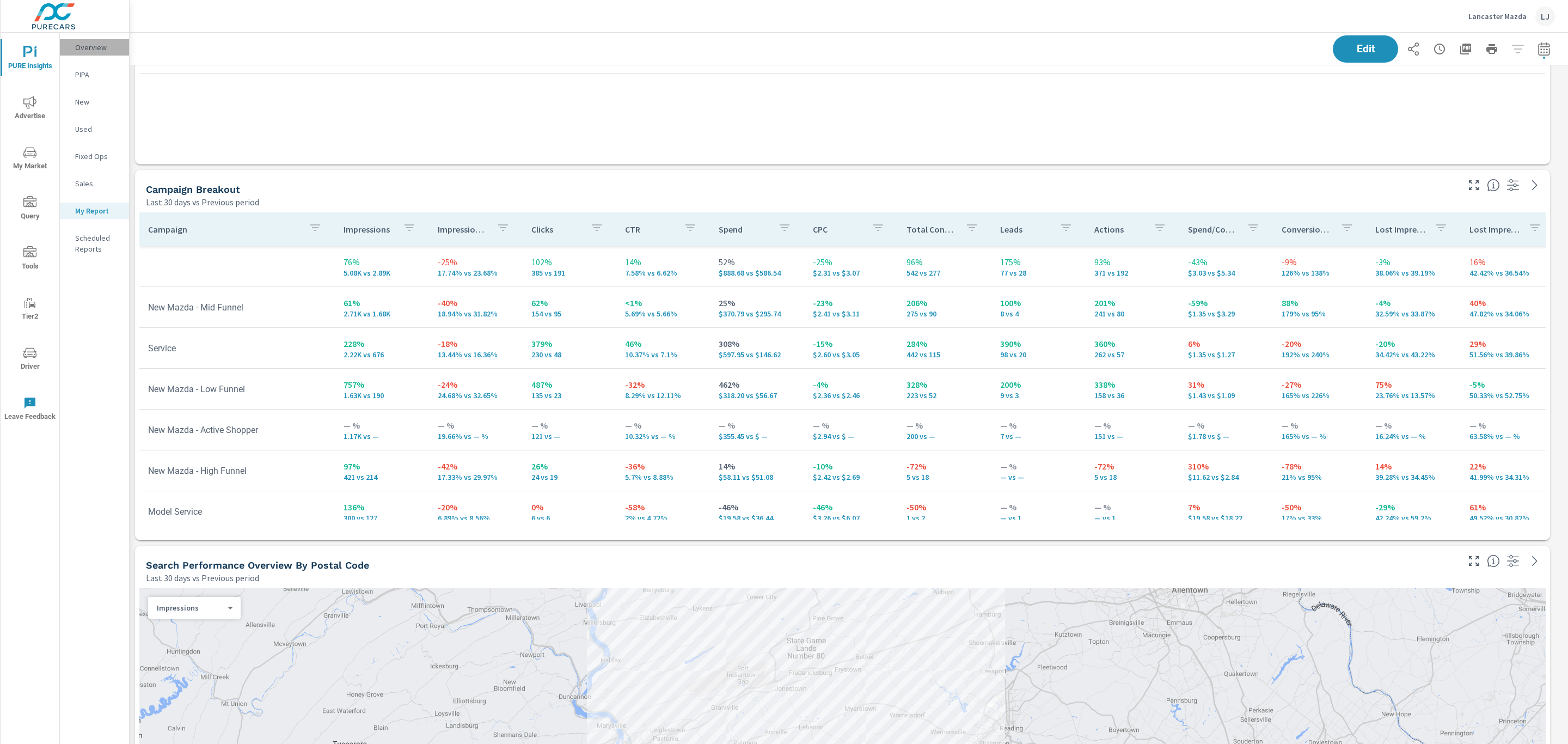
click at [82, 47] on p "Overview" at bounding box center [97, 47] width 45 height 11
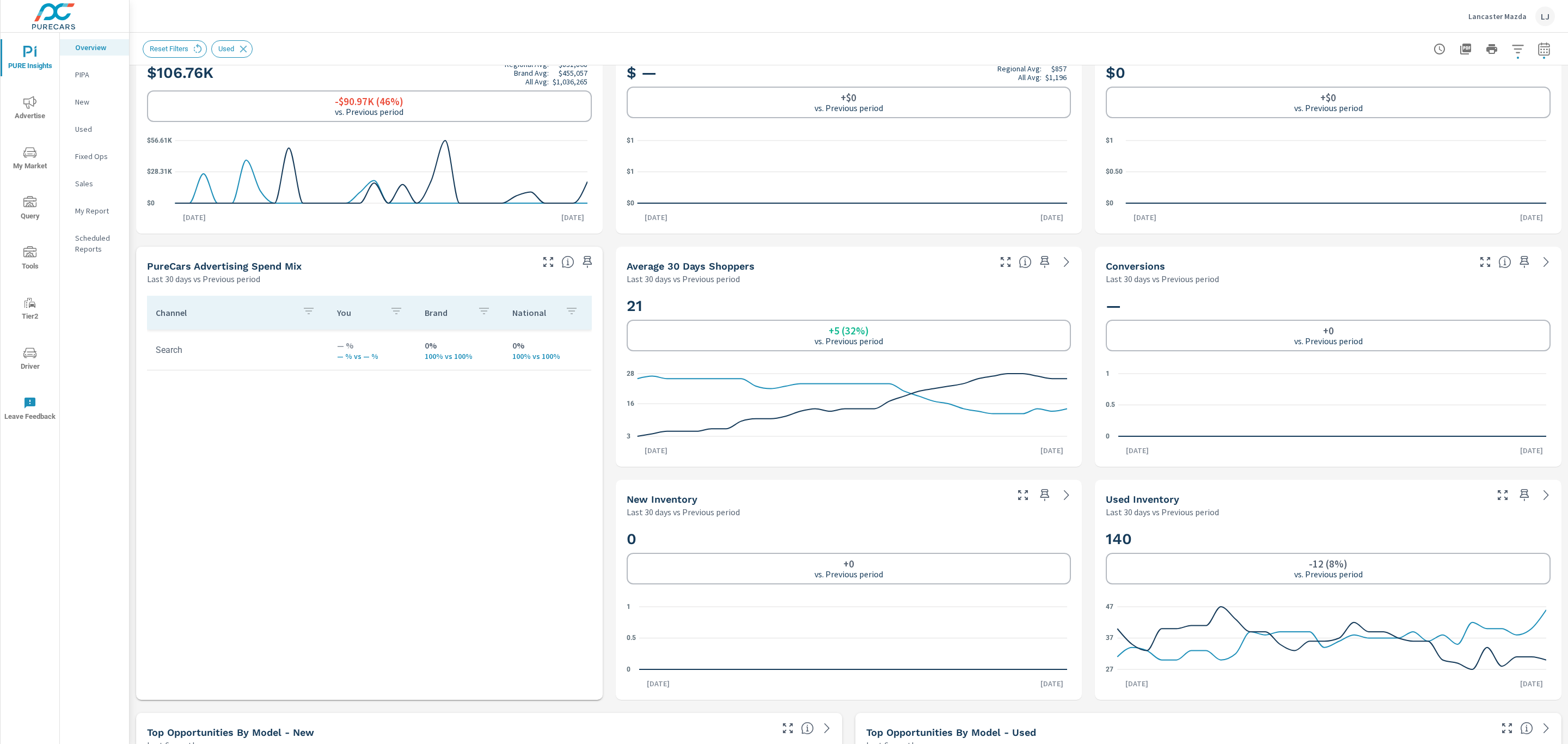
scroll to position [297, 0]
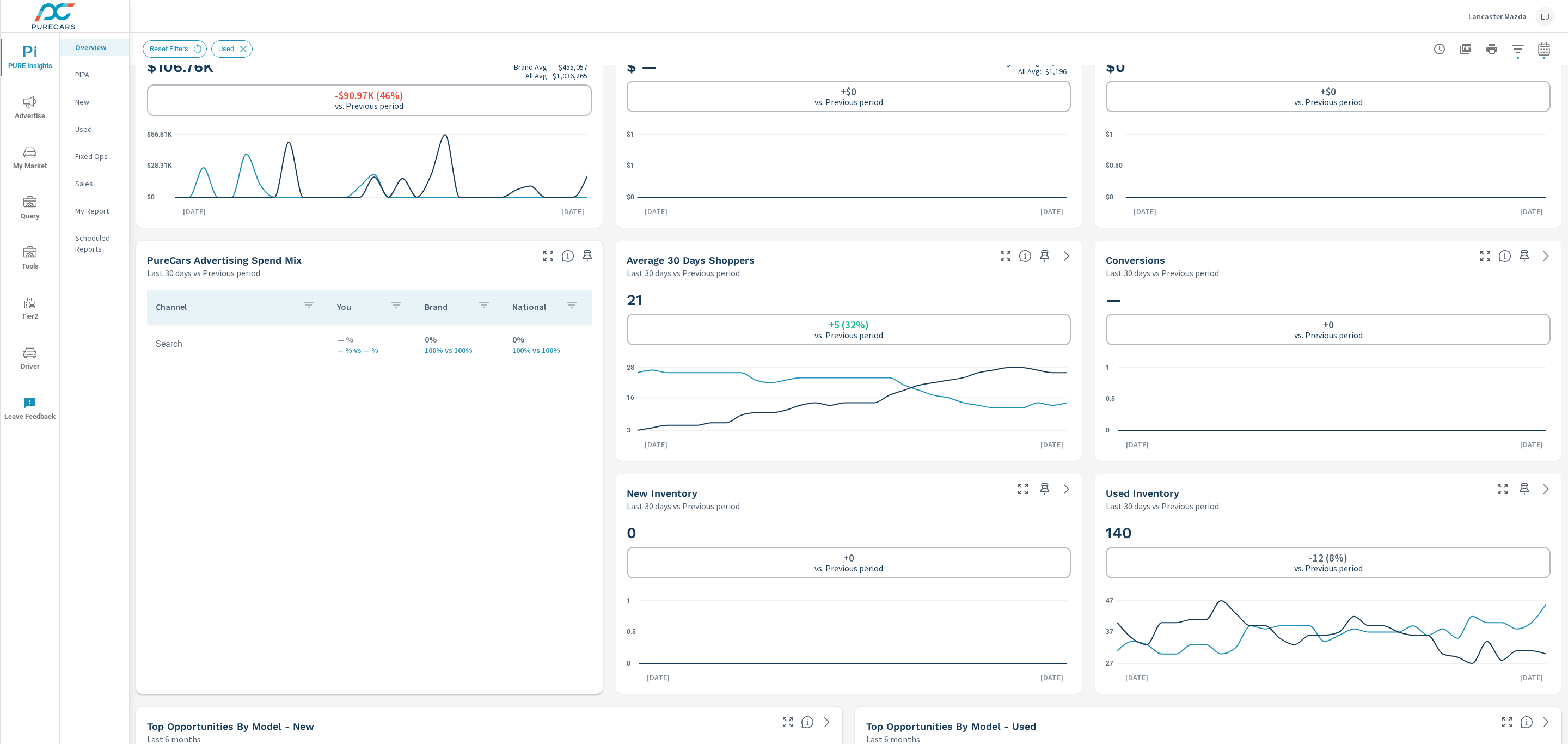
click at [1538, 52] on icon "button" at bounding box center [1544, 49] width 13 height 13
select select "Last 30 days"
select select "Previous period"
click at [1415, 101] on select "Custom Yesterday Last week Last 7 days Last 14 days Last 30 days Last 45 days L…" at bounding box center [1444, 94] width 109 height 22
click at [1390, 83] on select "Custom Yesterday Last week Last 7 days Last 14 days Last 30 days Last 45 days L…" at bounding box center [1444, 94] width 109 height 22
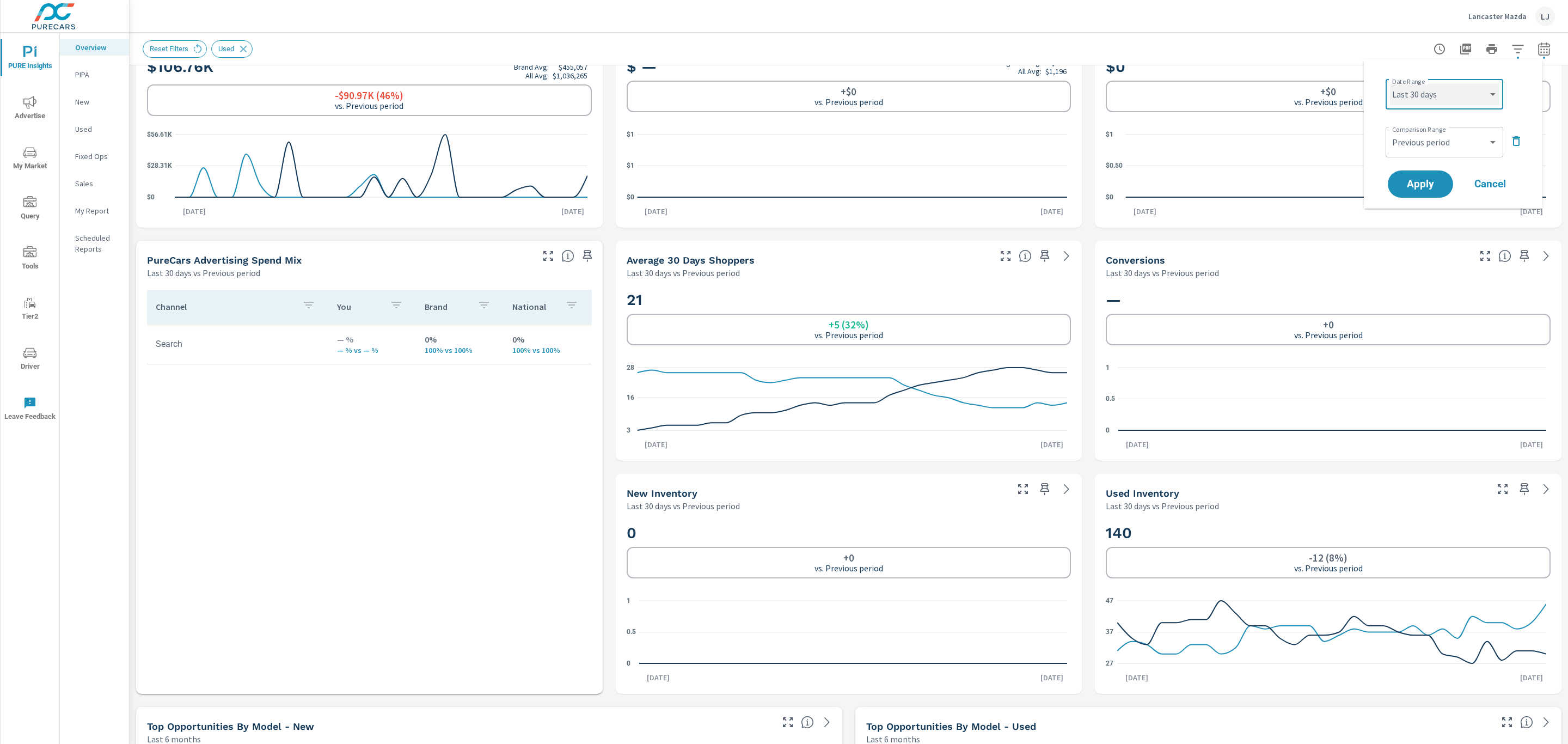
select select "Last month"
click at [1518, 146] on icon "button" at bounding box center [1516, 141] width 13 height 13
click at [1416, 149] on span "Apply" at bounding box center [1420, 153] width 44 height 10
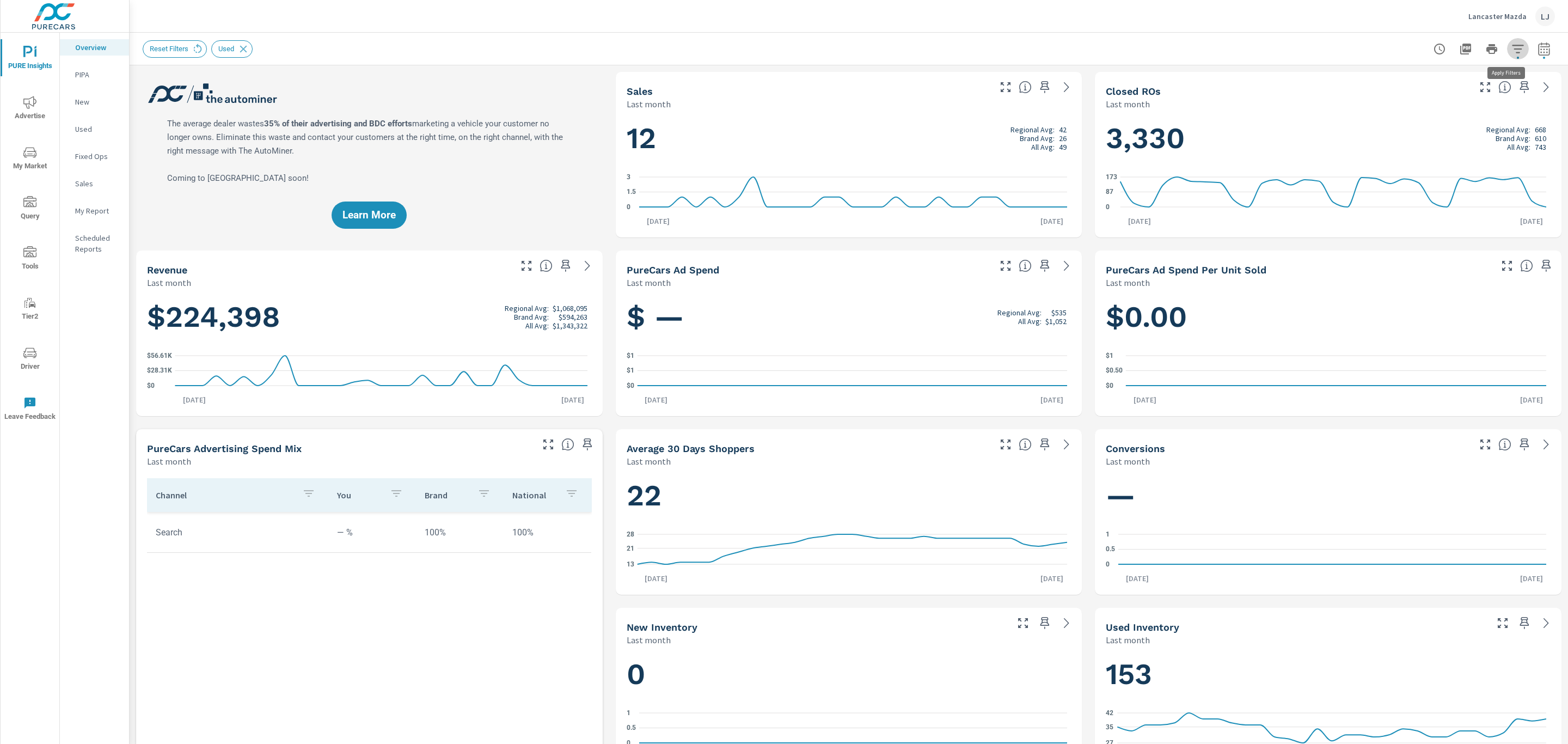
click at [1512, 52] on icon "button" at bounding box center [1517, 48] width 12 height 8
click at [1478, 83] on li "Condition" at bounding box center [1434, 77] width 166 height 27
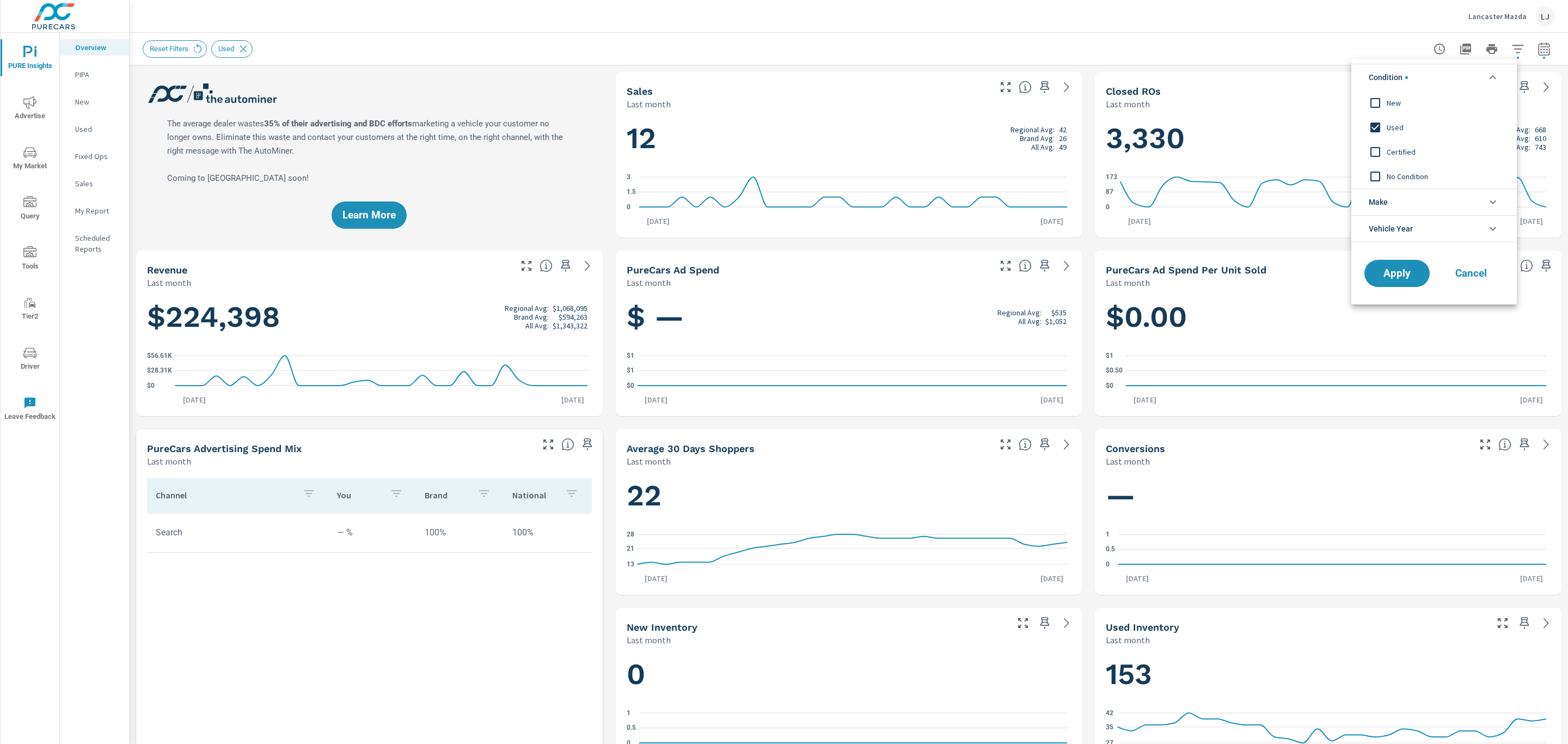
scroll to position [0, 0]
click at [1374, 125] on input "filter options" at bounding box center [1376, 128] width 23 height 23
click at [1394, 268] on span "Apply" at bounding box center [1396, 273] width 44 height 10
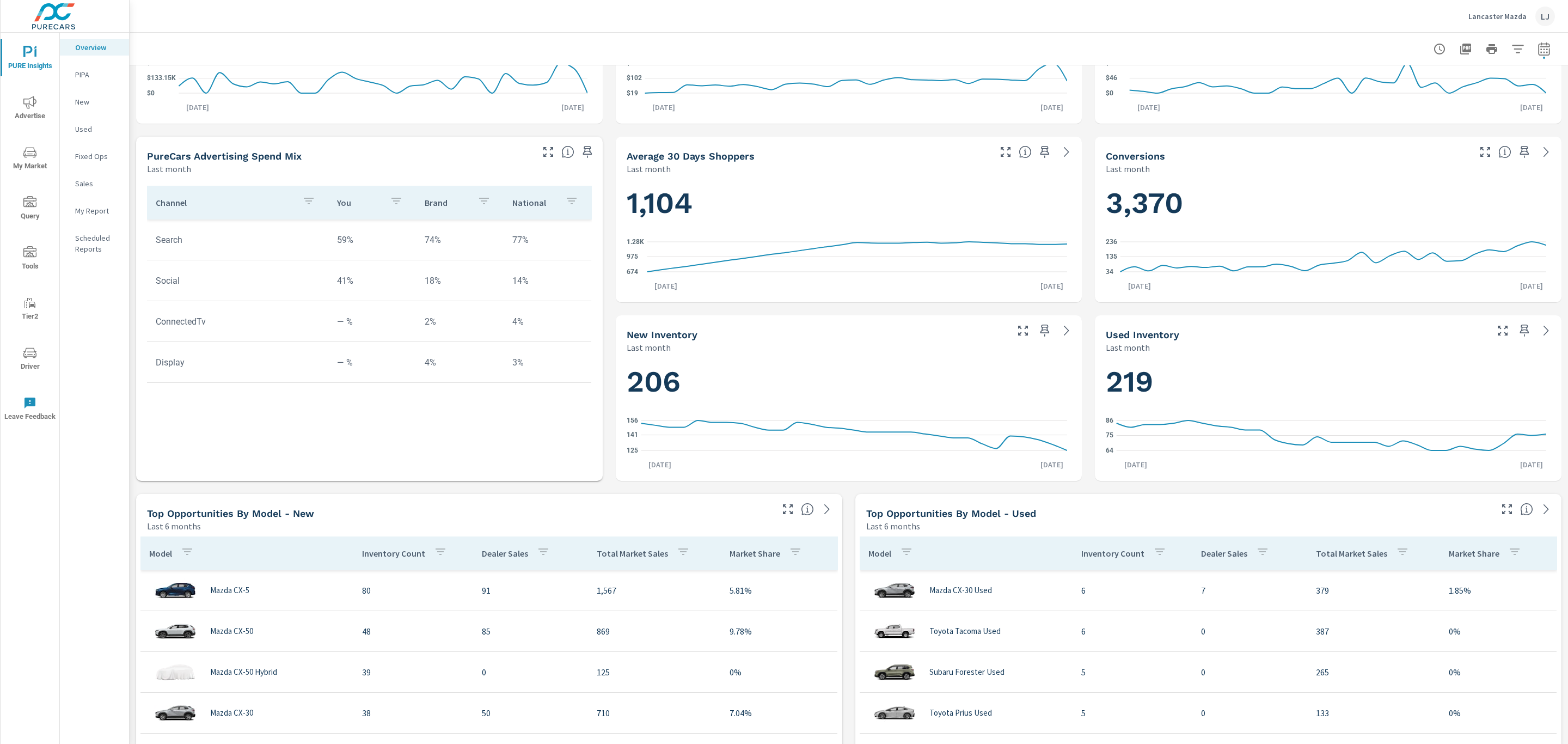
scroll to position [287, 0]
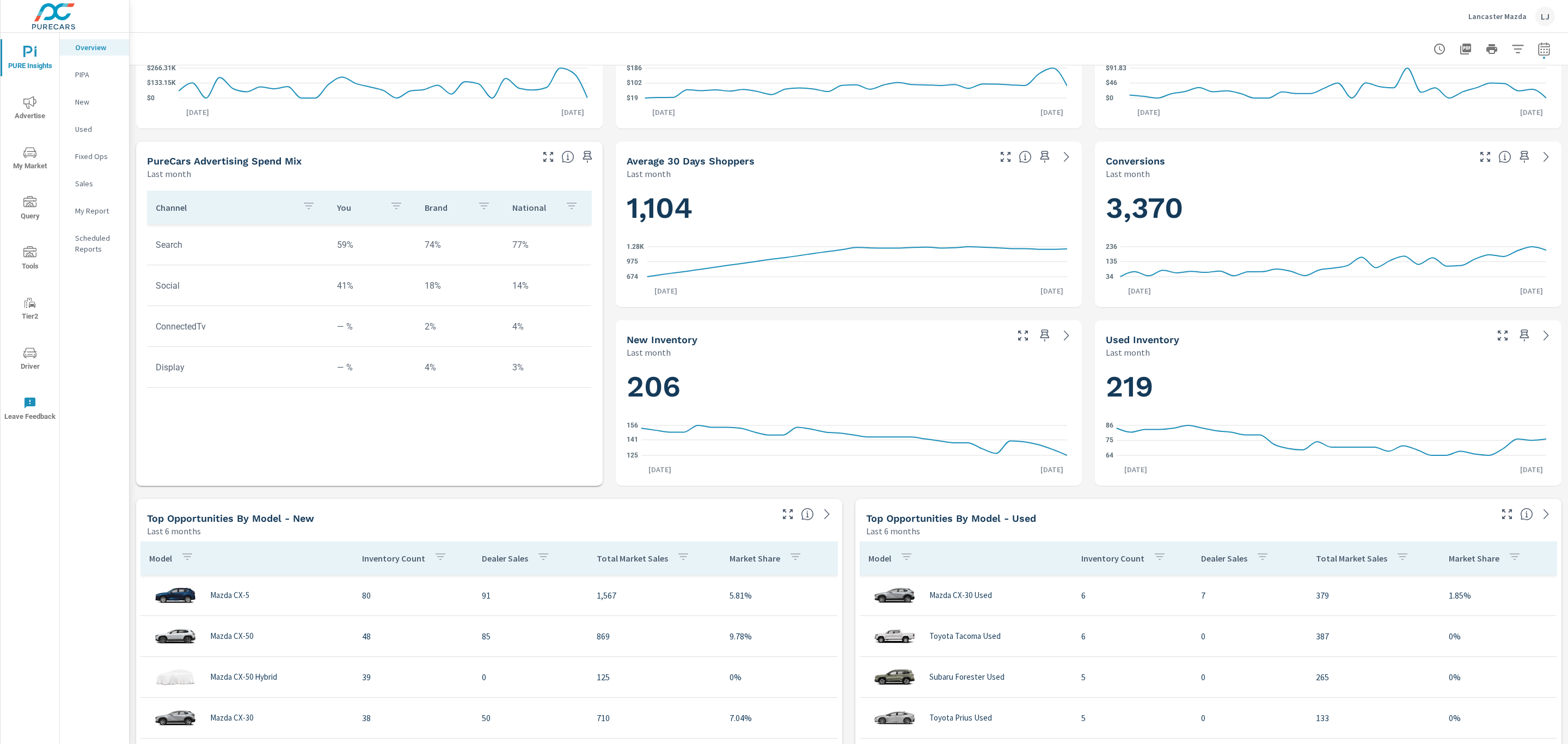
click at [1538, 46] on icon "button" at bounding box center [1544, 49] width 13 height 13
click at [1463, 94] on select "Custom Yesterday Last week Last 7 days Last 14 days Last 30 days Last 45 days L…" at bounding box center [1444, 94] width 109 height 22
click at [1390, 83] on select "Custom Yesterday Last week Last 7 days Last 14 days Last 30 days Last 45 days L…" at bounding box center [1444, 94] width 109 height 22
select select "Last 30 days"
click at [1426, 154] on span "Apply" at bounding box center [1420, 153] width 44 height 10
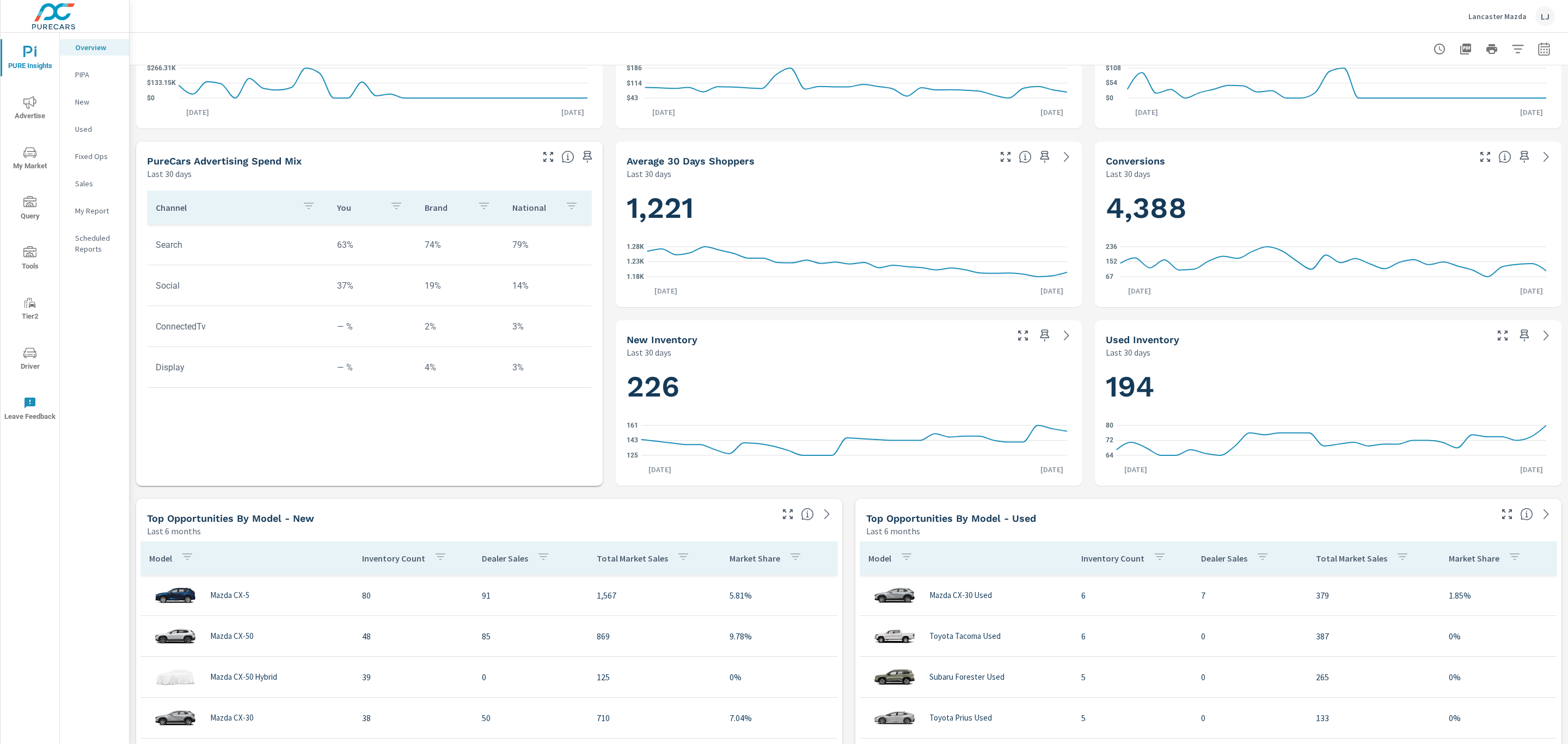
scroll to position [206, 0]
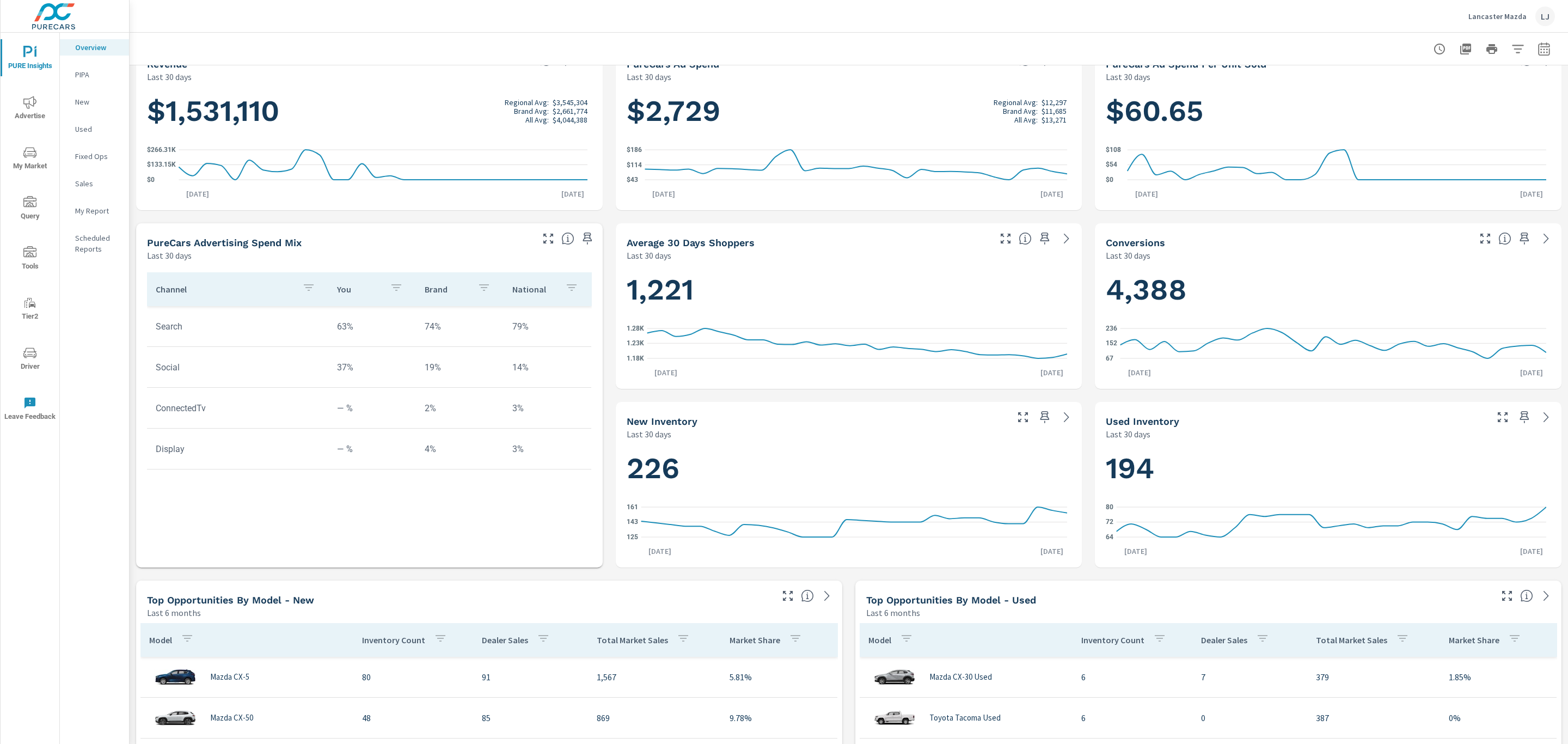
click at [99, 208] on p "My Report" at bounding box center [97, 211] width 45 height 11
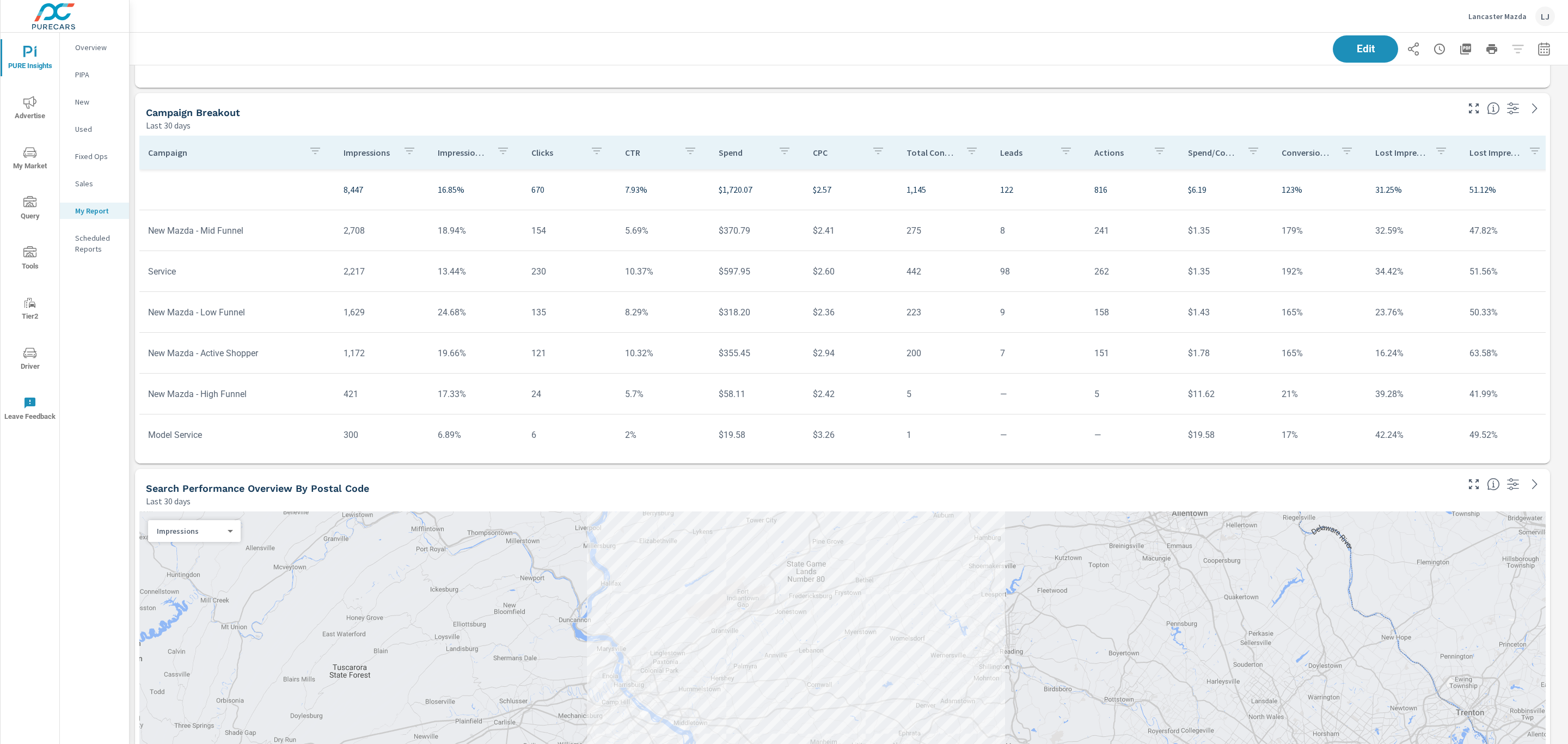
scroll to position [328, 0]
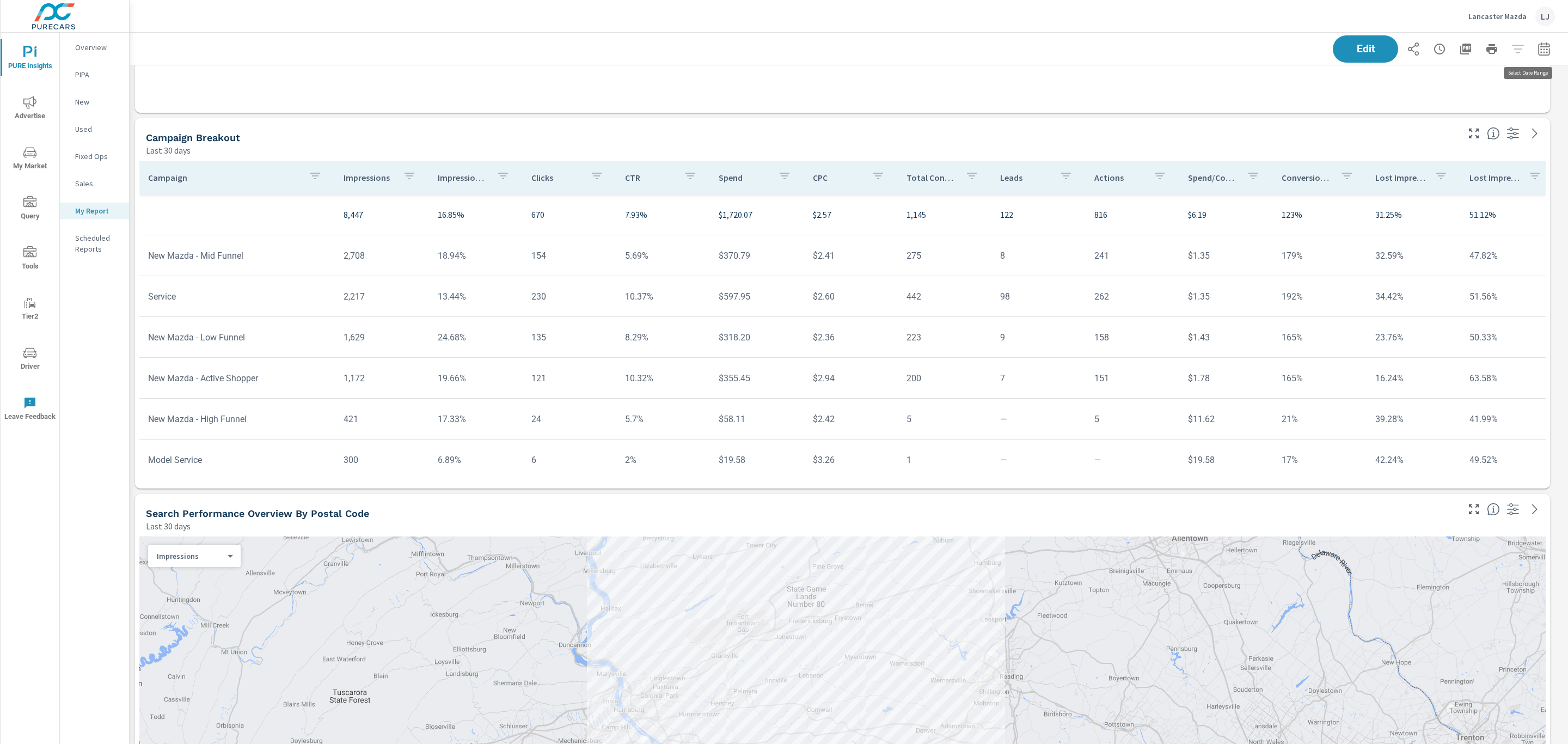
click at [1539, 51] on button "button" at bounding box center [1544, 49] width 22 height 22
select select "Last 30 days"
click at [1426, 121] on p "+ Add comparison" at bounding box center [1455, 122] width 139 height 13
select select "Previous period"
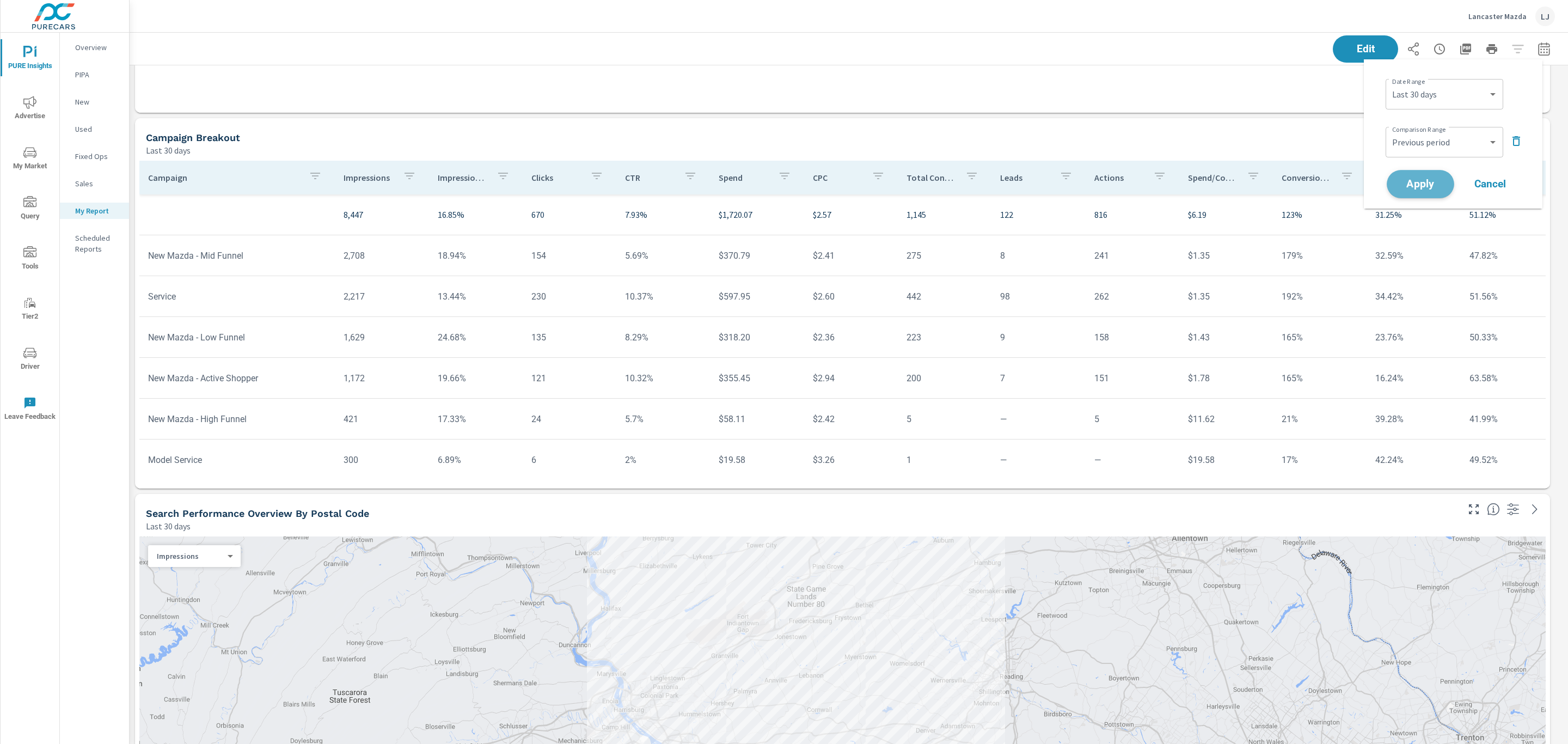
click at [1411, 183] on span "Apply" at bounding box center [1420, 184] width 44 height 10
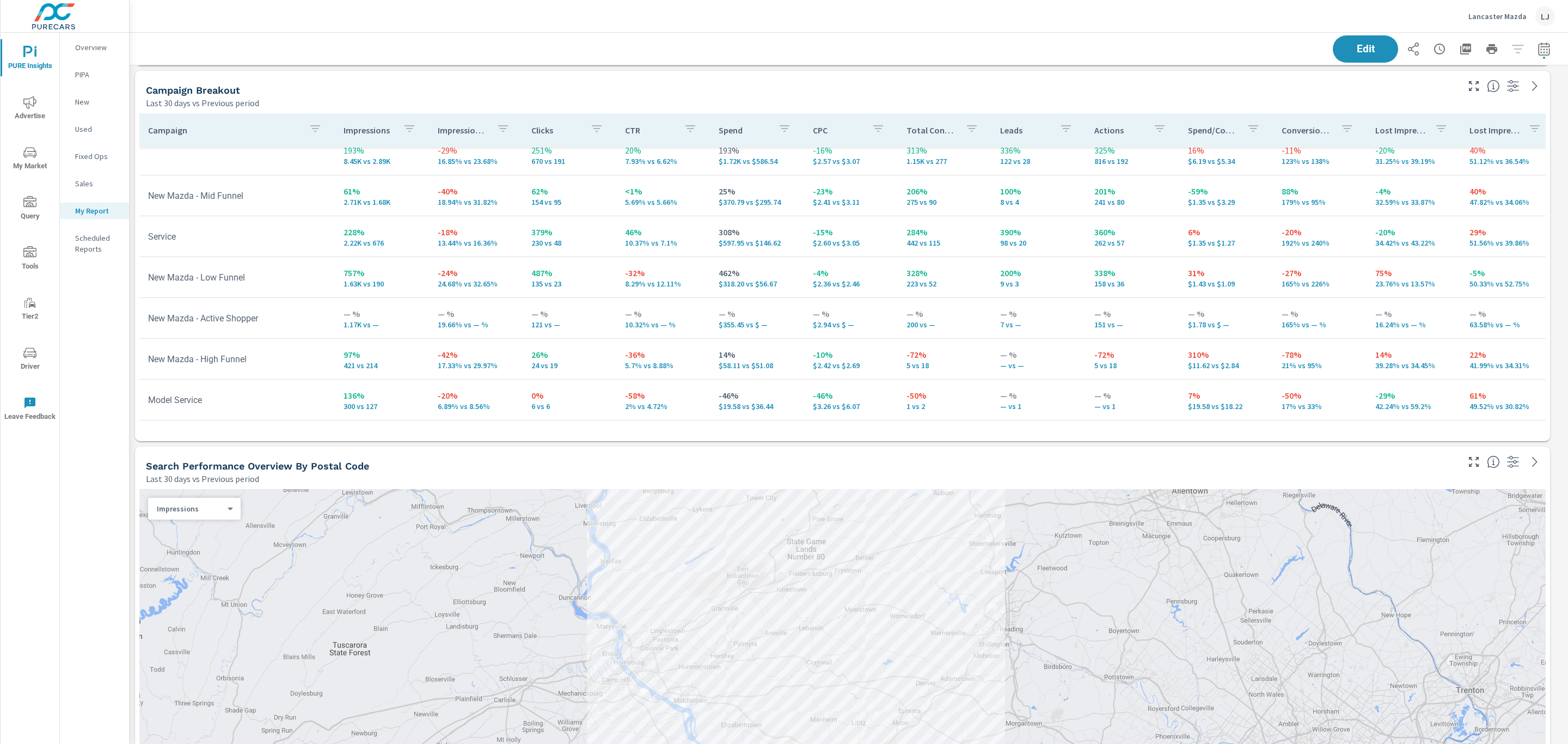
scroll to position [25, 0]
click at [41, 101] on span "Advertise" at bounding box center [30, 109] width 52 height 27
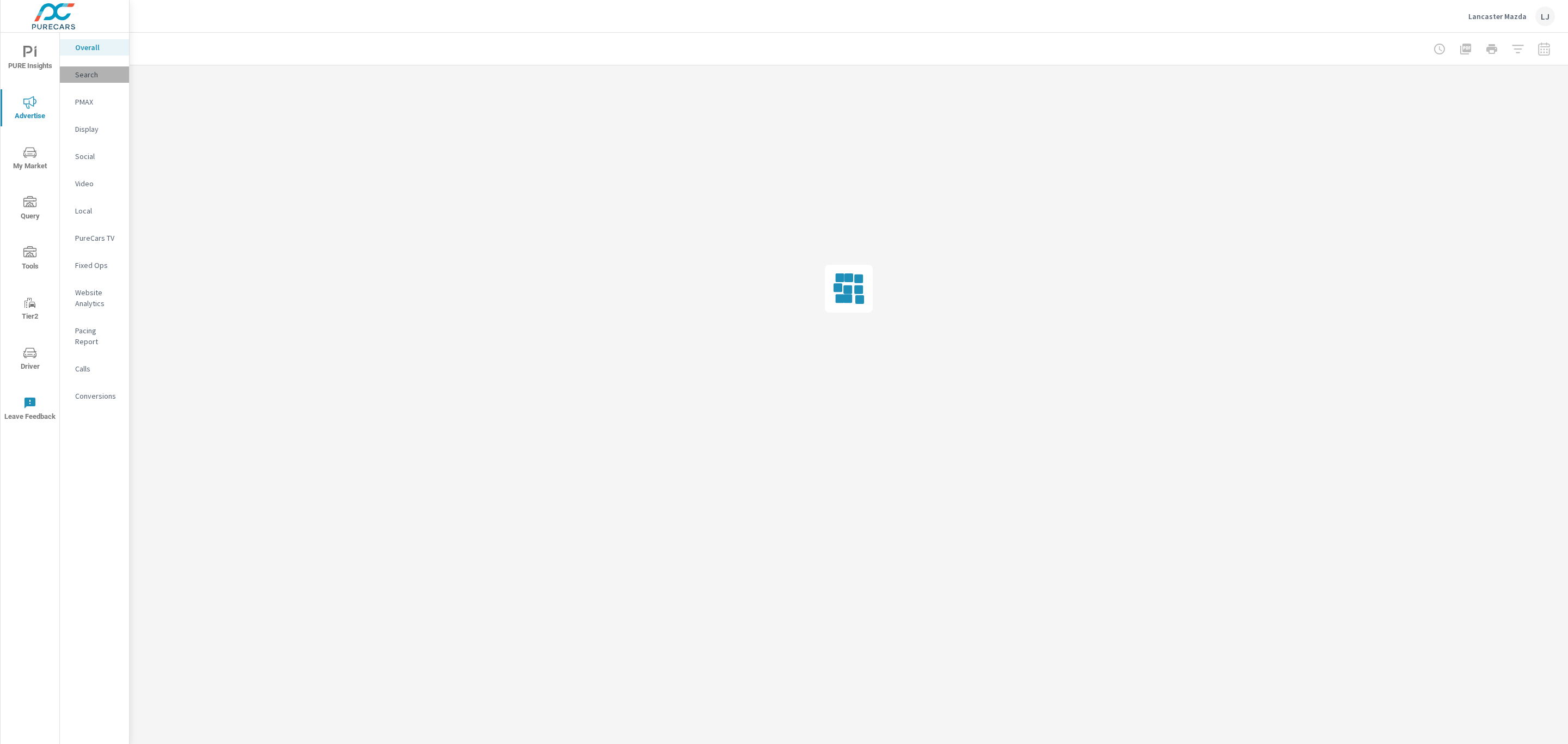
click at [77, 74] on p "Search" at bounding box center [97, 75] width 45 height 11
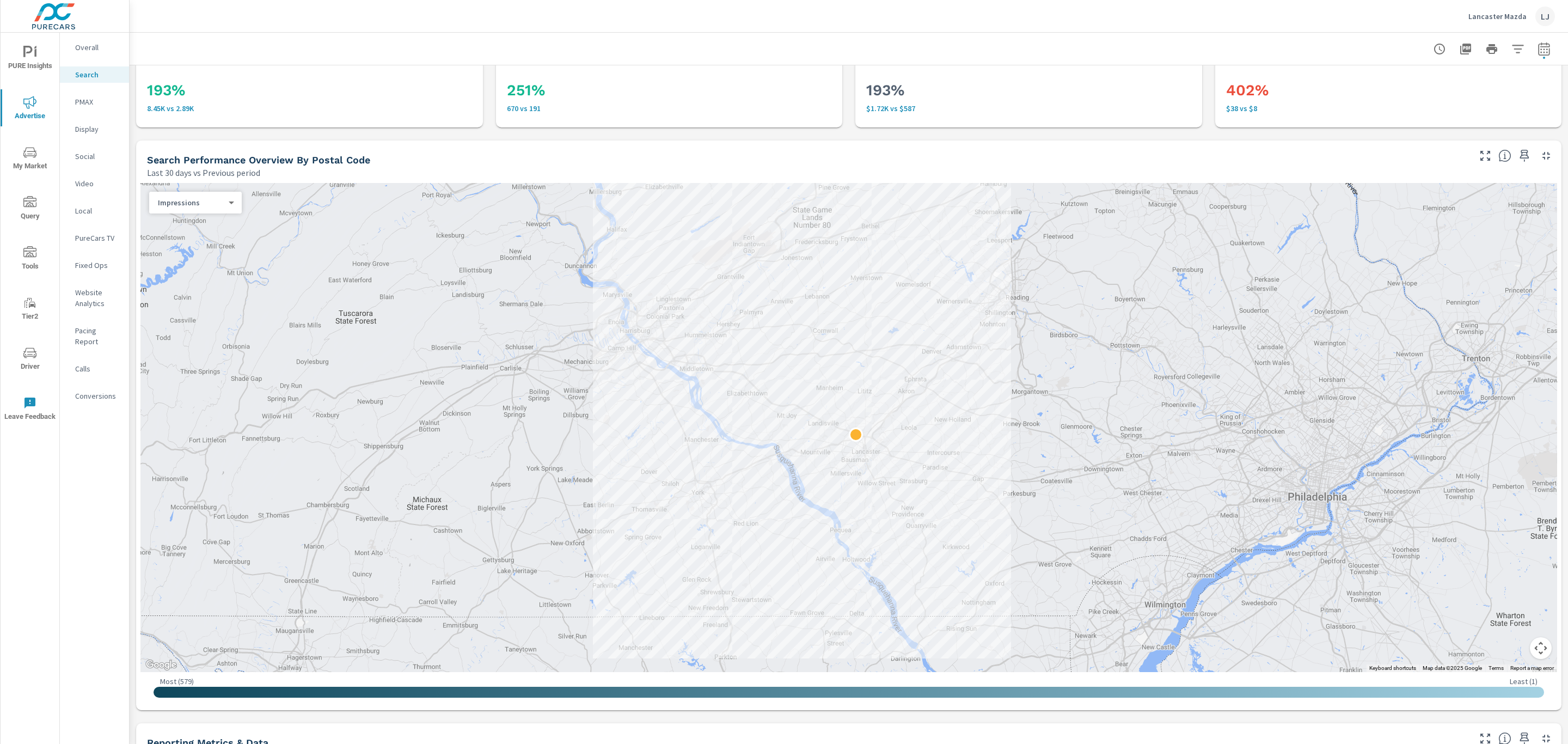
scroll to position [59, 0]
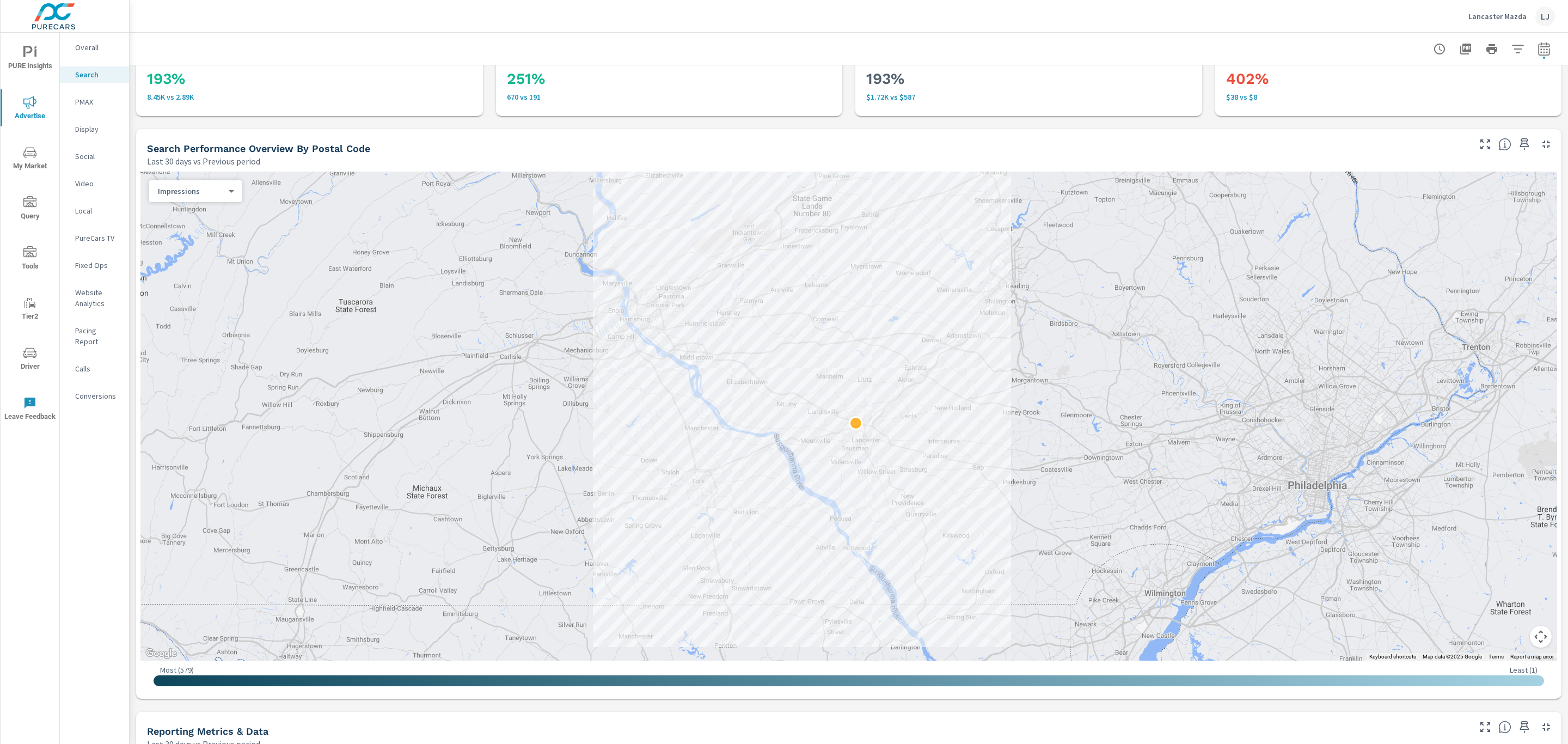
click at [212, 188] on body "PURE Insights Advertise My Market Query Tools Tier2 Driver Leave Feedback Overa…" at bounding box center [784, 372] width 1568 height 744
click at [28, 157] on div at bounding box center [784, 372] width 1568 height 744
click at [29, 157] on icon "nav menu" at bounding box center [29, 152] width 13 height 13
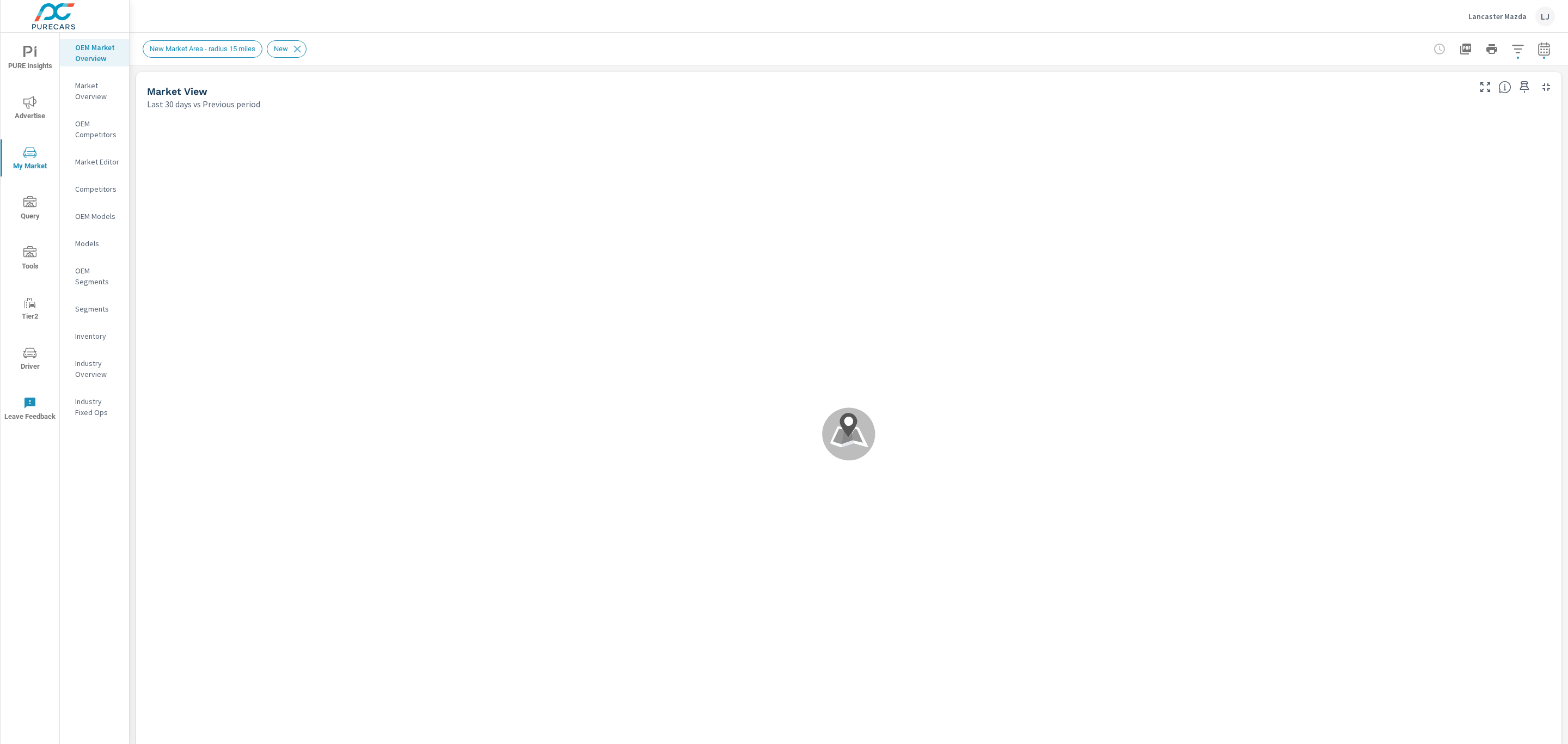
click at [96, 92] on p "Market Overview" at bounding box center [97, 91] width 45 height 22
click at [1538, 44] on icon "button" at bounding box center [1544, 49] width 13 height 13
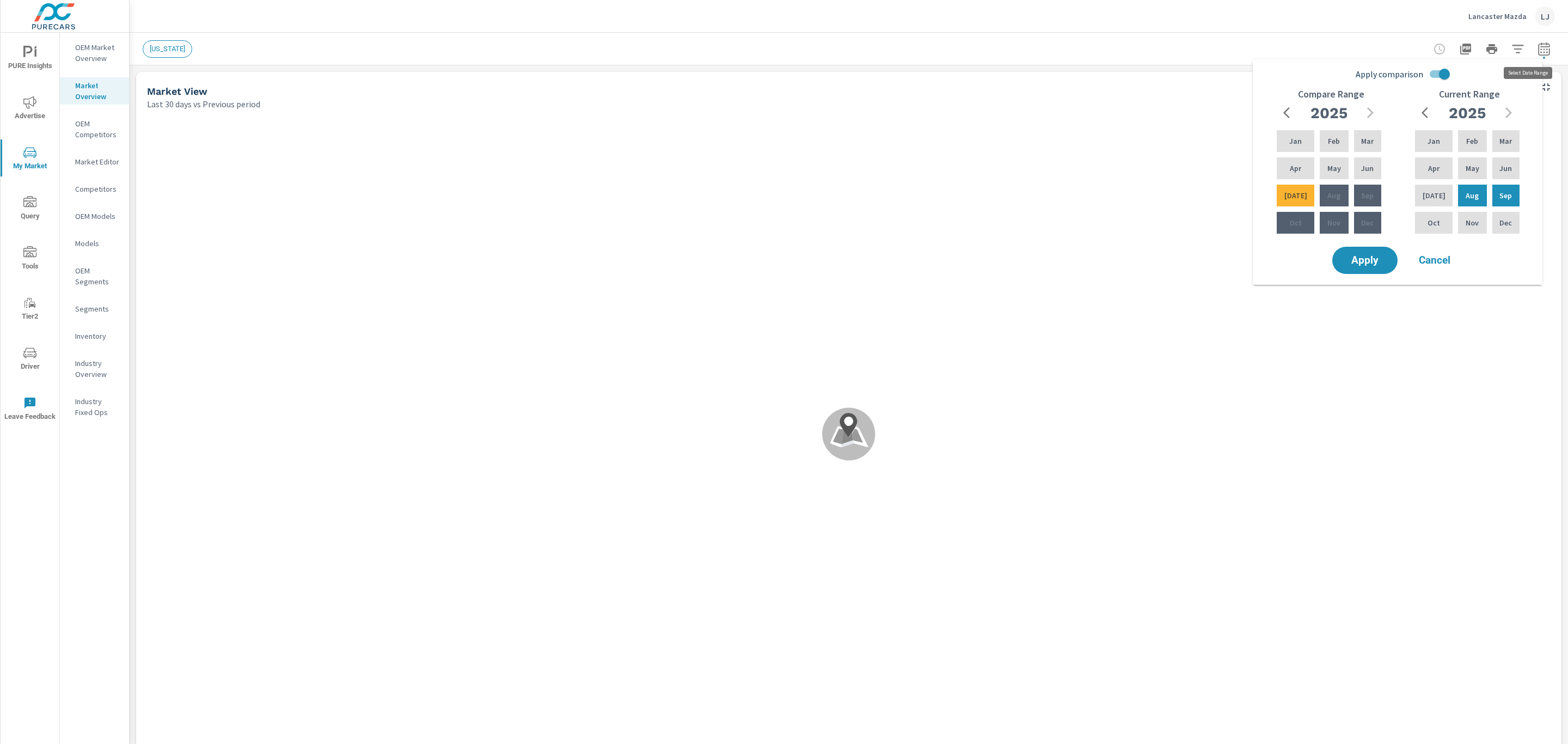
click at [1540, 51] on icon "button" at bounding box center [1544, 51] width 7 height 4
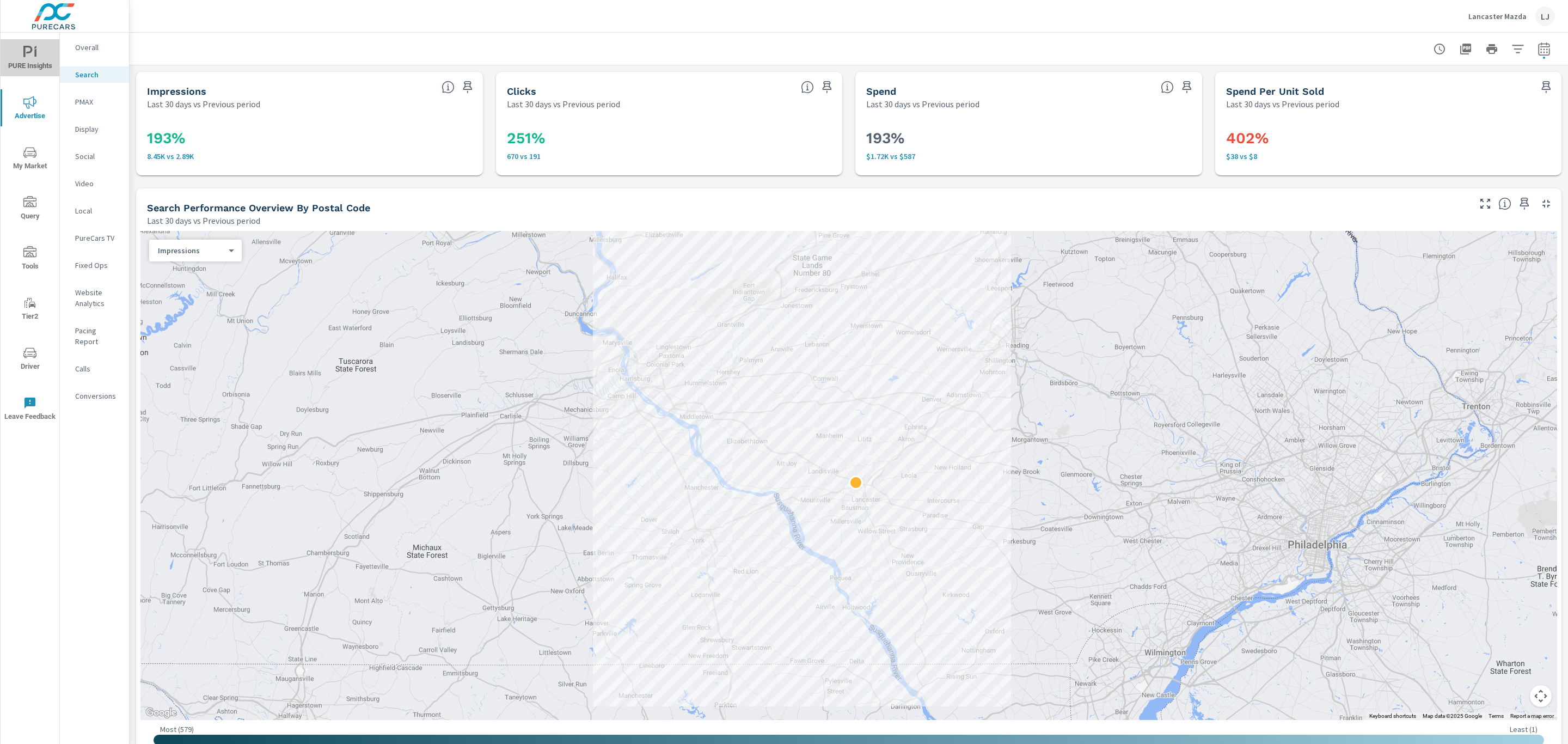
click at [41, 49] on span "PURE Insights" at bounding box center [30, 59] width 52 height 27
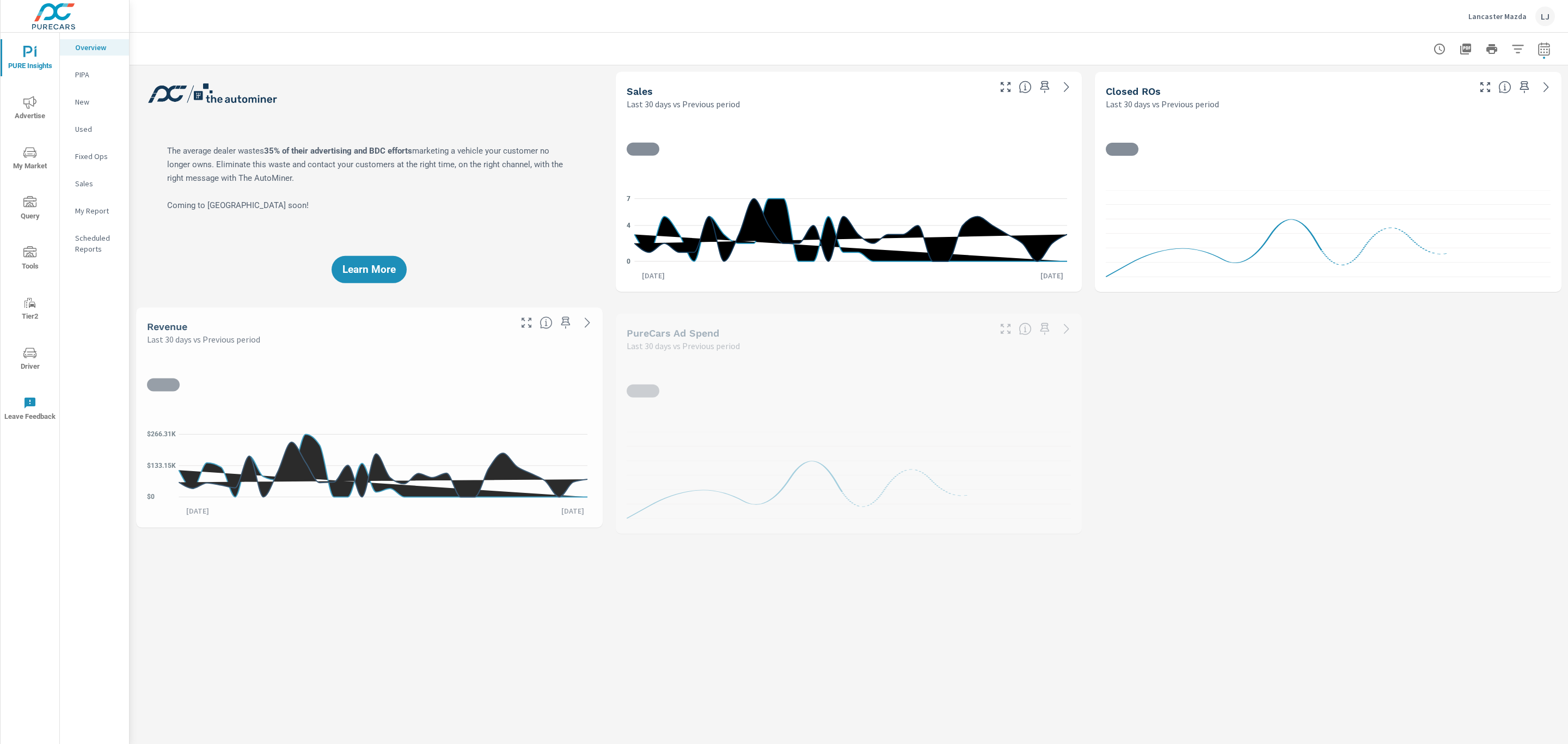
click at [95, 209] on p "My Report" at bounding box center [97, 211] width 45 height 11
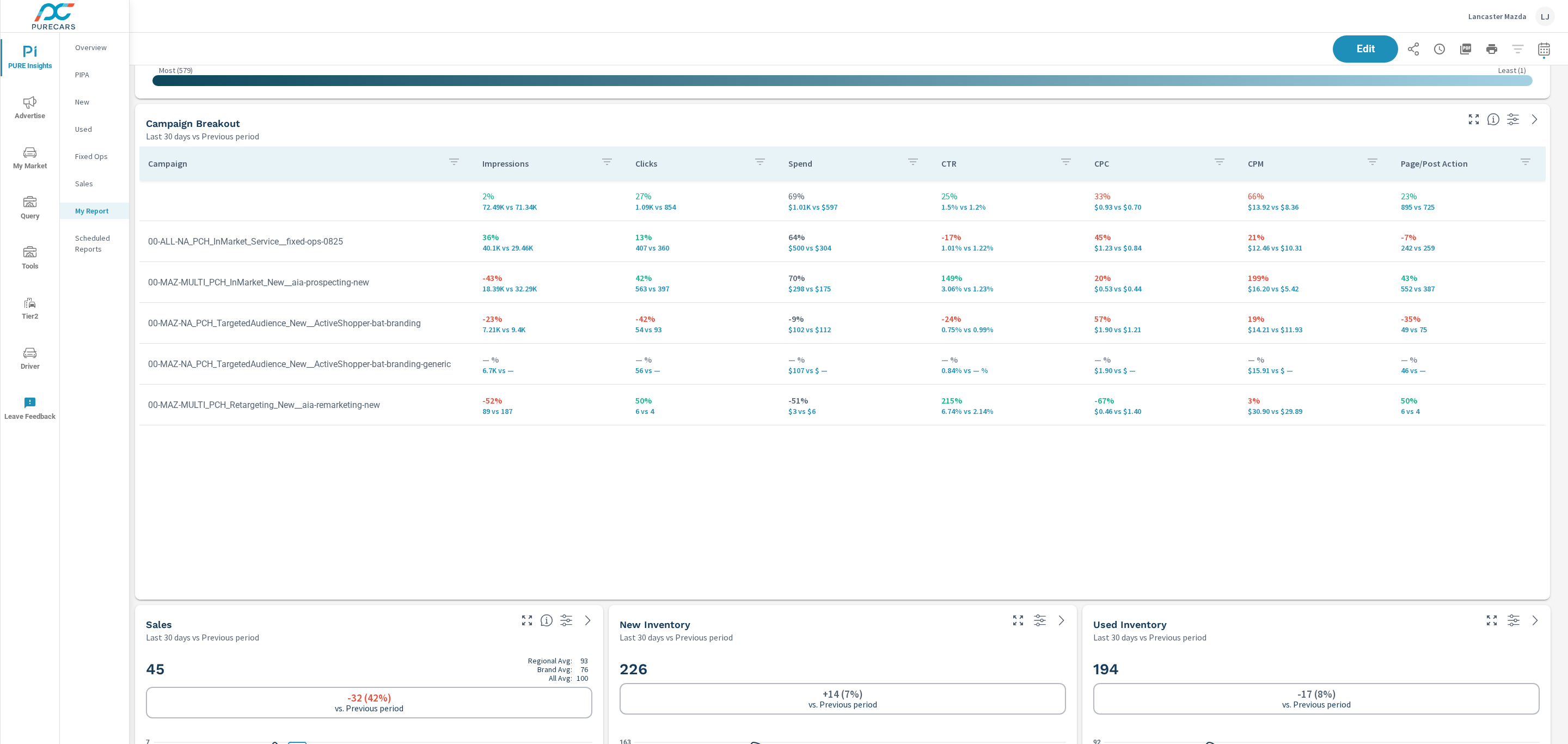
scroll to position [998, 0]
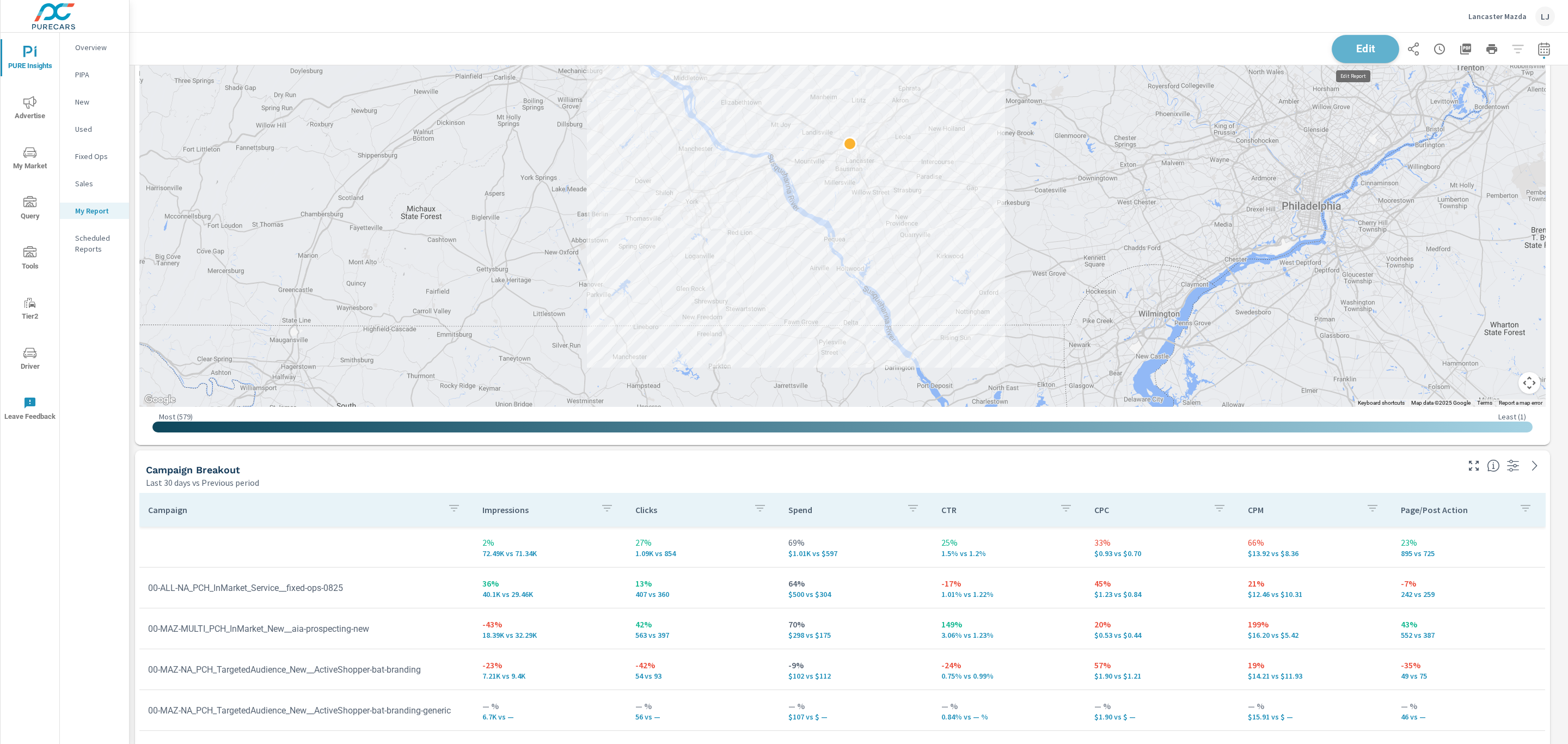
click at [1359, 38] on button "Edit" at bounding box center [1365, 49] width 68 height 29
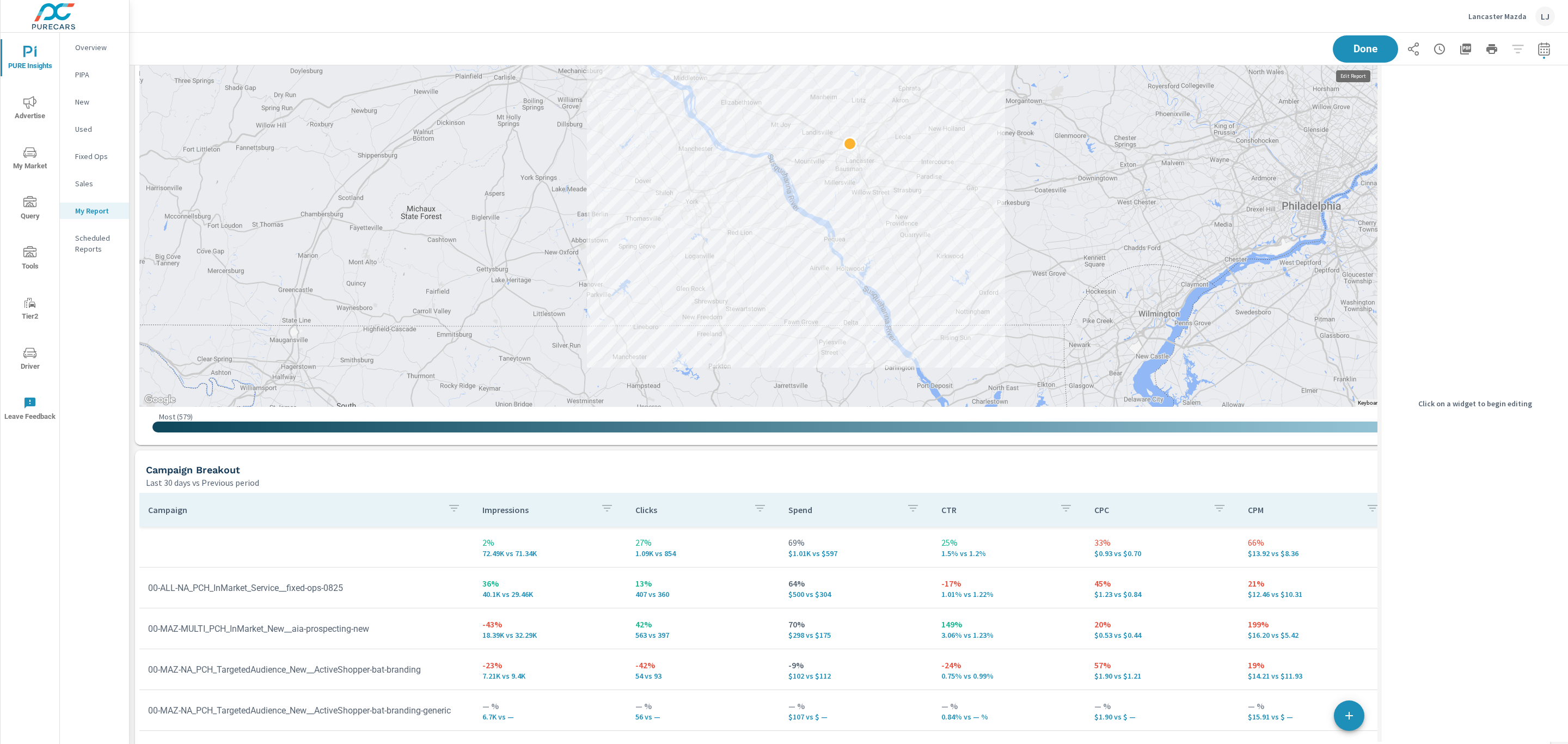
scroll to position [5, 5]
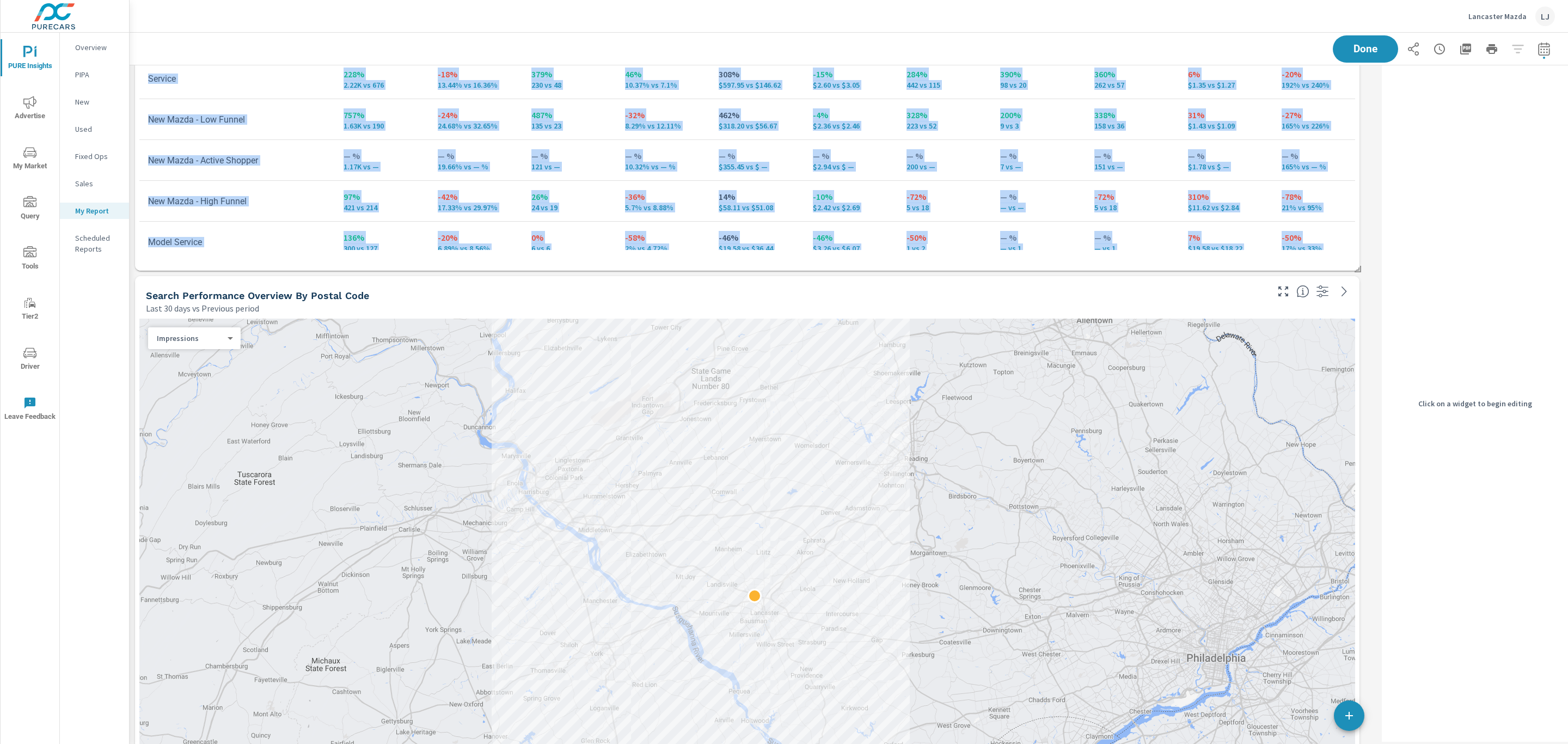
scroll to position [532, 0]
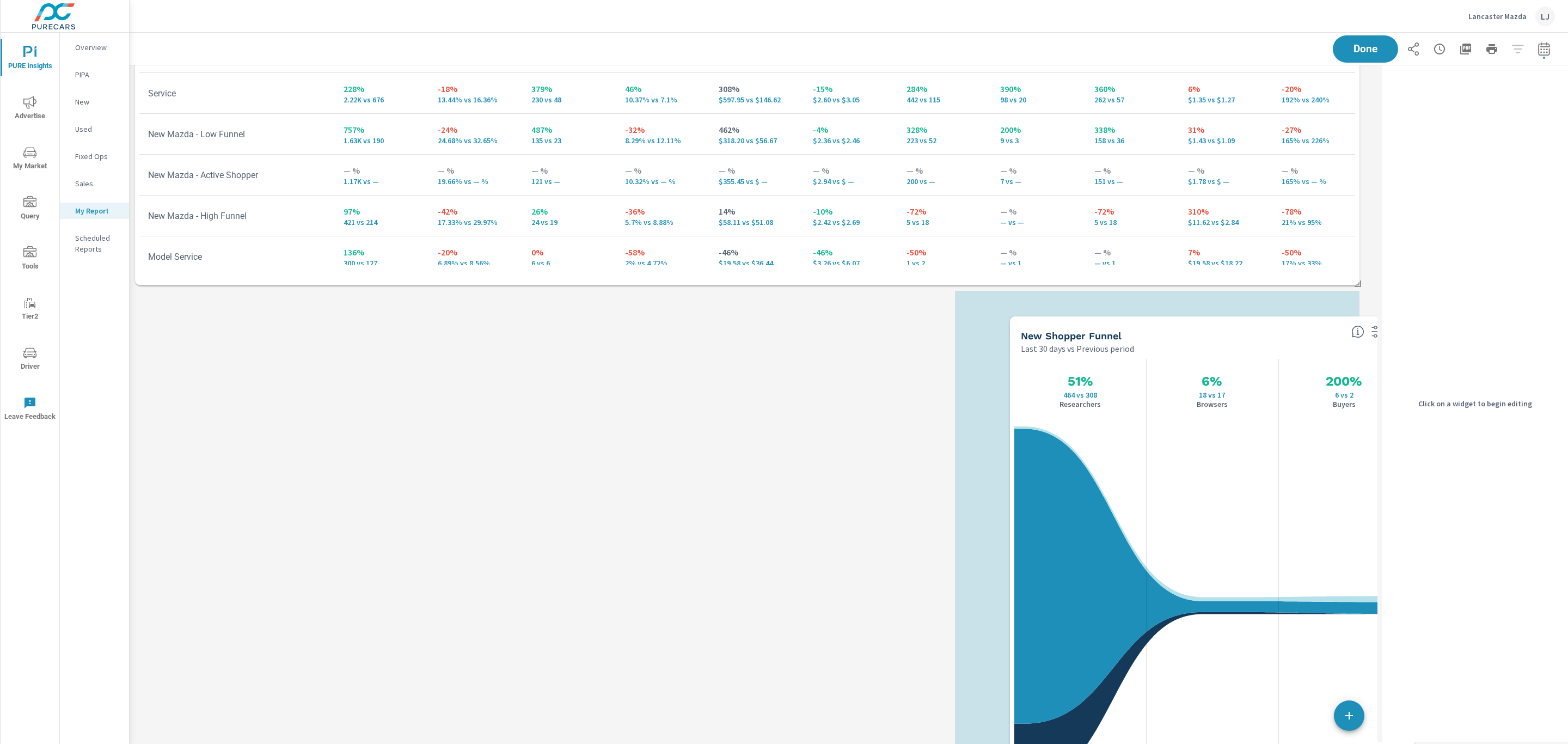
drag, startPoint x: 761, startPoint y: 339, endPoint x: 1227, endPoint y: 330, distance: 466.1
click at [1227, 330] on div "New Shopper Funnel" at bounding box center [1181, 335] width 322 height 13
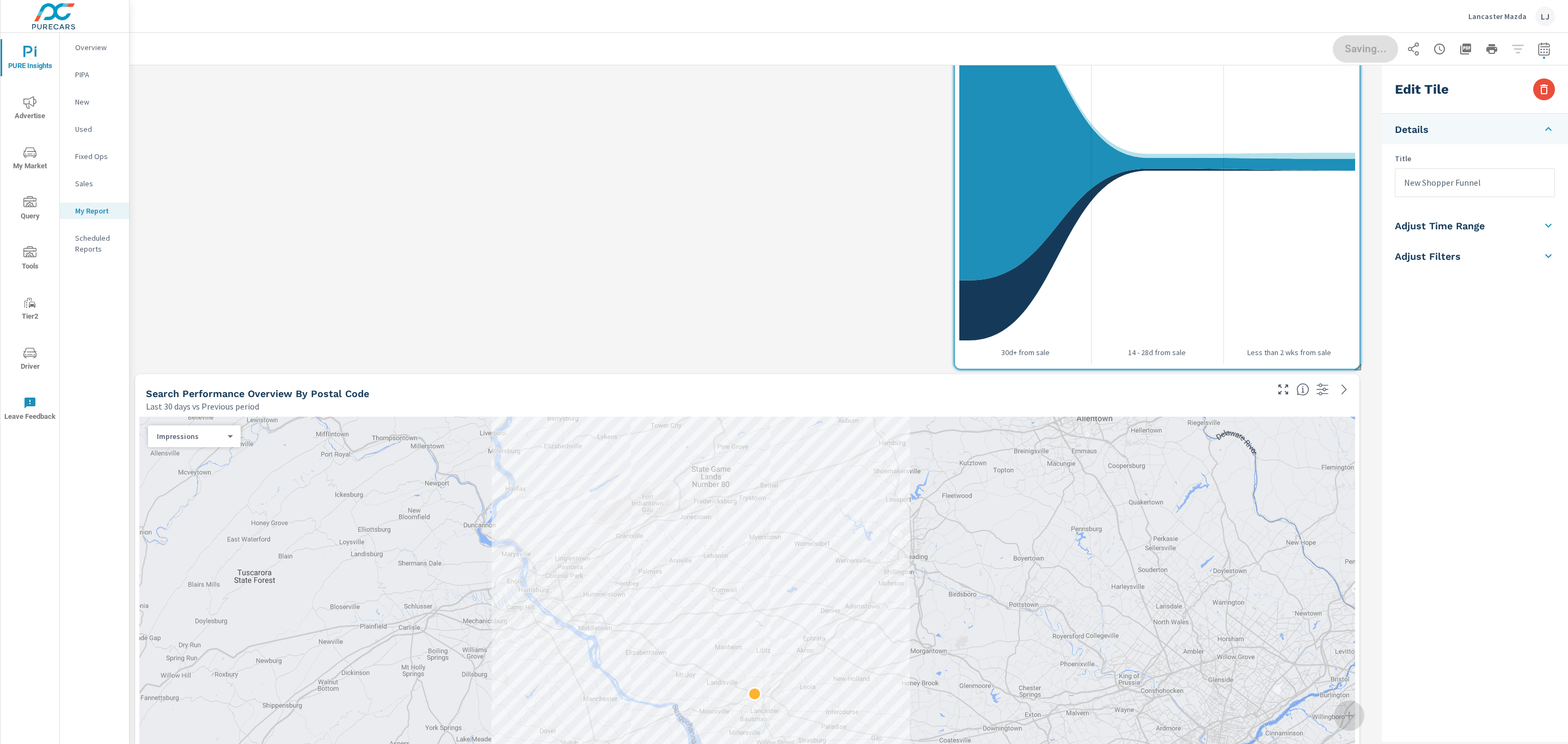
scroll to position [1103, 0]
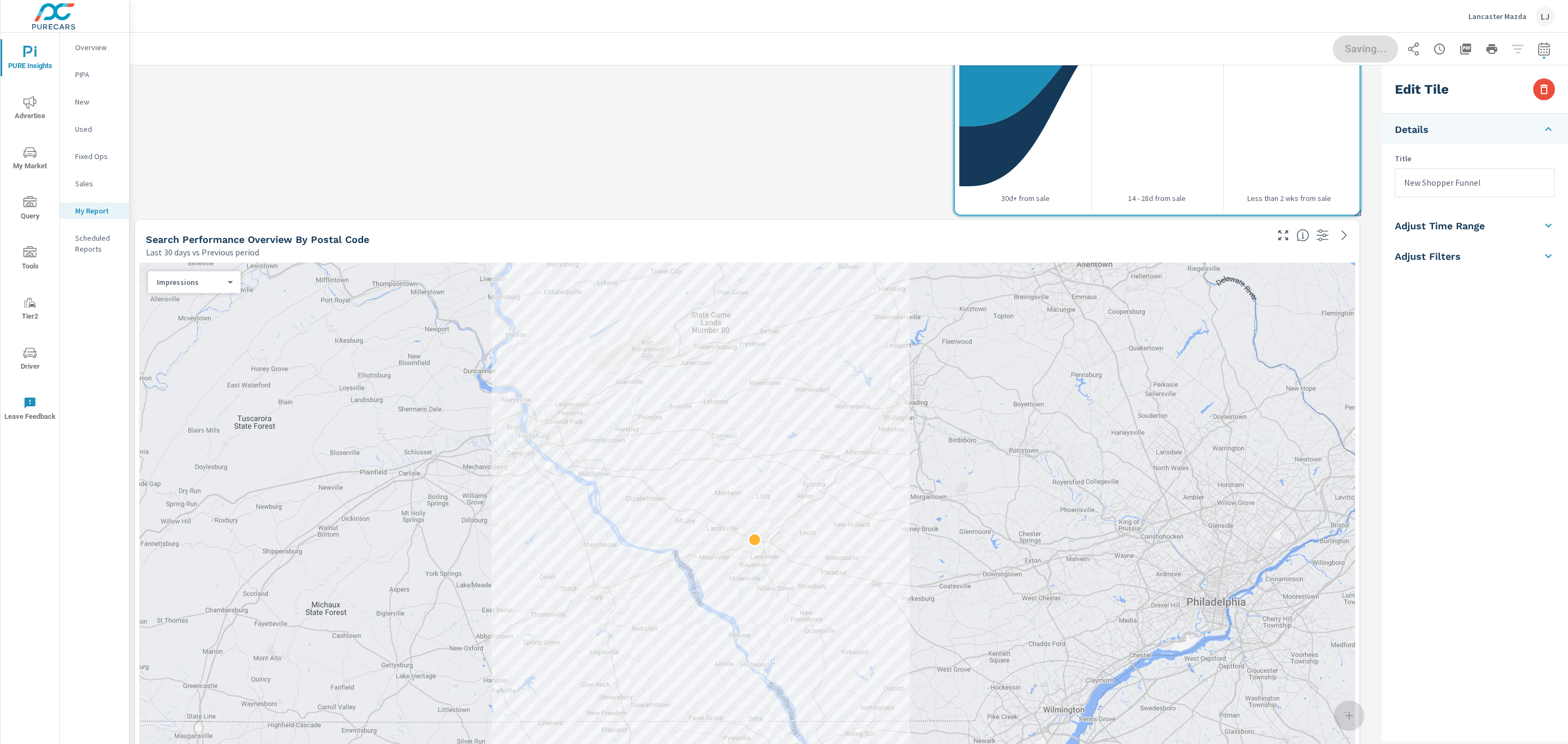
click at [1054, 249] on div "Last 30 days vs Previous period" at bounding box center [706, 251] width 1120 height 13
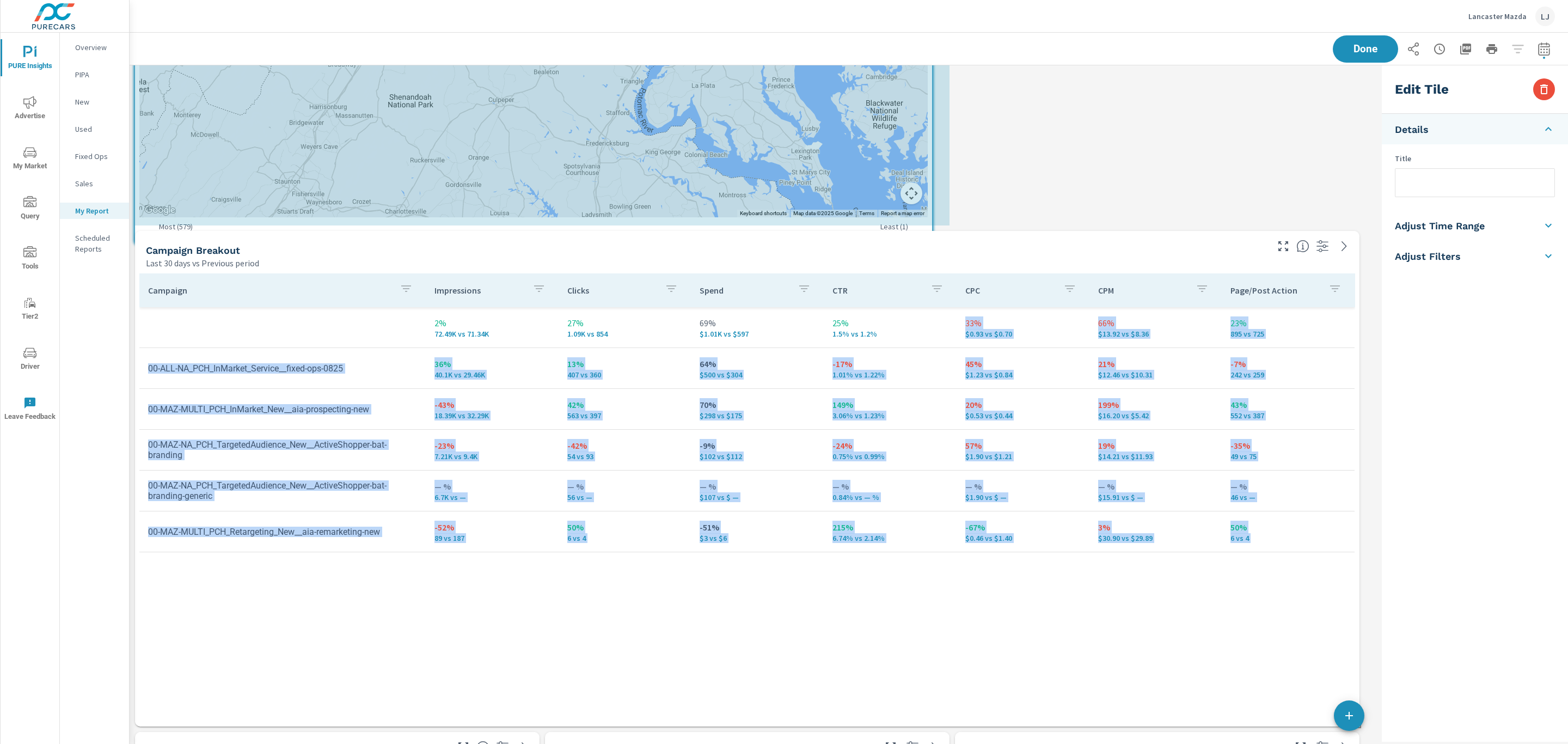
scroll to position [3413, 1261]
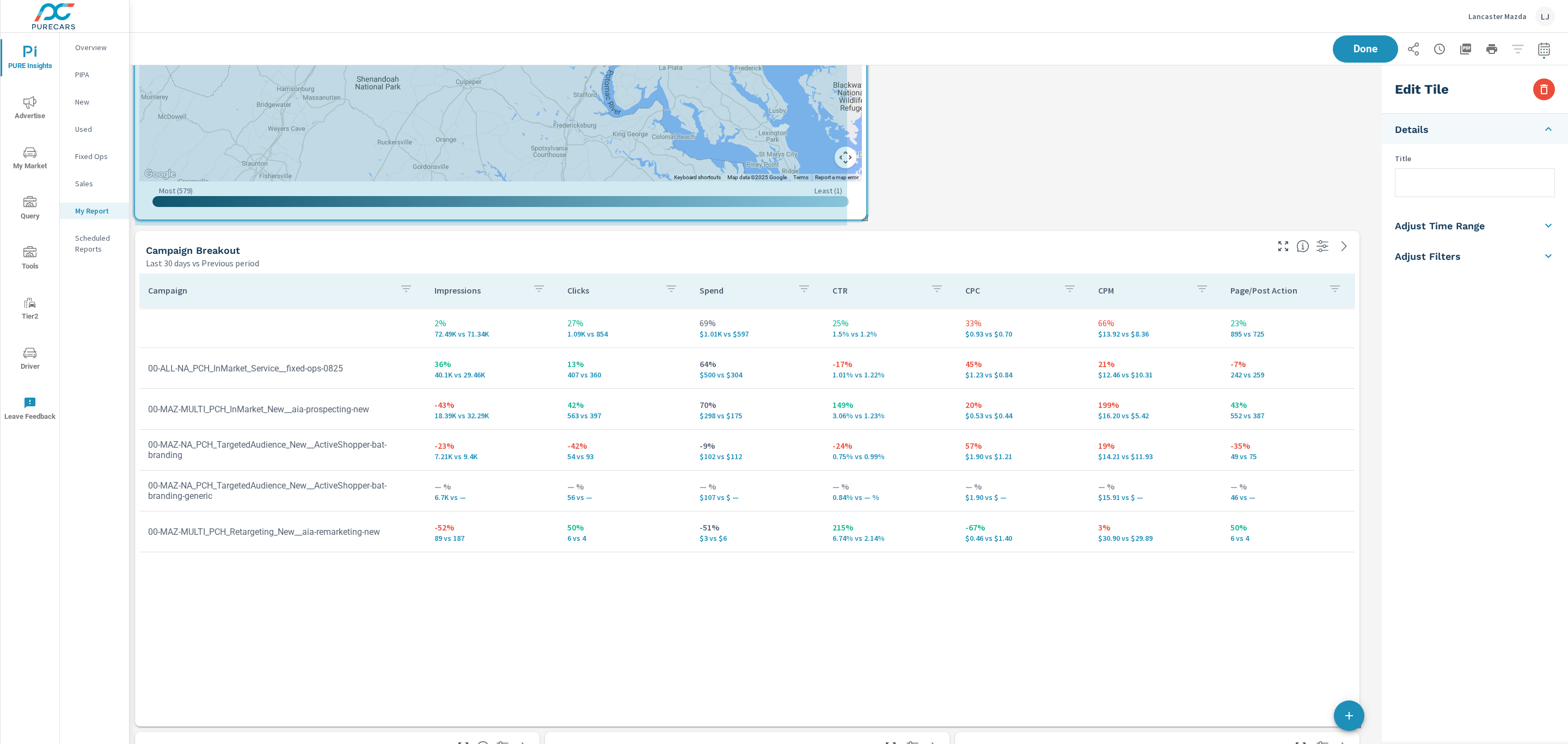
drag, startPoint x: 1359, startPoint y: 347, endPoint x: 866, endPoint y: 216, distance: 510.1
click at [866, 216] on span at bounding box center [861, 214] width 11 height 11
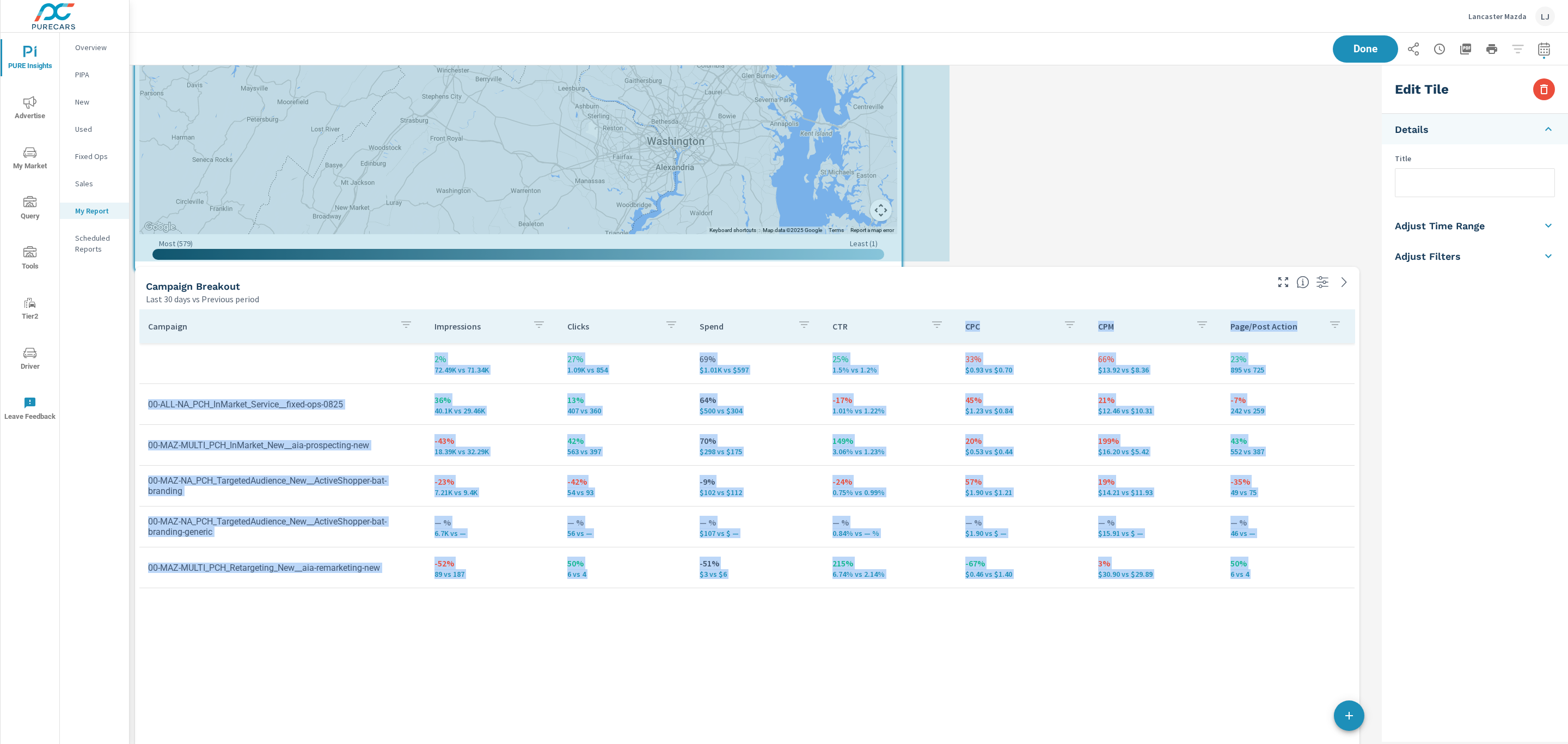
scroll to position [5, 5]
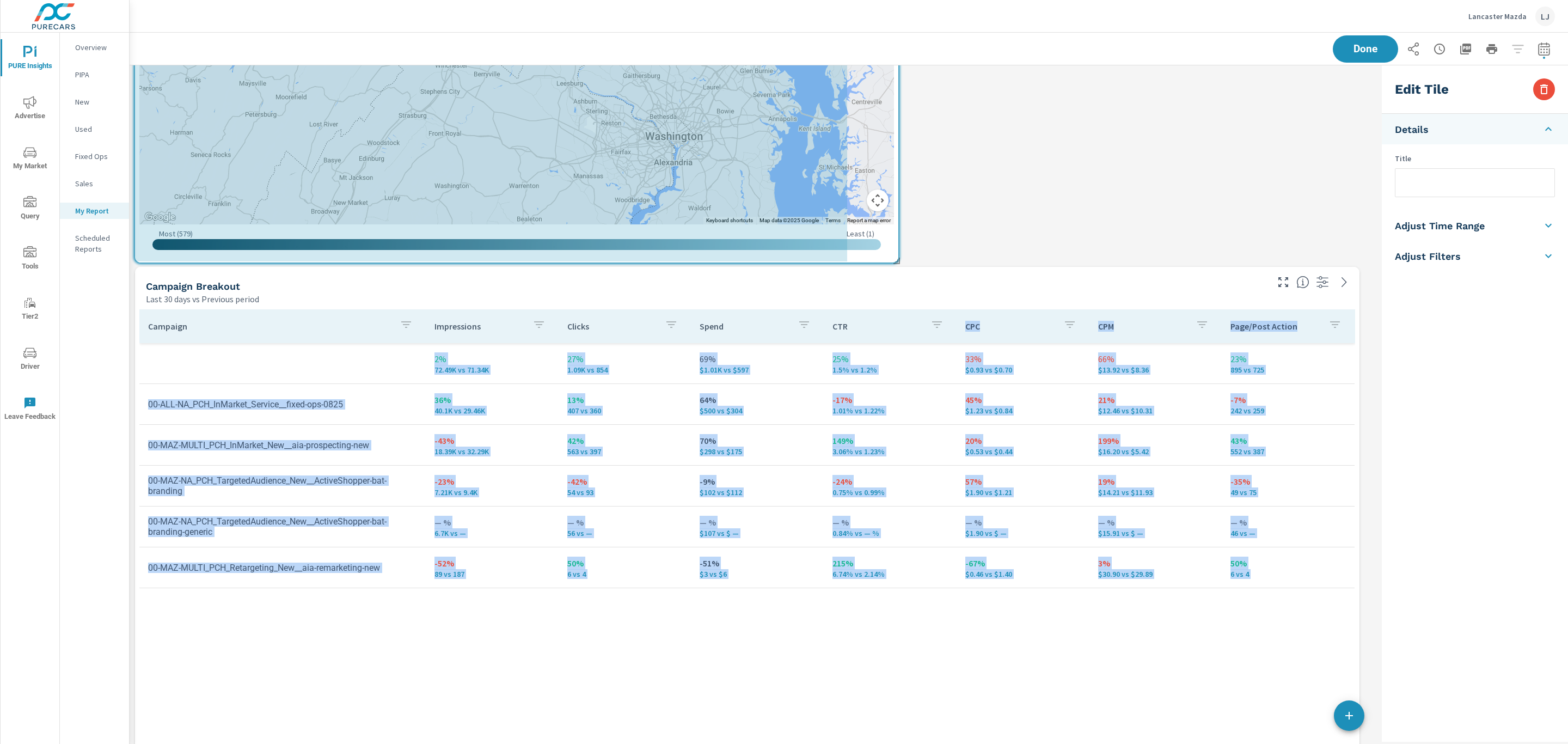
drag, startPoint x: 849, startPoint y: 512, endPoint x: 899, endPoint y: 314, distance: 204.2
click at [899, 314] on div "Used VDP Views Last 30 days vs Previous period 121 -33 (21%) vs. Previous perio…" at bounding box center [754, 327] width 1248 height 3137
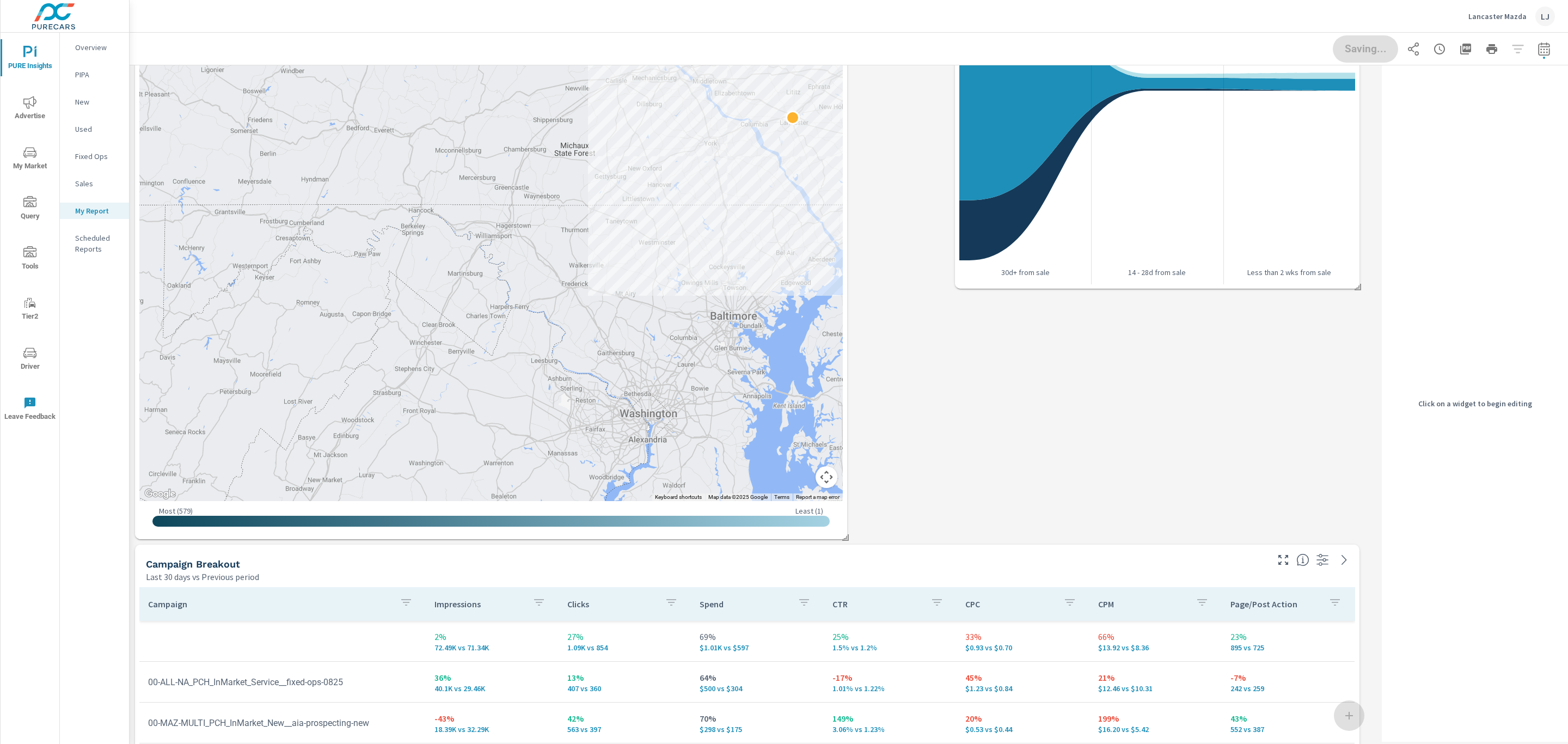
scroll to position [0, 0]
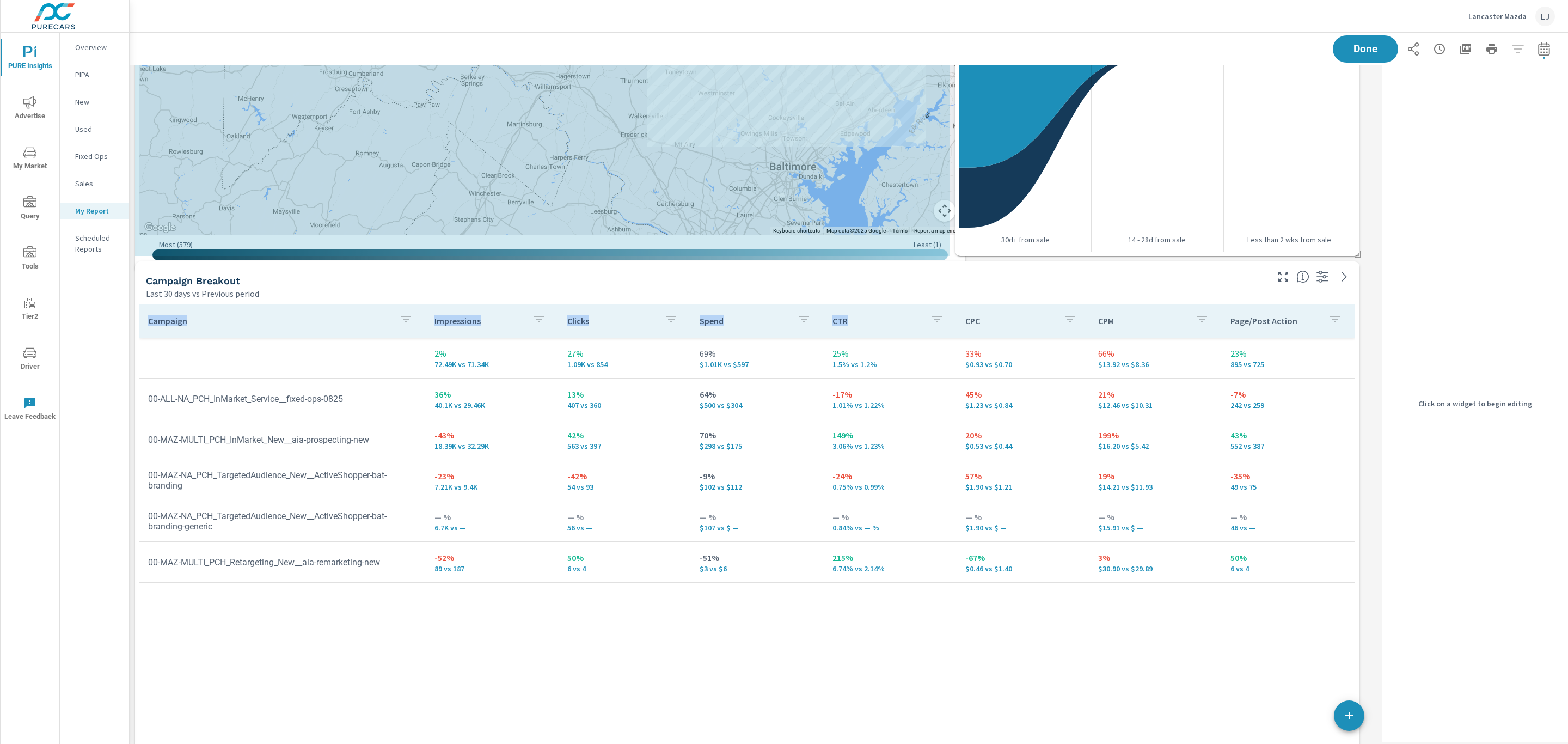
drag, startPoint x: 846, startPoint y: 503, endPoint x: 940, endPoint y: 314, distance: 211.1
click at [940, 314] on div "Used VDP Views Last 30 days vs Previous period 121 -33 (21%) vs. Previous perio…" at bounding box center [754, 446] width 1248 height 2887
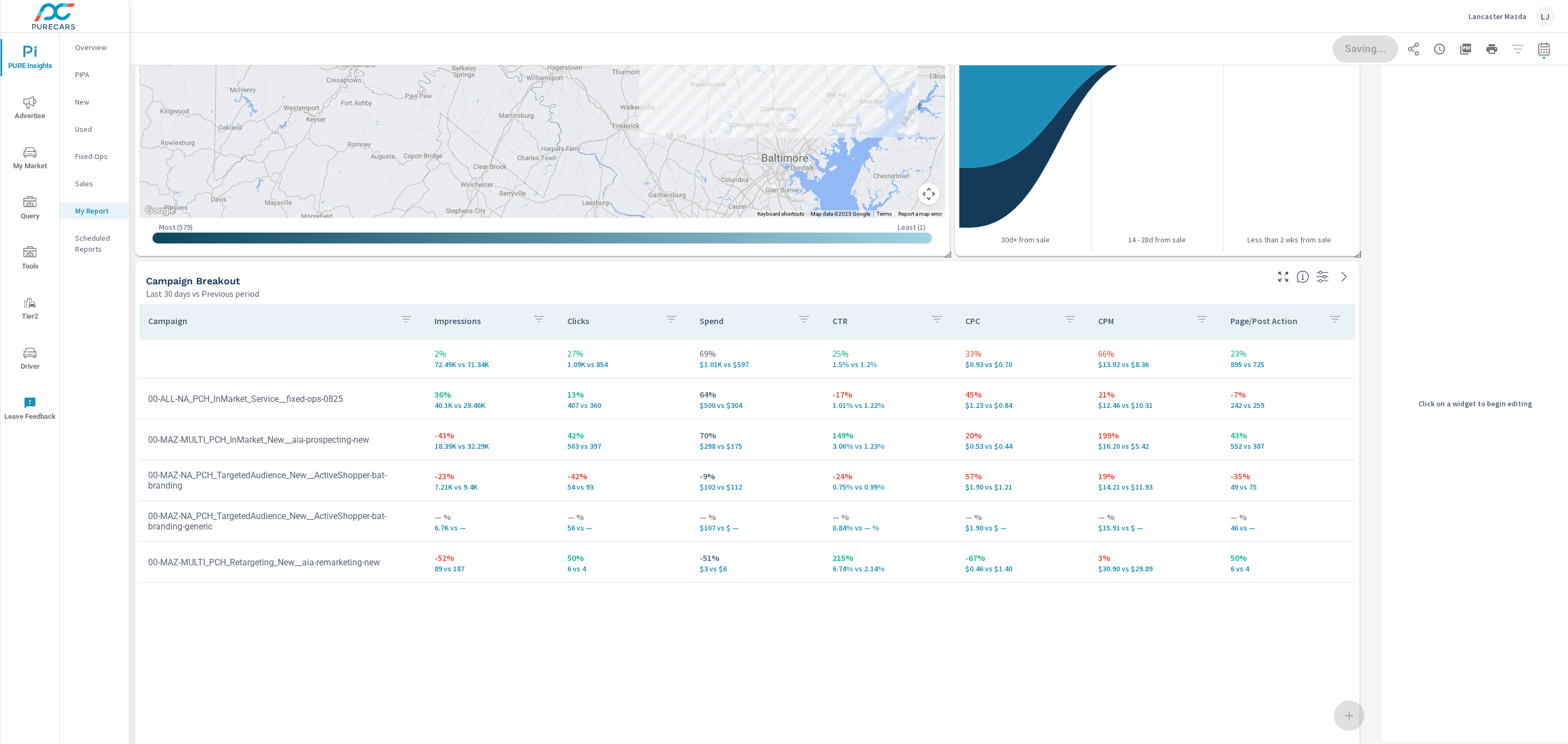
click at [1364, 355] on div "Used VDP Views Last 30 days vs Previous period 121 -33 (21%) vs. Previous perio…" at bounding box center [754, 446] width 1248 height 2887
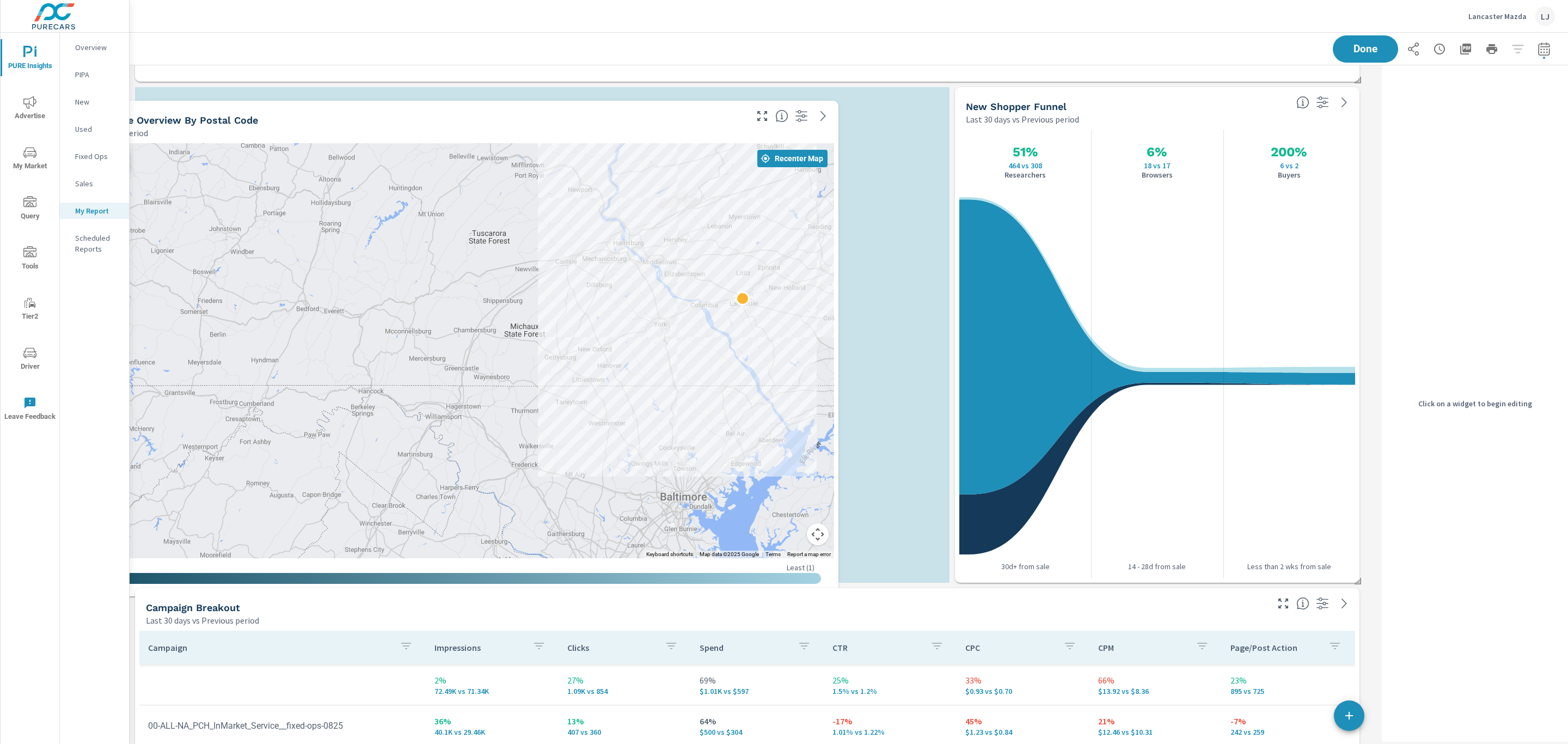
drag, startPoint x: 776, startPoint y: 318, endPoint x: 709, endPoint y: 323, distance: 67.2
click at [693, 328] on div at bounding box center [432, 351] width 806 height 415
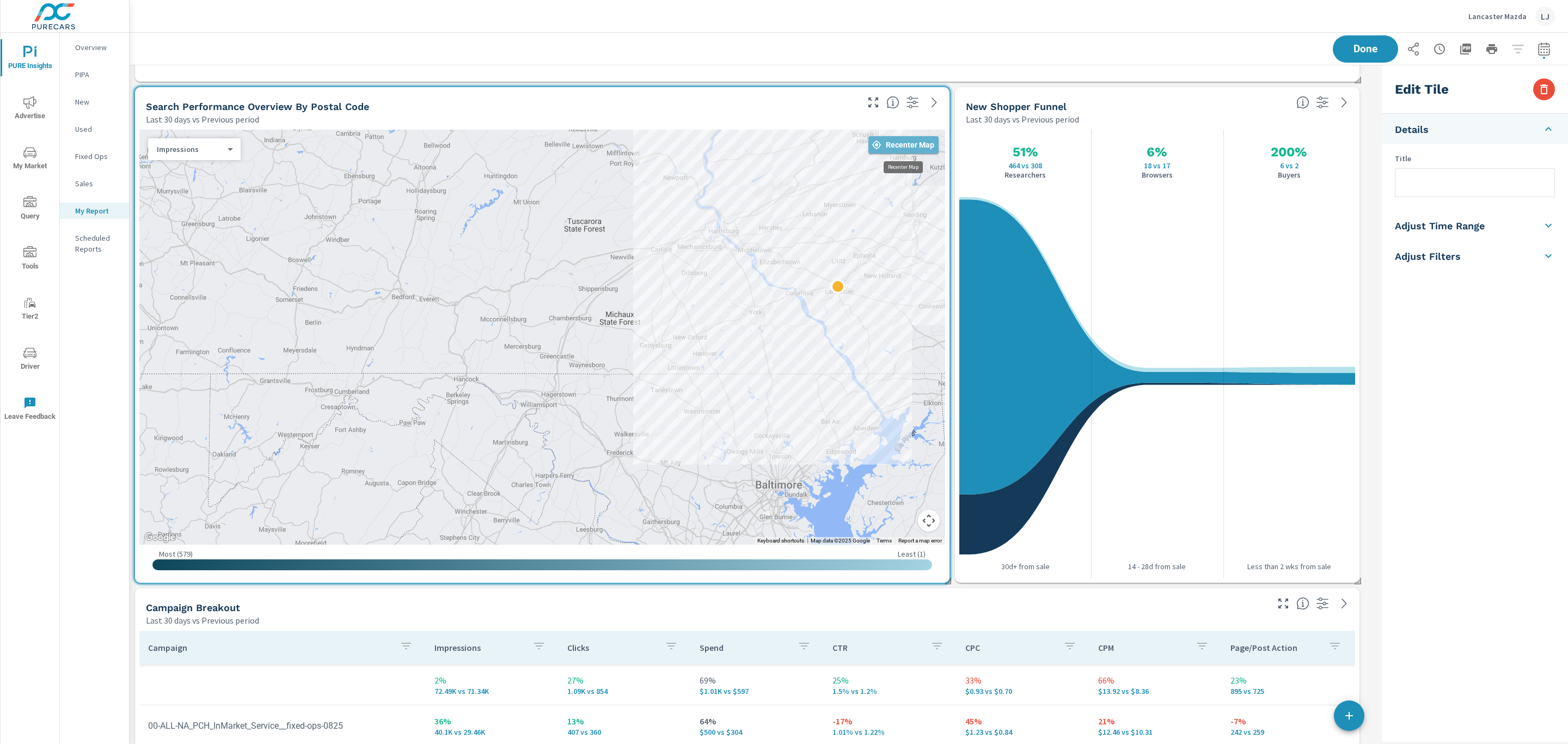
click at [891, 136] on button "Recenter Map" at bounding box center [903, 145] width 70 height 18
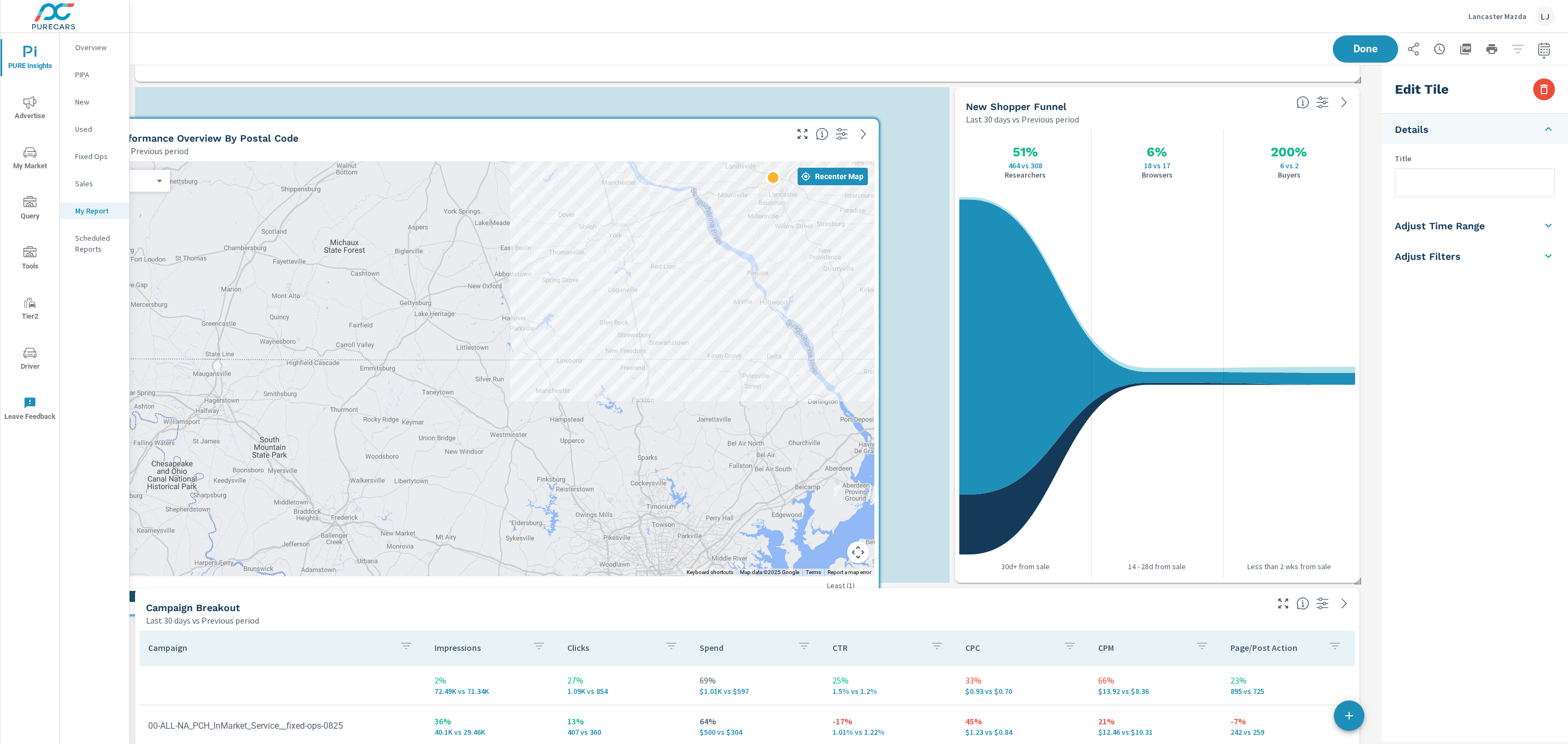
drag, startPoint x: 853, startPoint y: 323, endPoint x: 782, endPoint y: 356, distance: 78.3
click at [782, 356] on div at bounding box center [472, 369] width 806 height 415
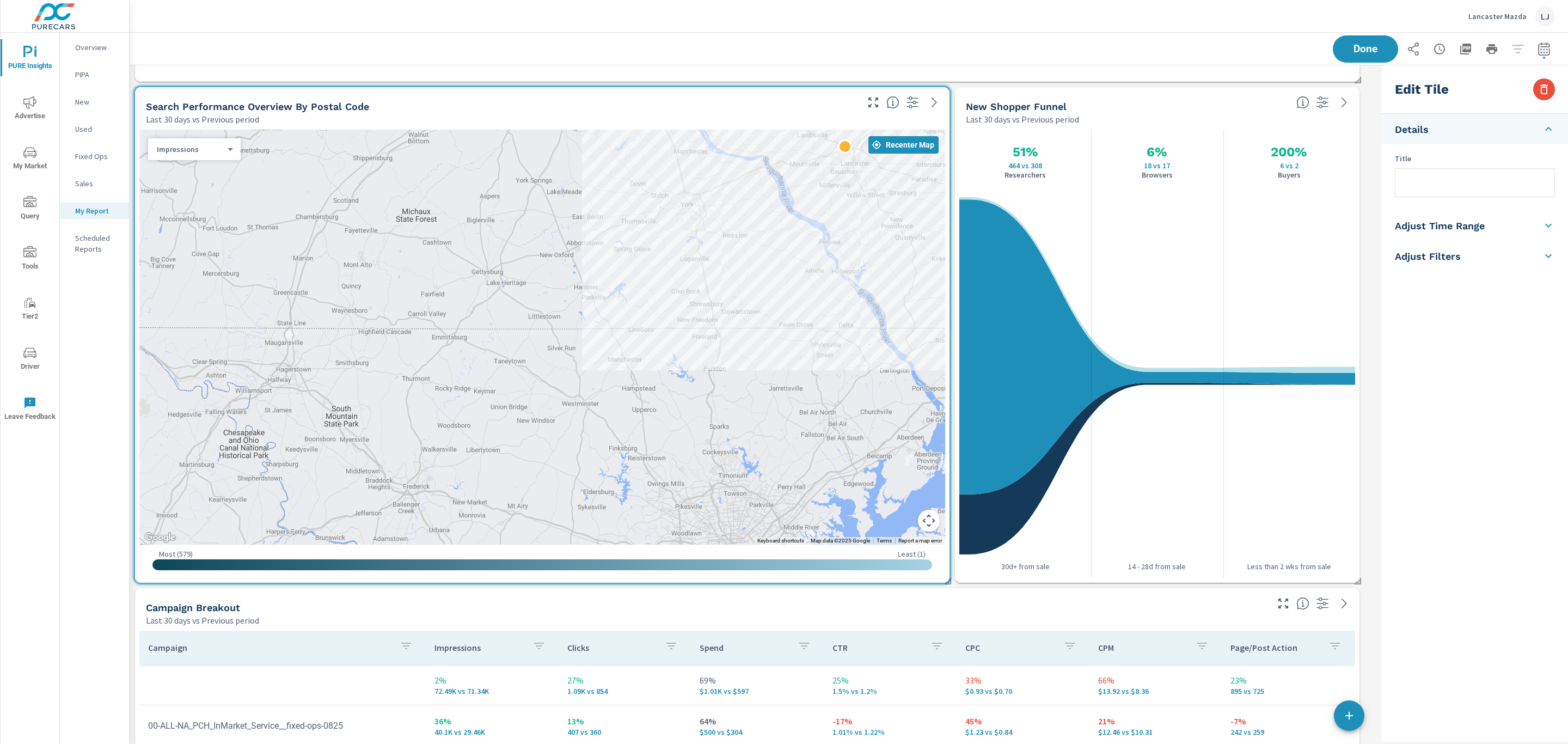
click at [933, 516] on button "Map camera controls" at bounding box center [929, 521] width 22 height 22
click at [882, 462] on button "Move up" at bounding box center [875, 466] width 22 height 22
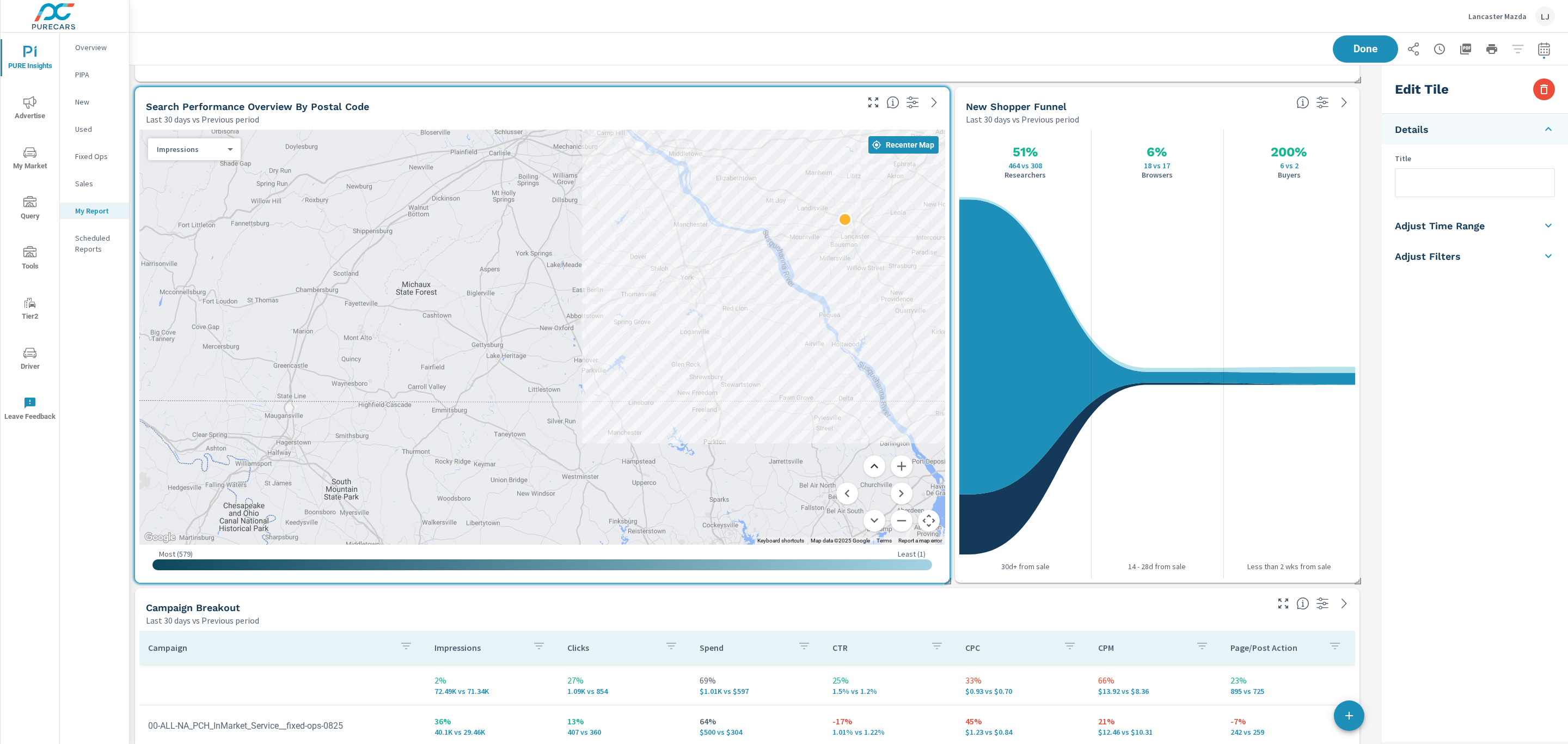
click at [882, 462] on button "Move up" at bounding box center [875, 466] width 22 height 22
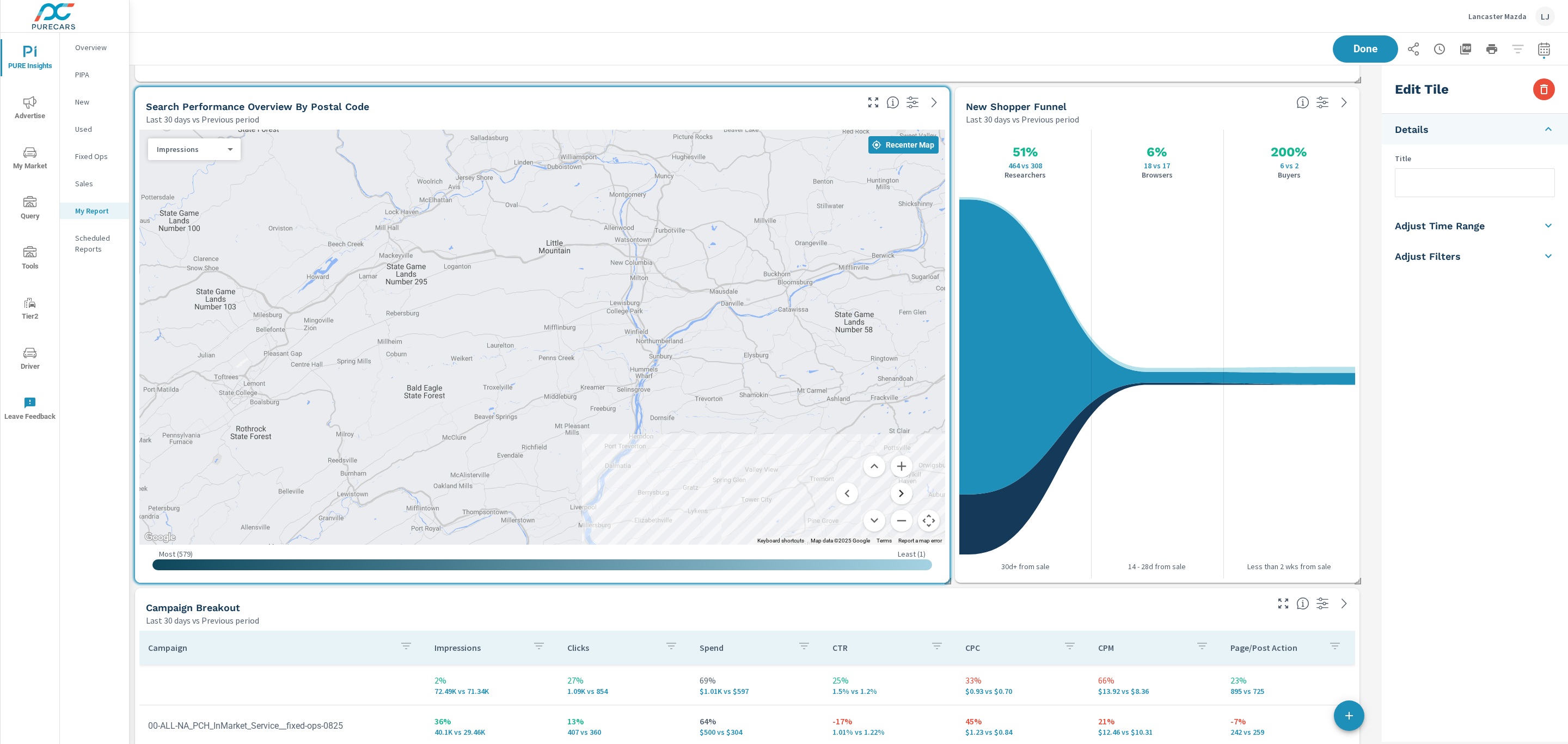
click at [897, 497] on button "Move right" at bounding box center [901, 493] width 22 height 22
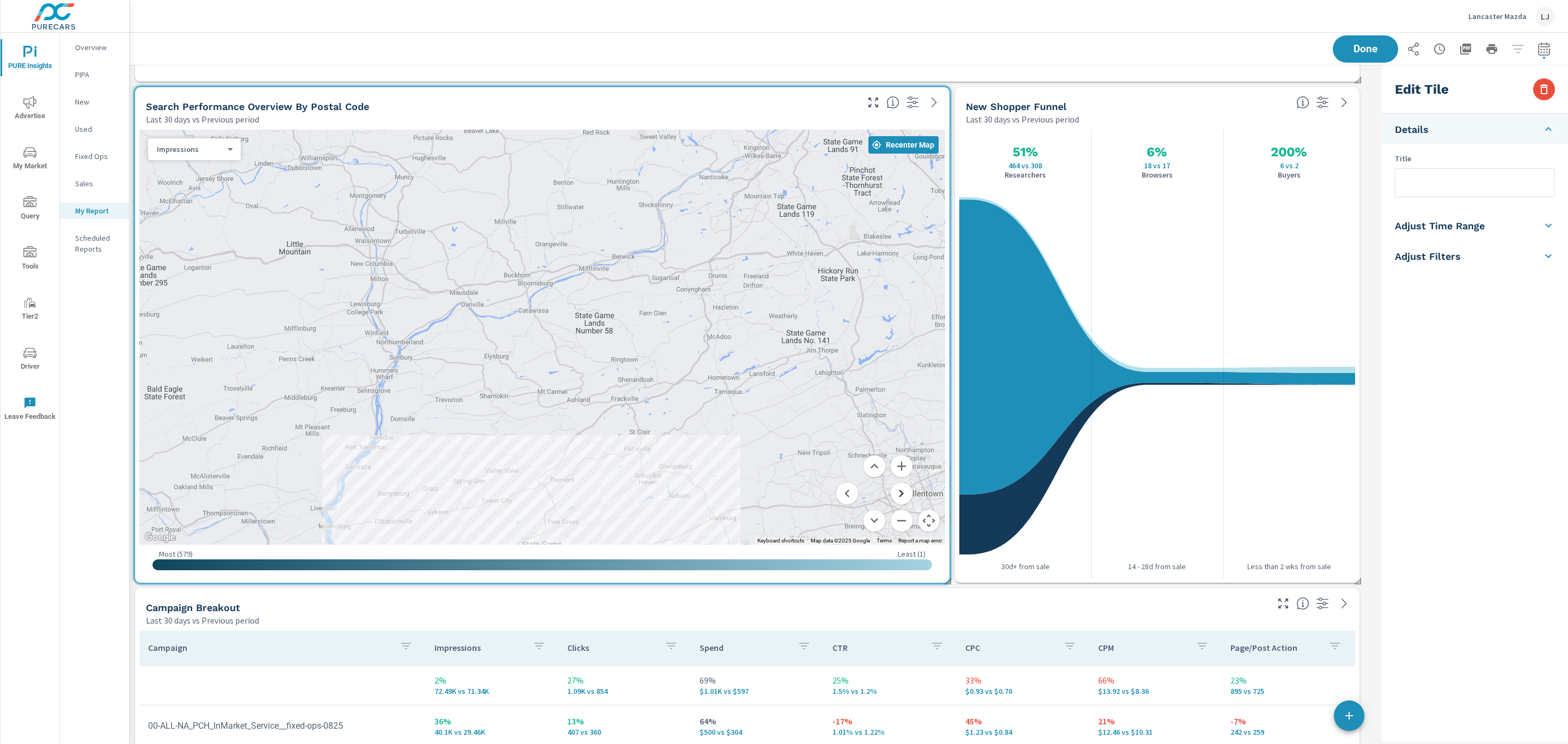
click at [897, 497] on button "Move right" at bounding box center [901, 493] width 22 height 22
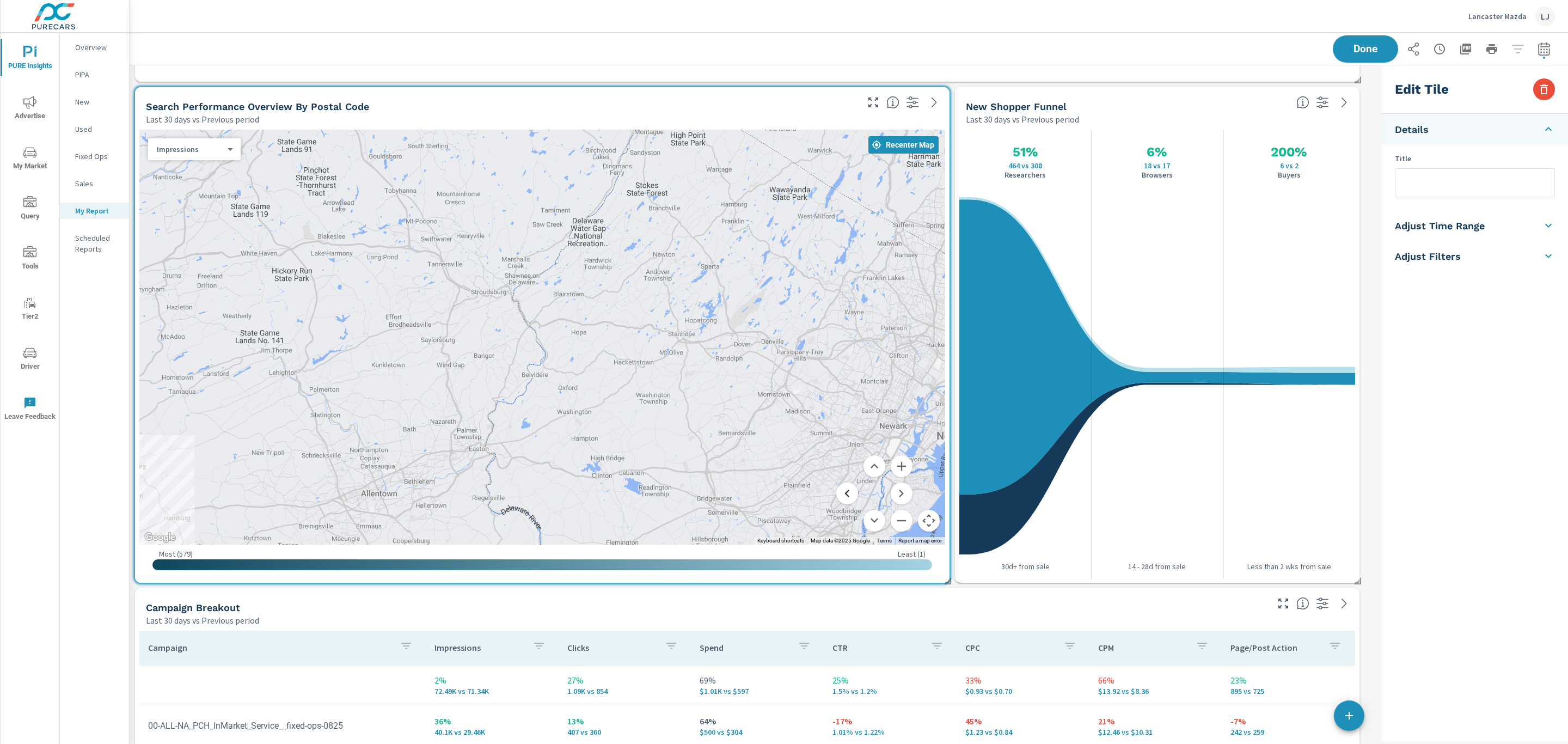
click at [853, 483] on button "Move left" at bounding box center [847, 493] width 22 height 22
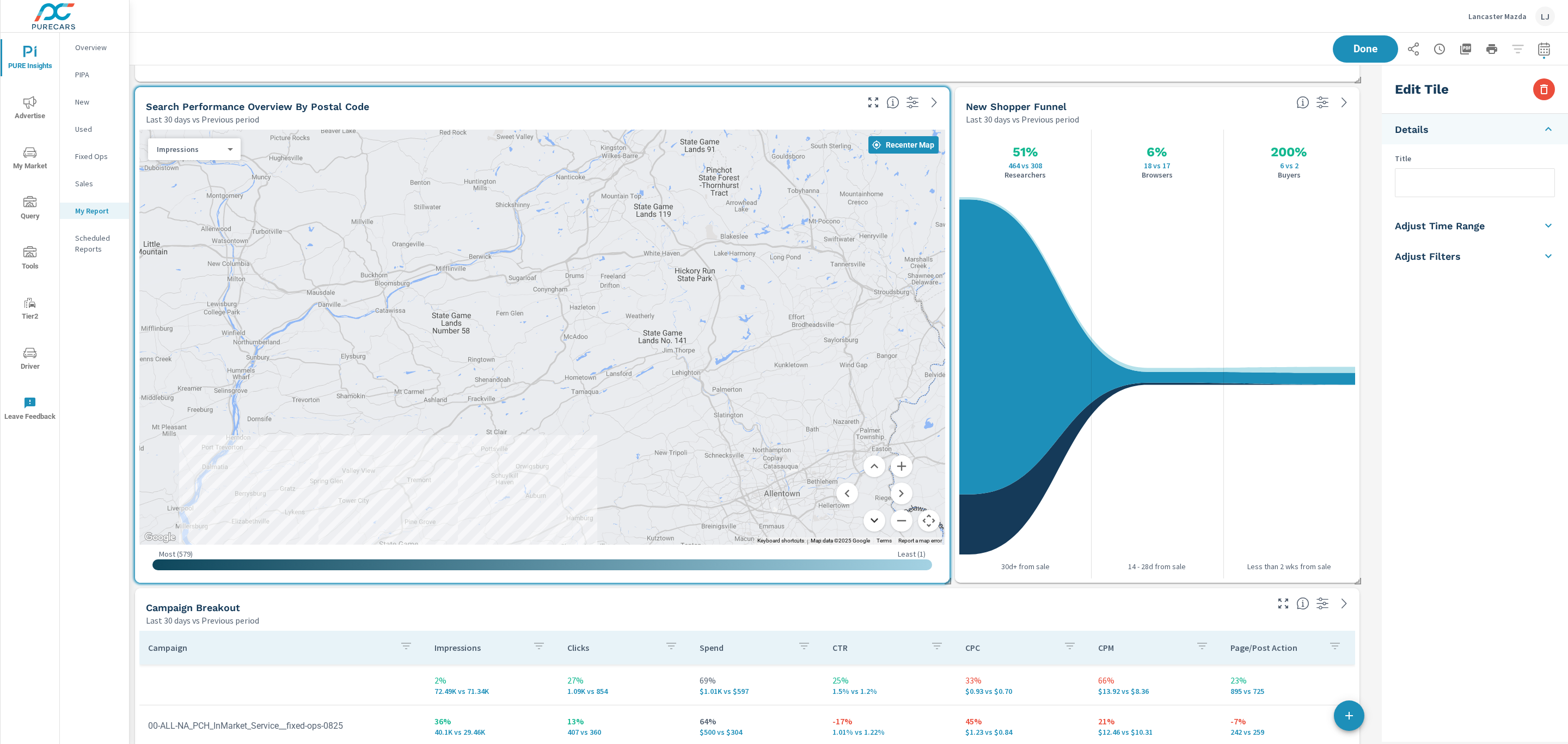
click at [877, 520] on button "Move down" at bounding box center [875, 521] width 22 height 22
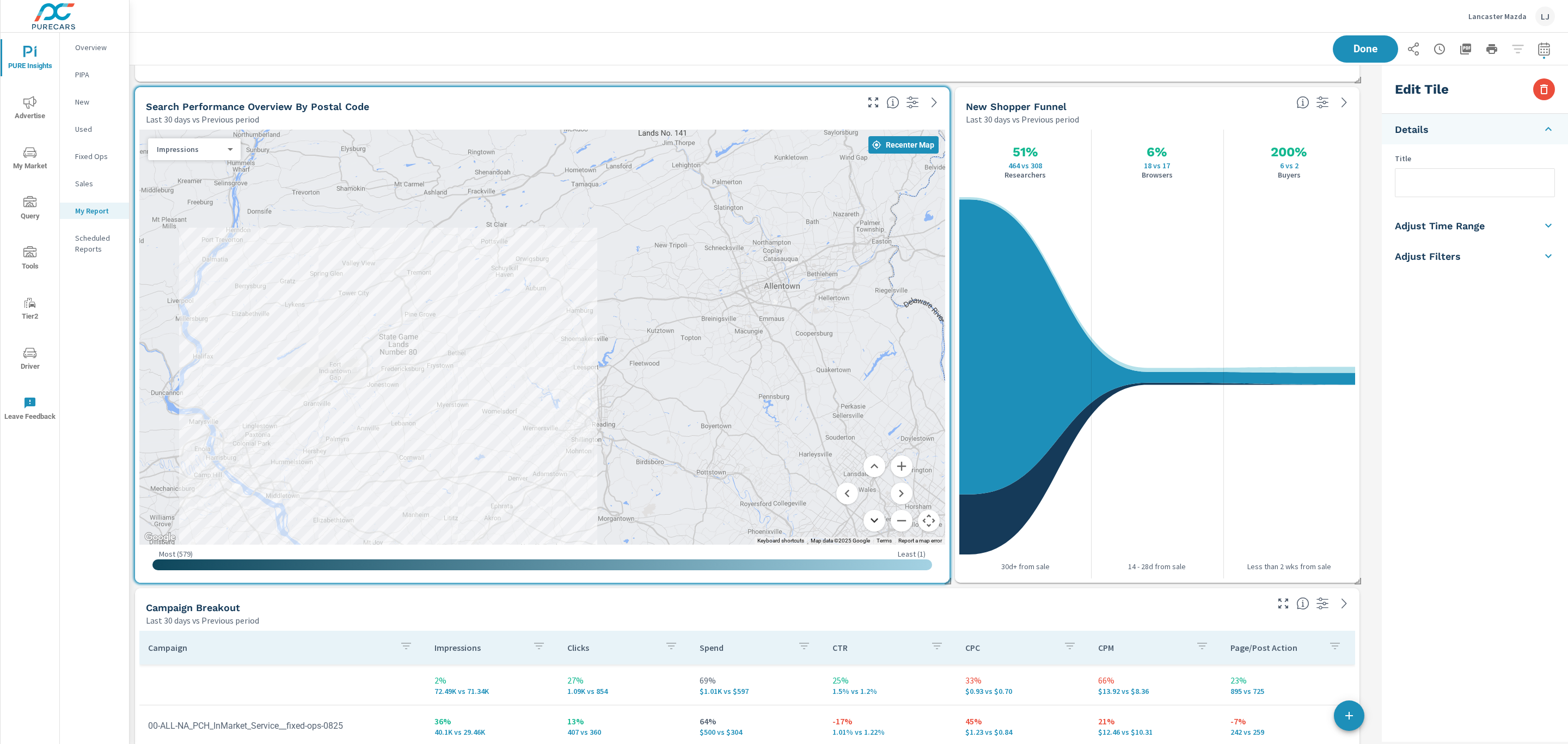
click at [877, 520] on button "Move down" at bounding box center [875, 521] width 22 height 22
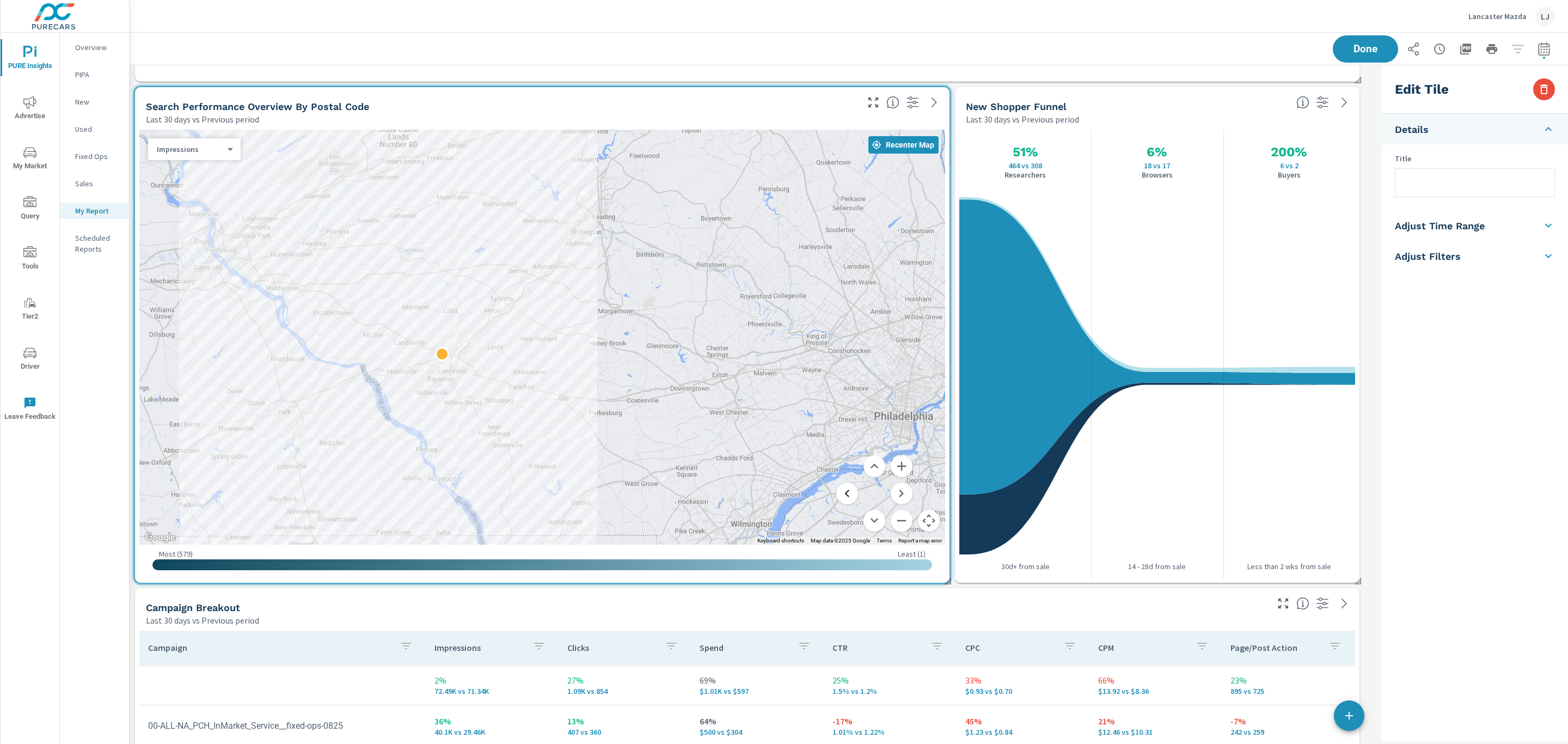
click at [847, 490] on button "Move left" at bounding box center [847, 493] width 22 height 22
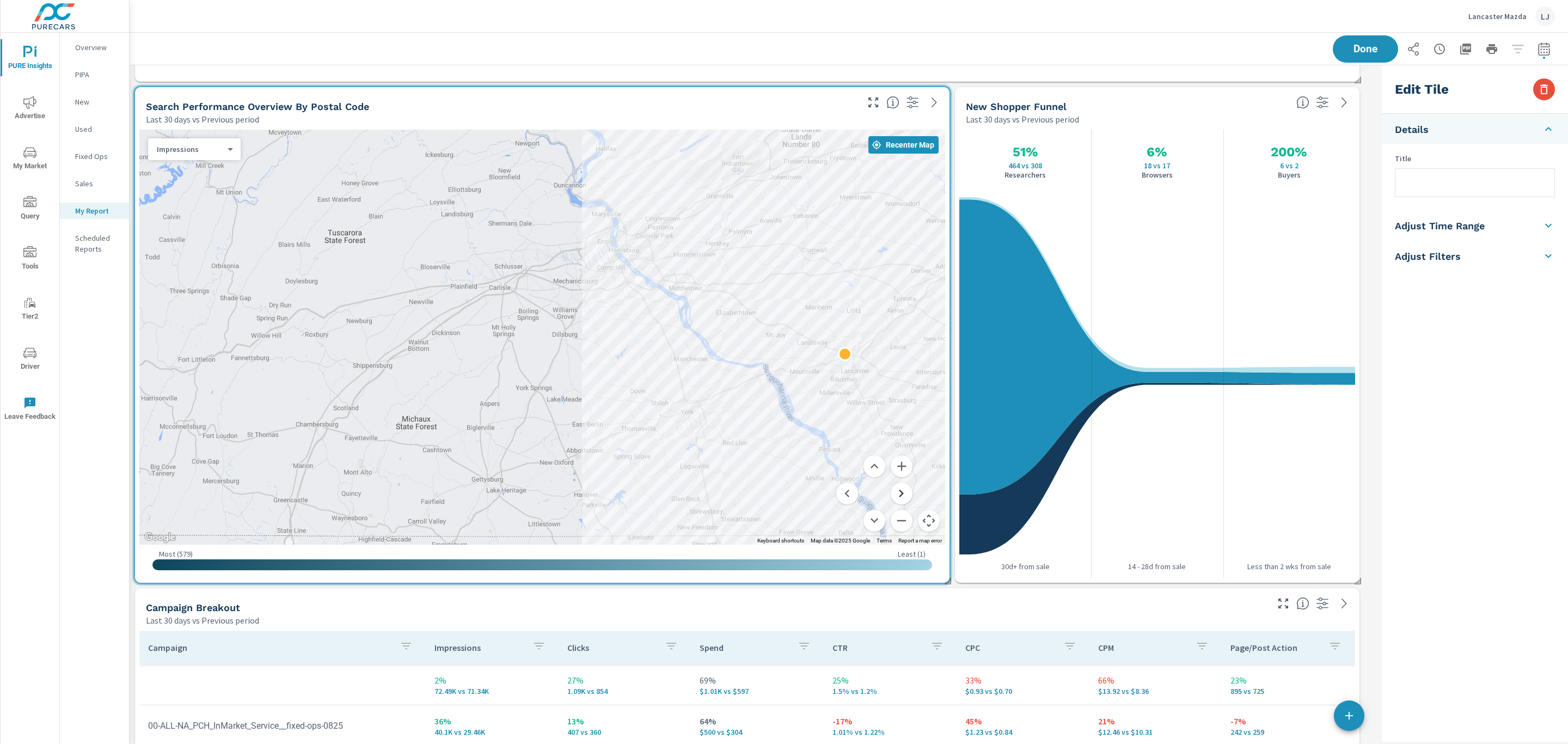
click at [898, 495] on button "Move right" at bounding box center [901, 493] width 22 height 22
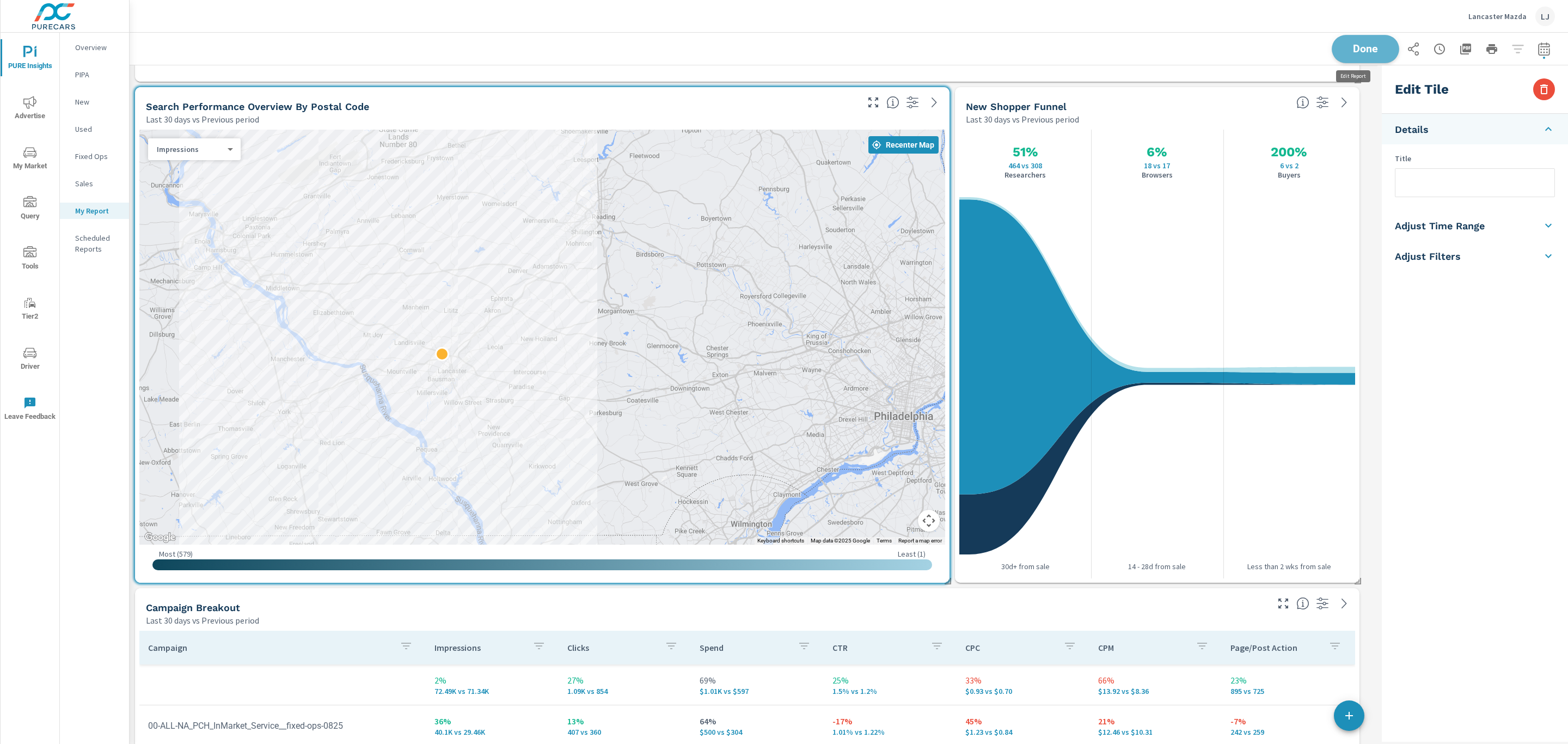
click at [1351, 49] on span "Done" at bounding box center [1365, 49] width 44 height 10
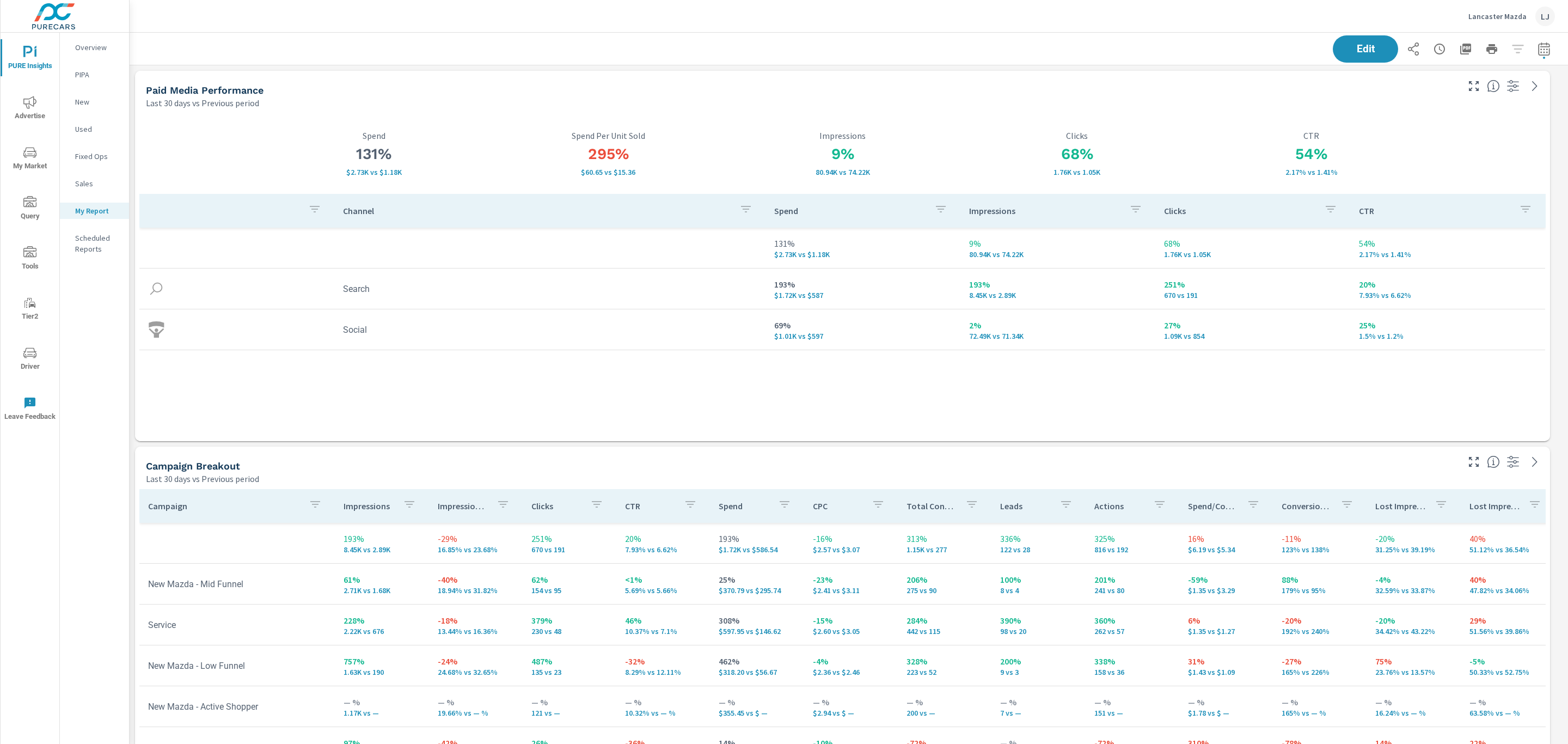
click at [1538, 49] on icon "button" at bounding box center [1544, 49] width 13 height 13
select select "Last 30 days"
select select "Previous period"
click at [1318, 101] on div "Last 30 days vs Previous period" at bounding box center [801, 102] width 1311 height 13
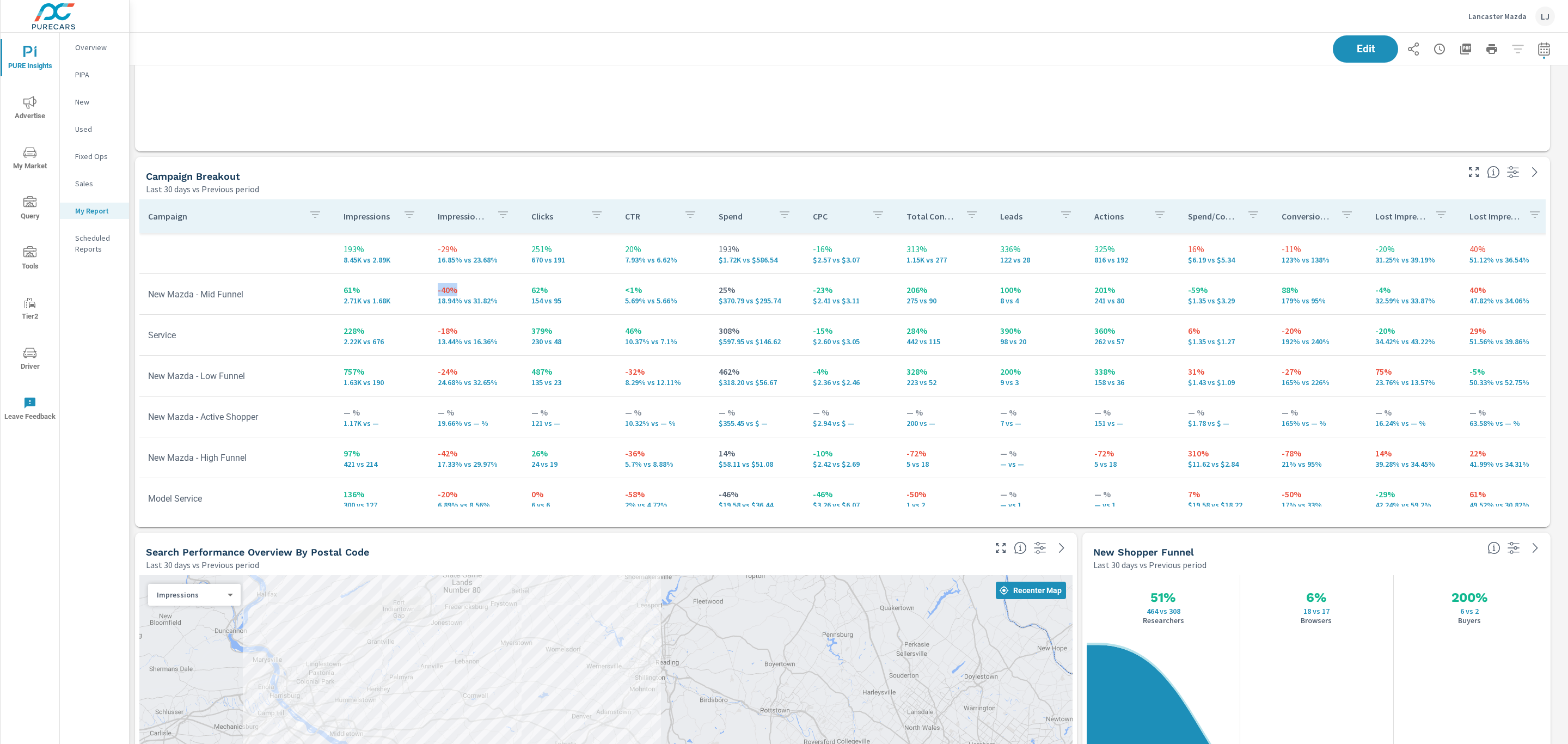
drag, startPoint x: 425, startPoint y: 289, endPoint x: 454, endPoint y: 289, distance: 29.0
click at [454, 289] on td "-40% 18.94% vs 31.82%" at bounding box center [476, 294] width 94 height 39
click at [502, 299] on p "18.94% vs 31.82%" at bounding box center [475, 301] width 76 height 9
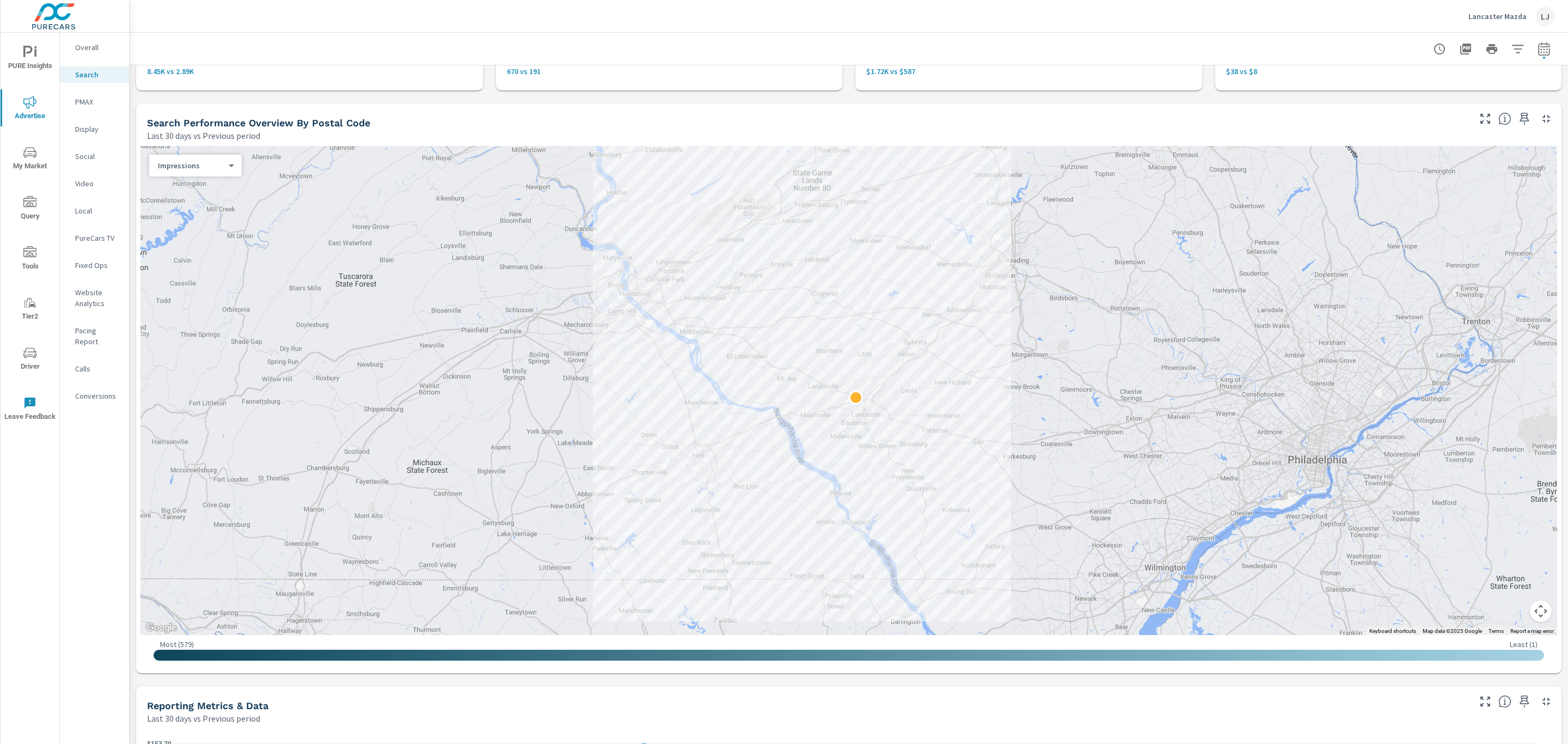
scroll to position [93, 0]
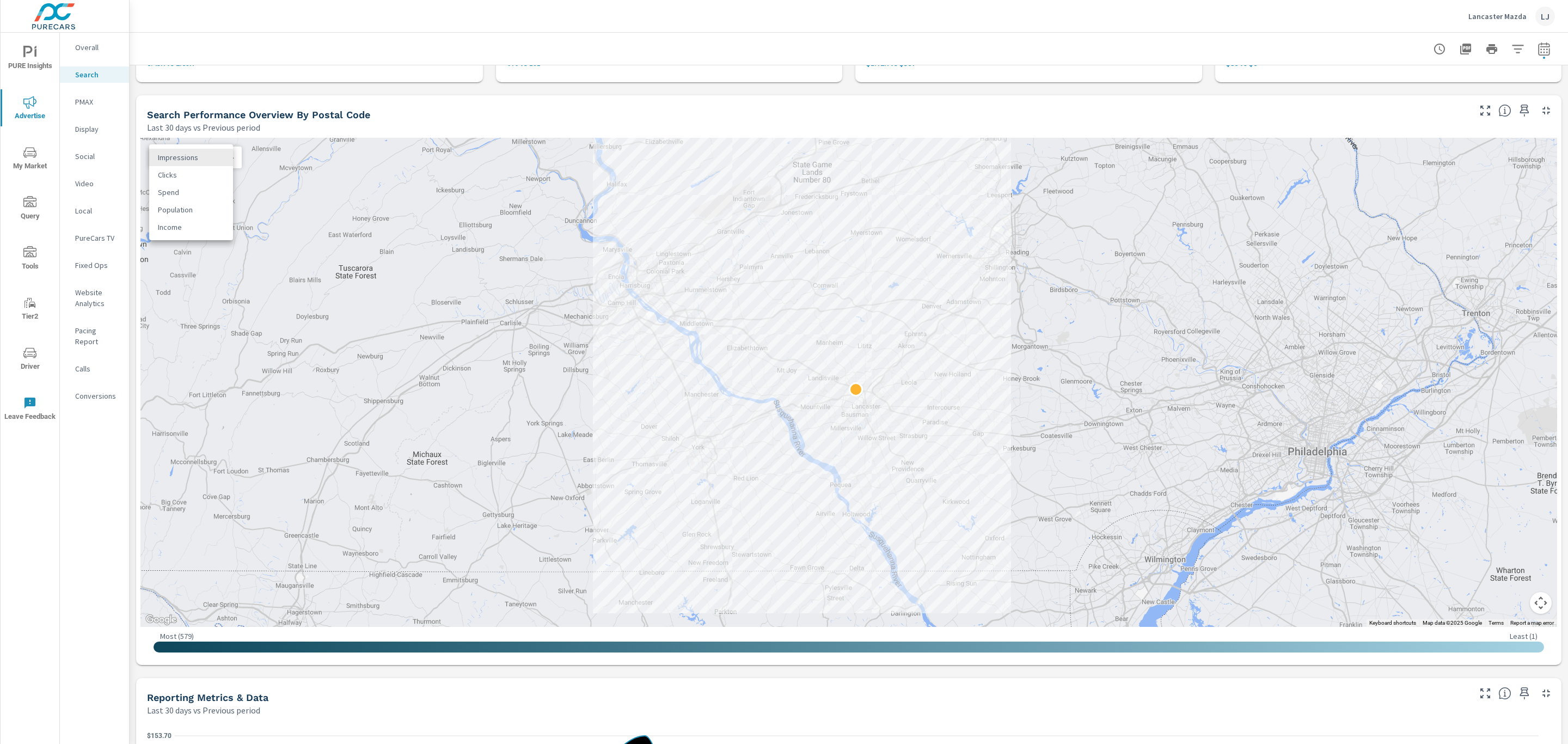
click at [203, 158] on body "PURE Insights Advertise My Market Query Tools Tier2 Driver Leave Feedback Overa…" at bounding box center [784, 372] width 1568 height 744
click at [183, 175] on li "Clicks" at bounding box center [191, 175] width 84 height 18
click at [195, 157] on body "PURE Insights Advertise My Market Query Tools Tier2 Driver Leave Feedback Overa…" at bounding box center [784, 372] width 1568 height 744
click at [194, 137] on li "Impressions" at bounding box center [191, 140] width 84 height 18
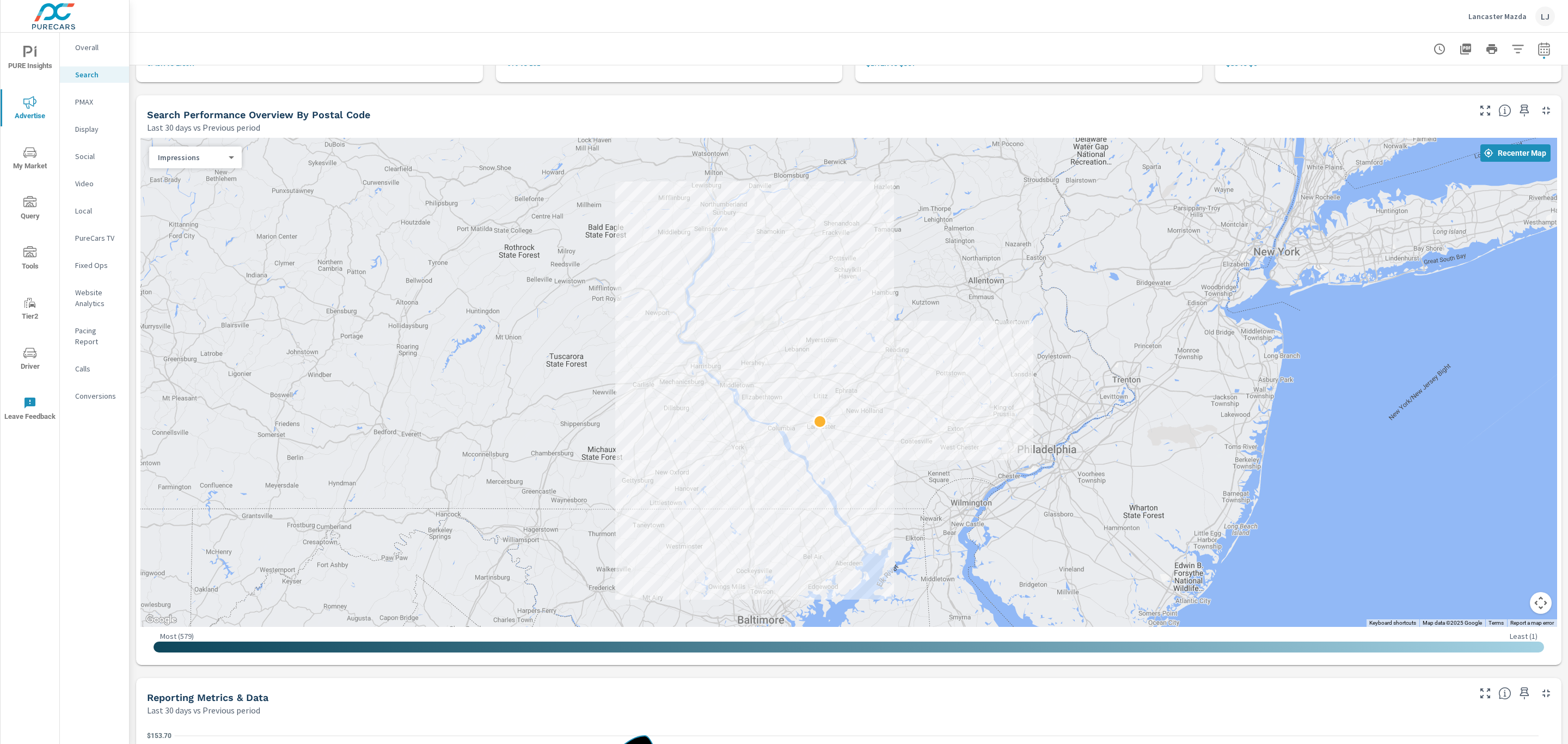
drag, startPoint x: 1091, startPoint y: 304, endPoint x: 978, endPoint y: 376, distance: 134.0
click at [978, 376] on div at bounding box center [849, 382] width 1416 height 489
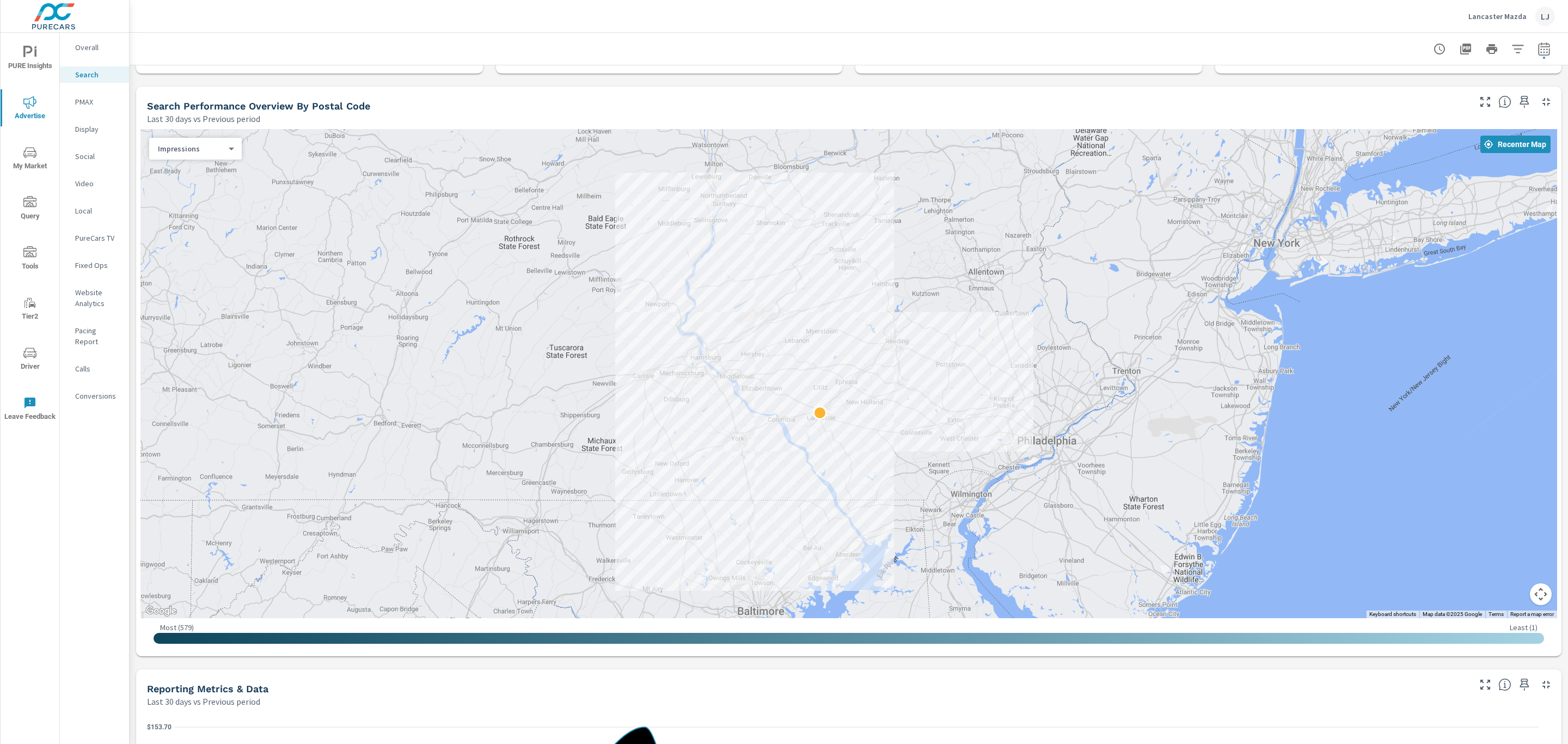
scroll to position [100, 0]
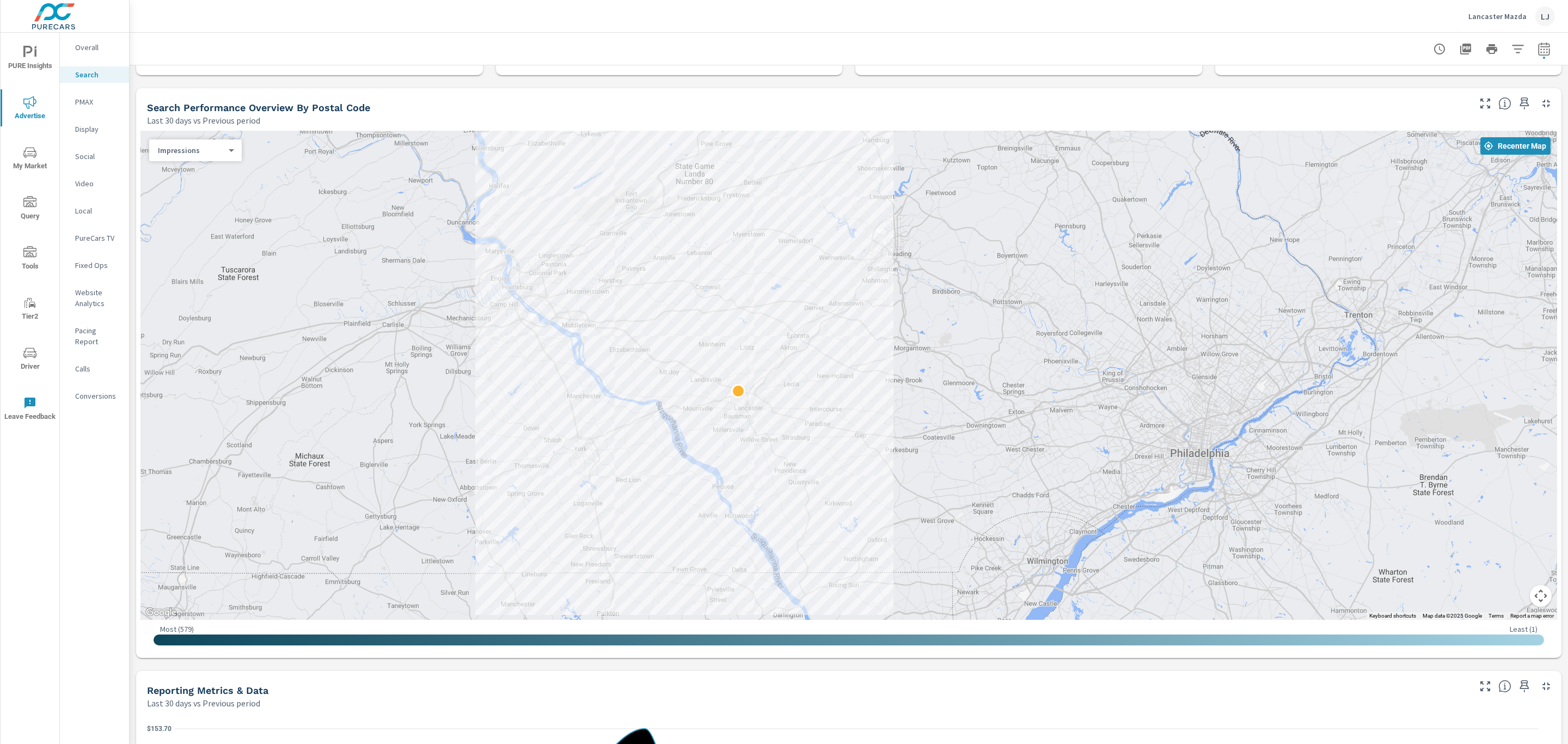
drag, startPoint x: 1165, startPoint y: 438, endPoint x: 900, endPoint y: 306, distance: 296.1
click at [900, 306] on div at bounding box center [1107, 538] width 1045 height 588
click at [1518, 105] on icon "button" at bounding box center [1524, 103] width 13 height 13
click at [84, 152] on p "Social" at bounding box center [97, 156] width 45 height 11
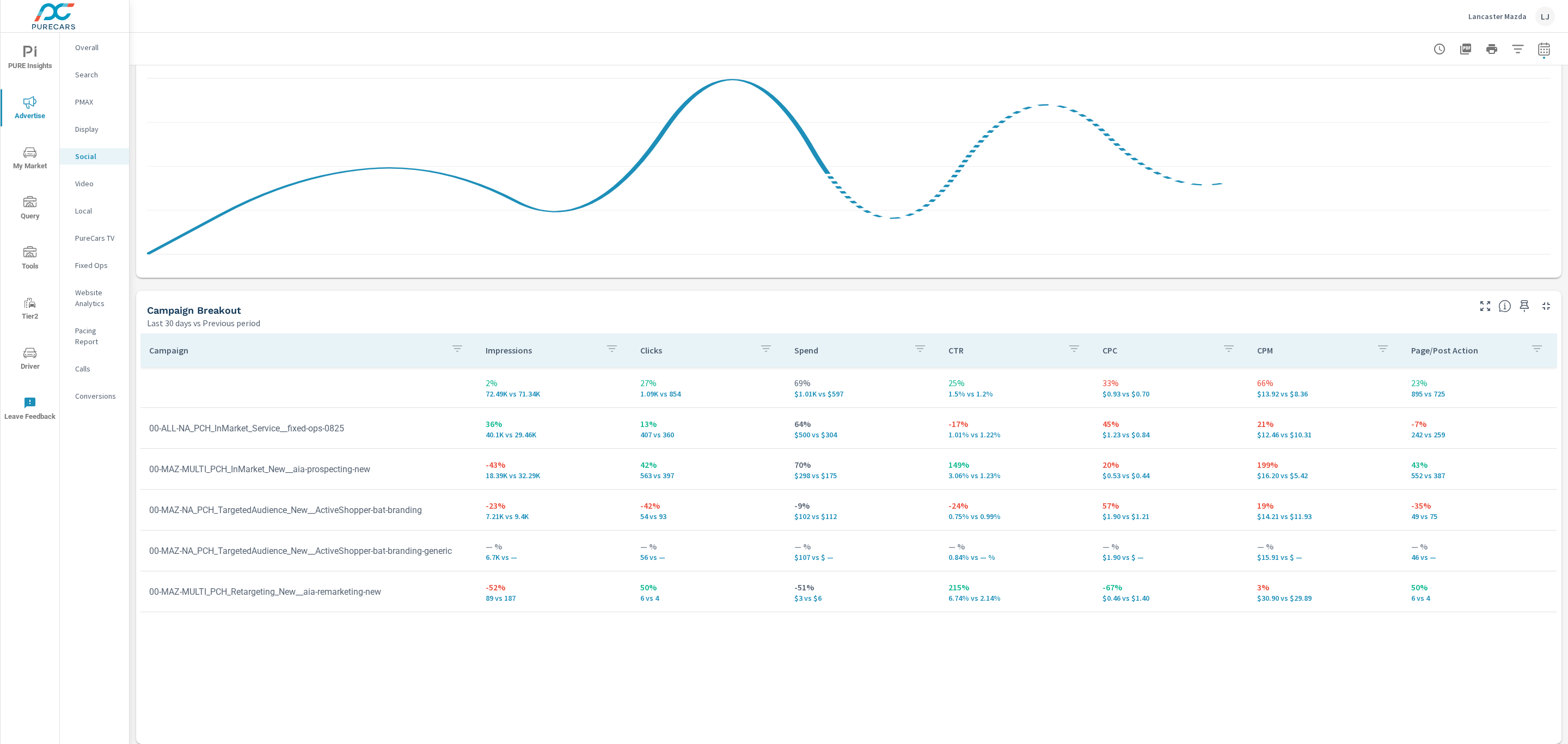
scroll to position [253, 0]
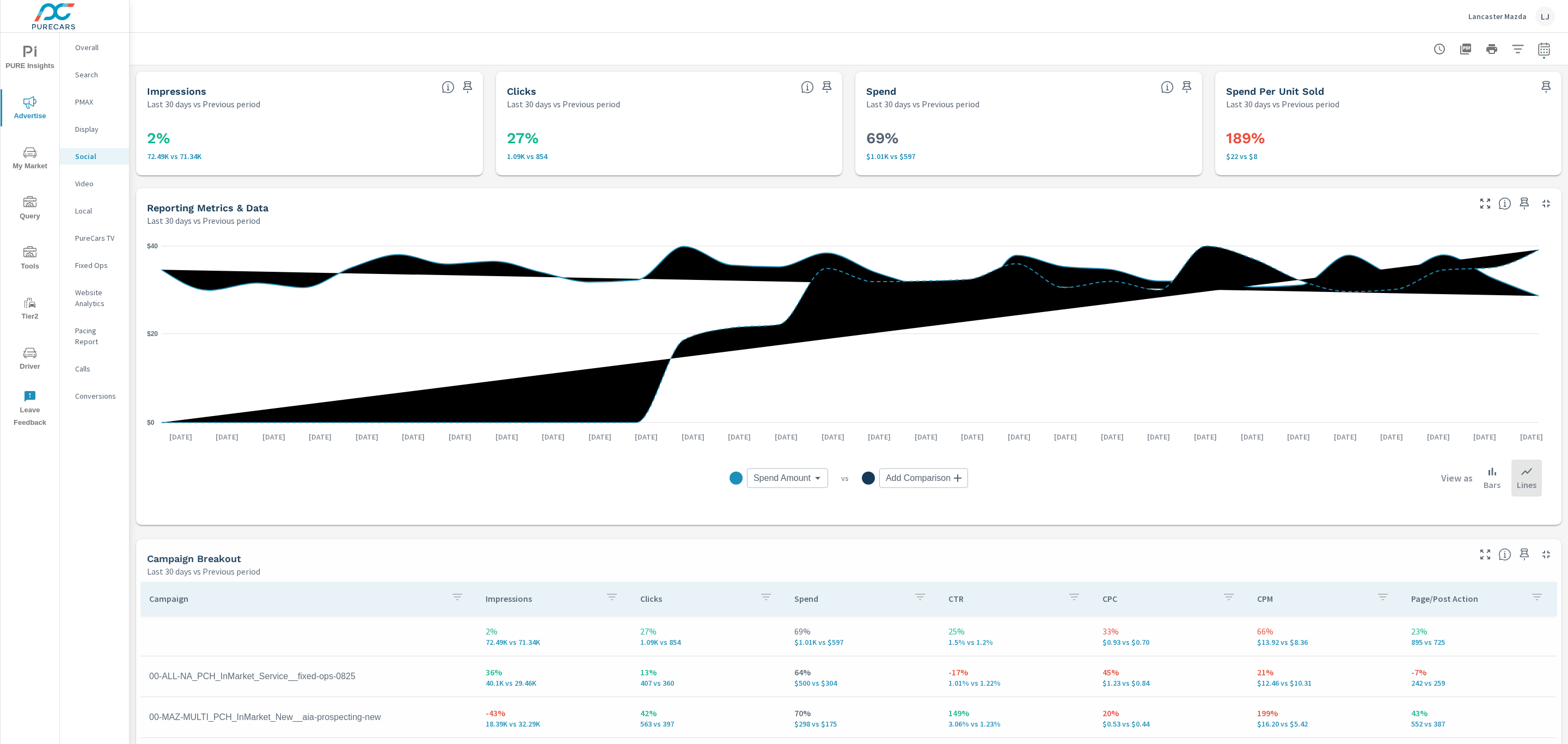
click at [33, 363] on span "Driver" at bounding box center [30, 360] width 52 height 27
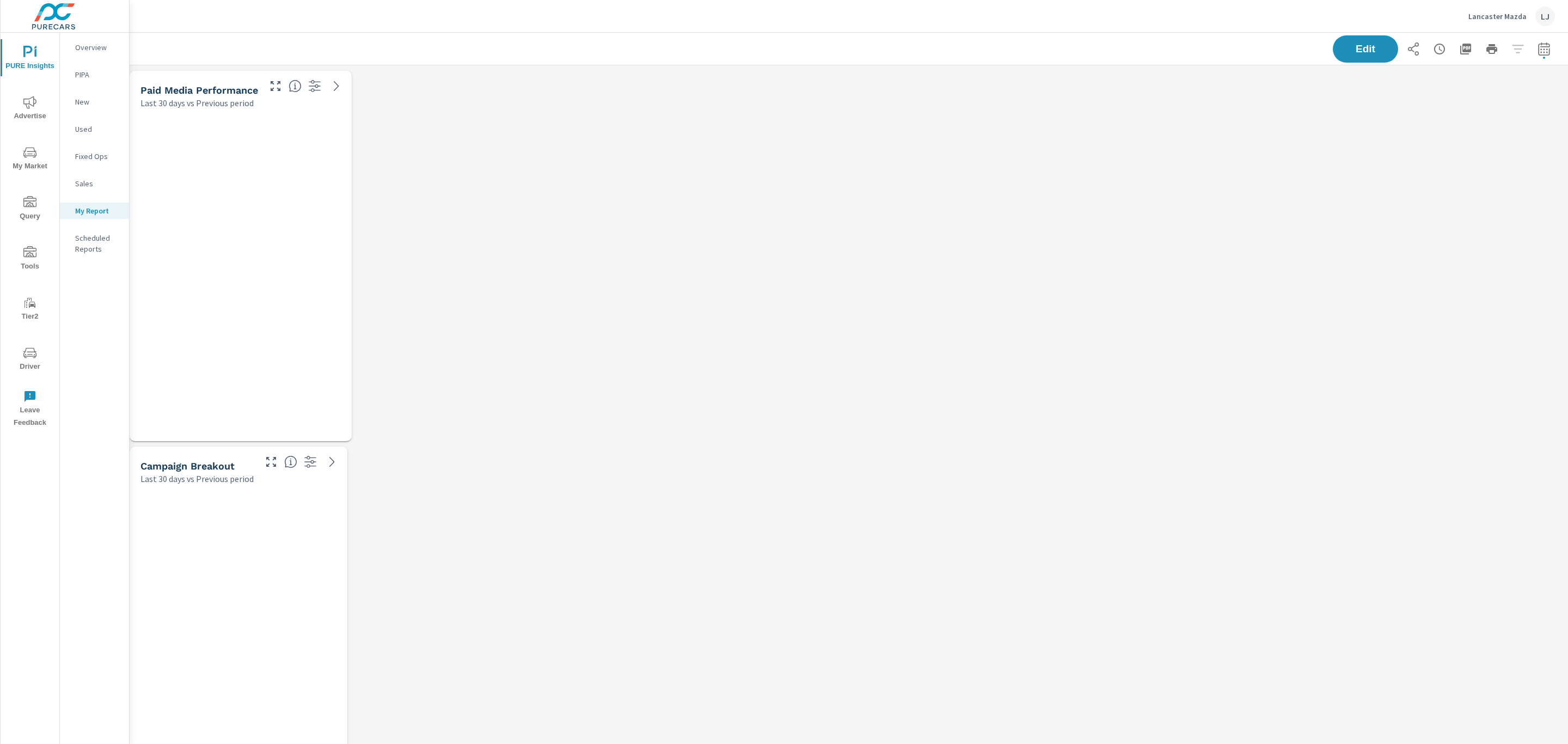
scroll to position [2911, 1451]
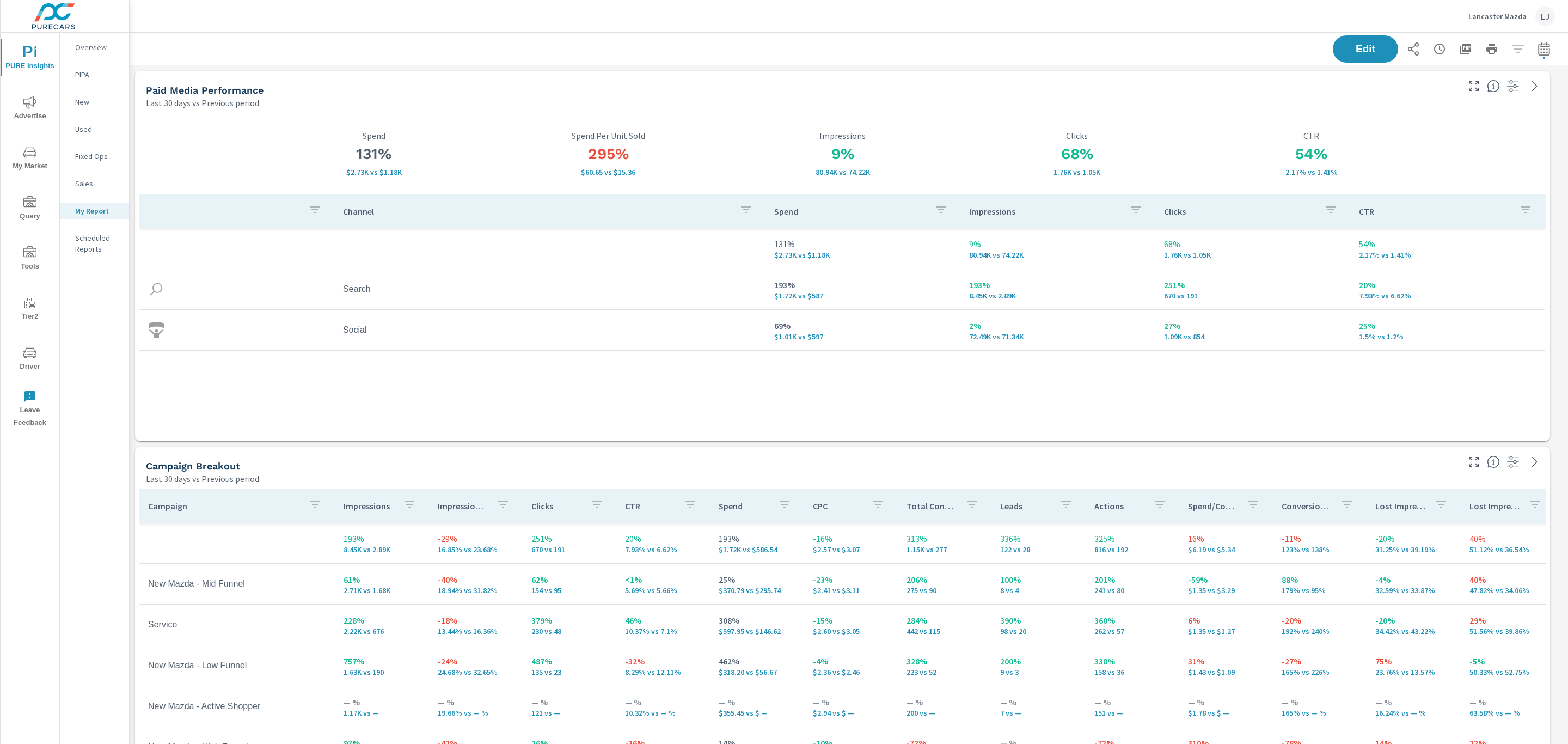
click at [33, 351] on icon "nav menu" at bounding box center [29, 353] width 13 height 13
